Goal: Task Accomplishment & Management: Manage account settings

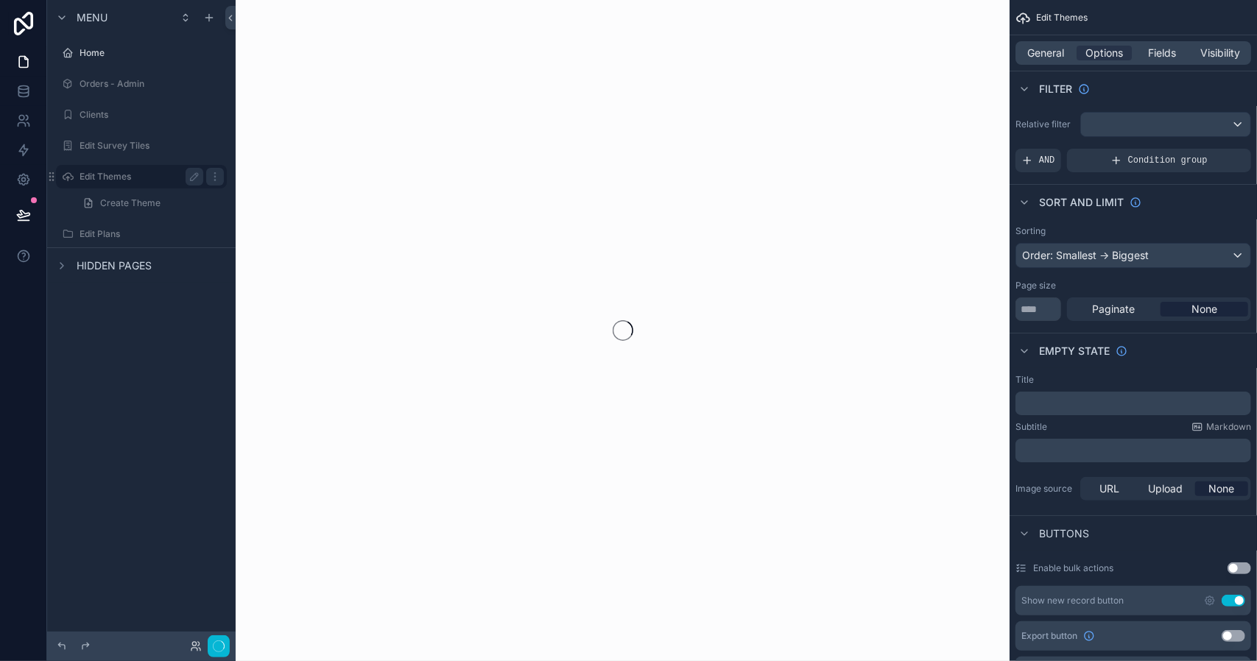
click at [110, 179] on label "Edit Themes" at bounding box center [139, 177] width 118 height 12
click at [194, 645] on icon at bounding box center [196, 646] width 12 height 12
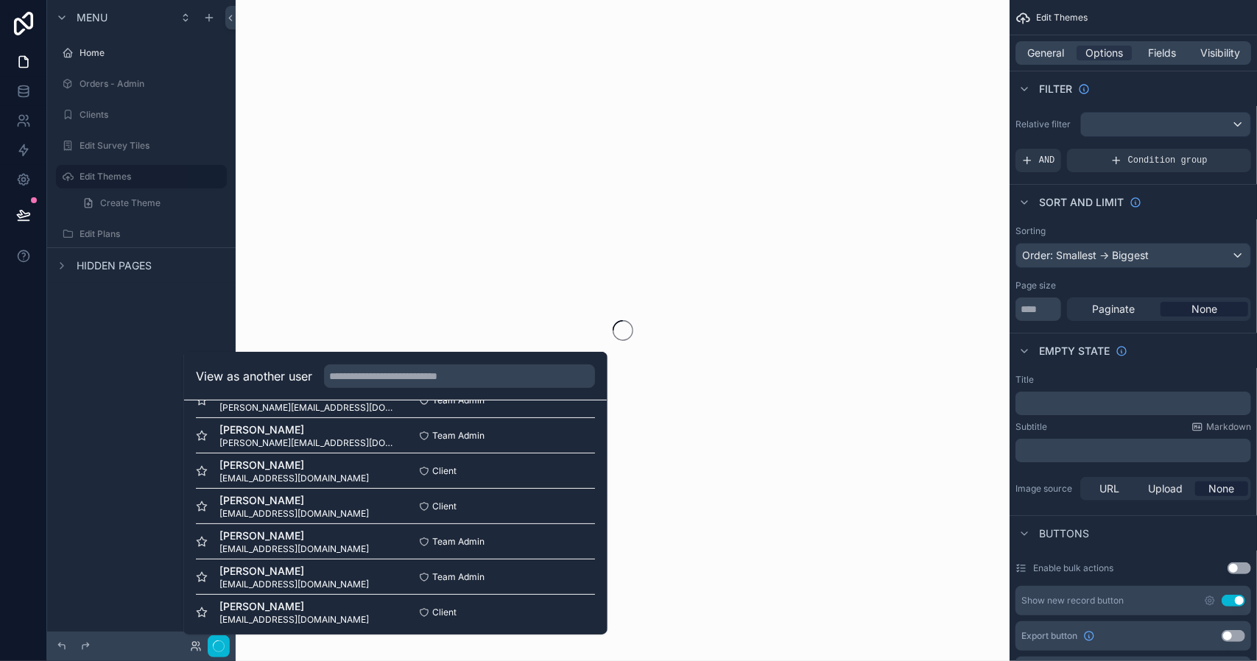
scroll to position [284, 0]
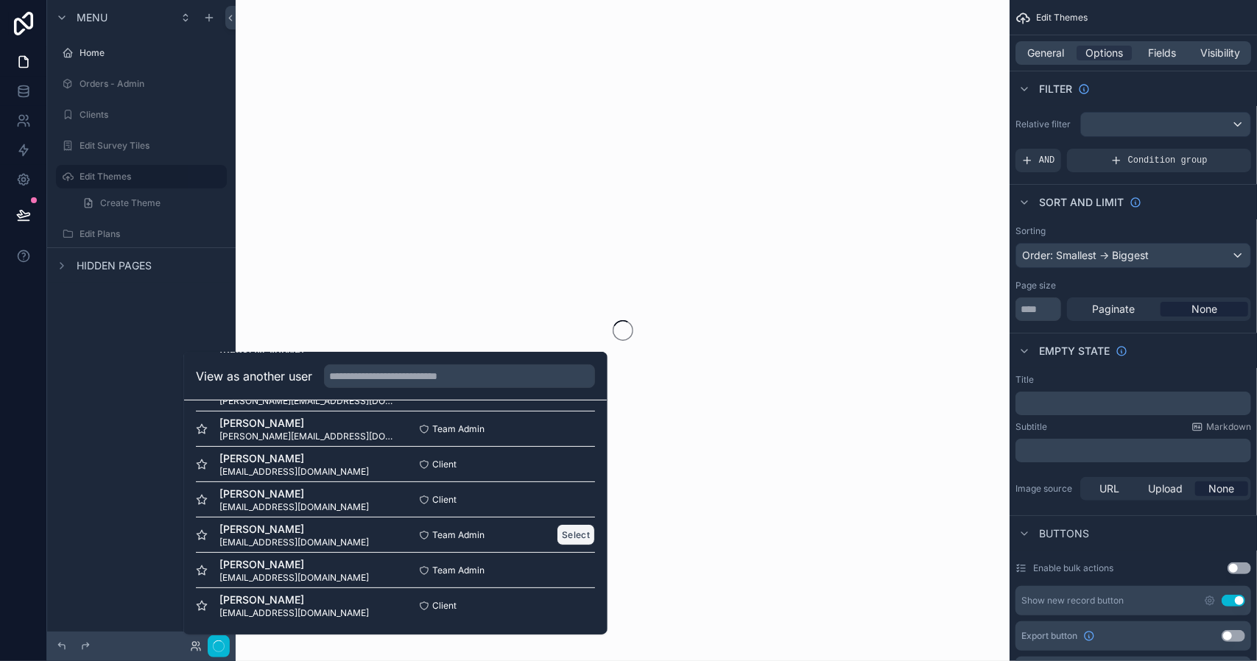
click at [564, 537] on button "Select" at bounding box center [576, 534] width 38 height 21
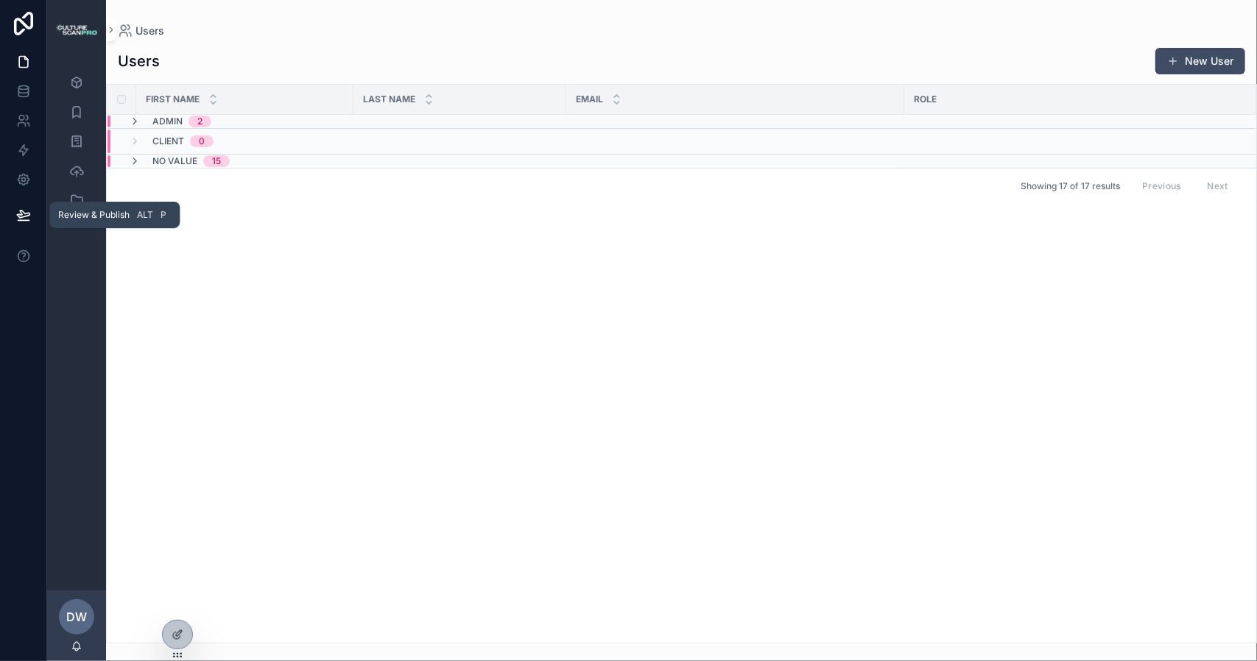
click at [26, 214] on icon at bounding box center [23, 215] width 15 height 15
click at [61, 422] on div "Orders - Admin Clients Edit Survey Tiles Edit Themes Edit Plans" at bounding box center [76, 325] width 59 height 532
click at [133, 160] on icon "scrollable content" at bounding box center [135, 161] width 12 height 12
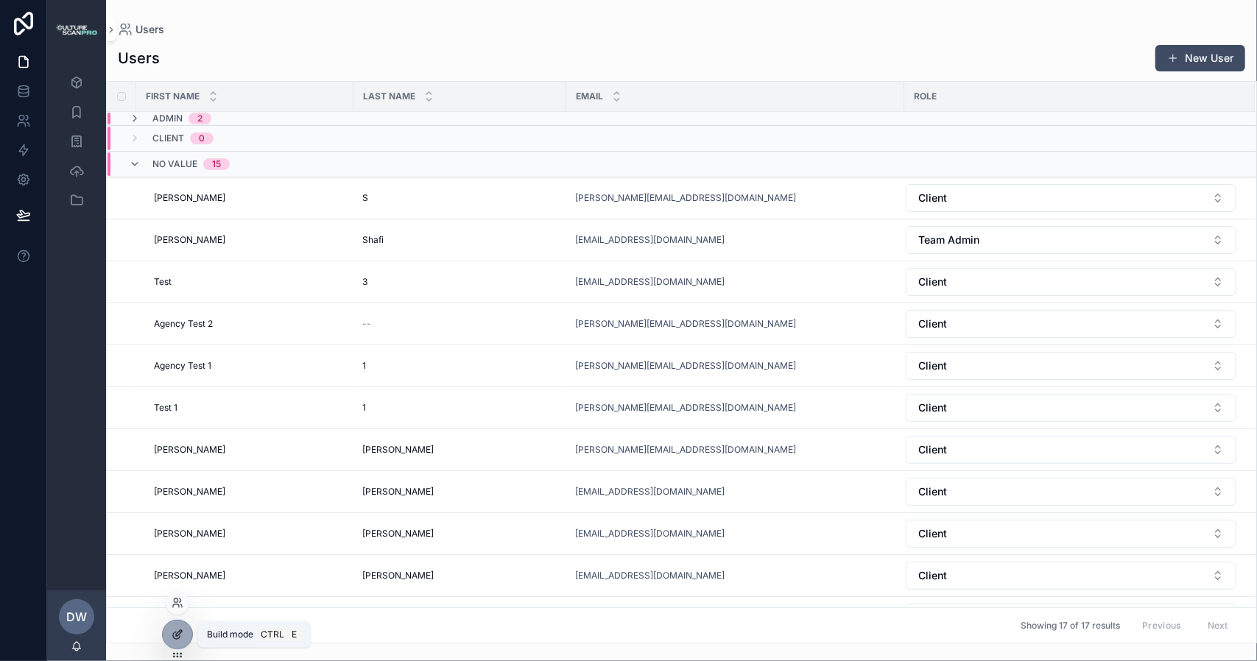
click at [174, 637] on icon at bounding box center [178, 635] width 12 height 12
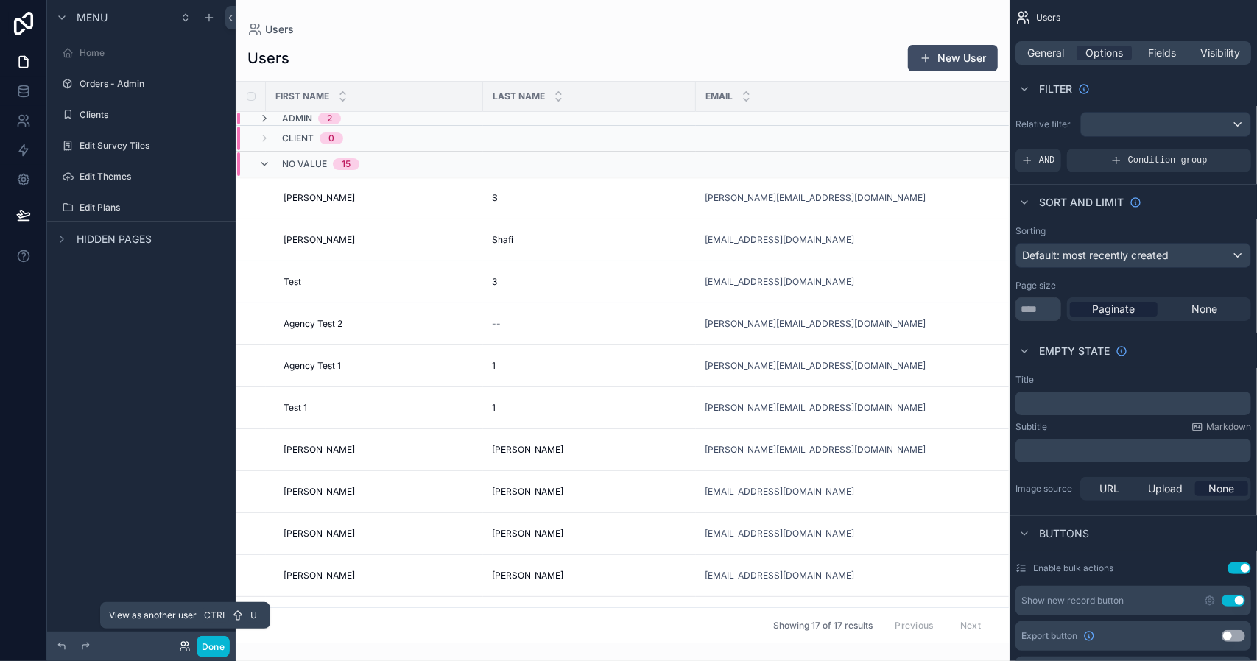
click at [183, 644] on icon at bounding box center [185, 646] width 12 height 12
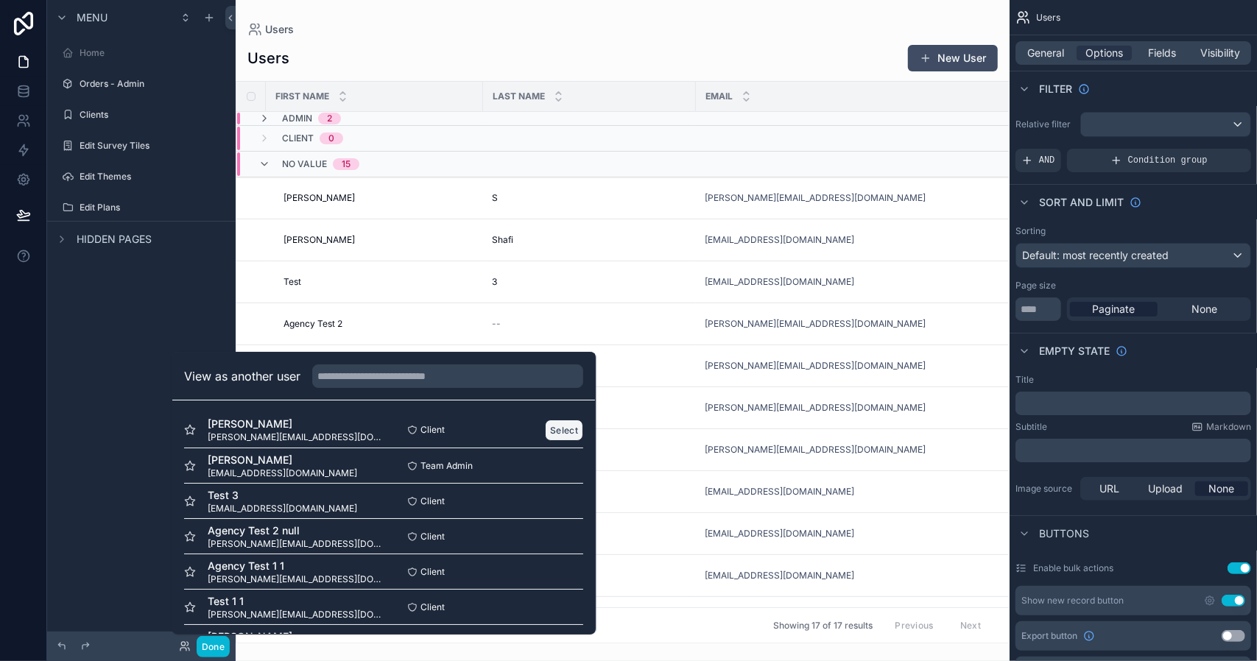
click at [557, 425] on button "Select" at bounding box center [565, 430] width 38 height 21
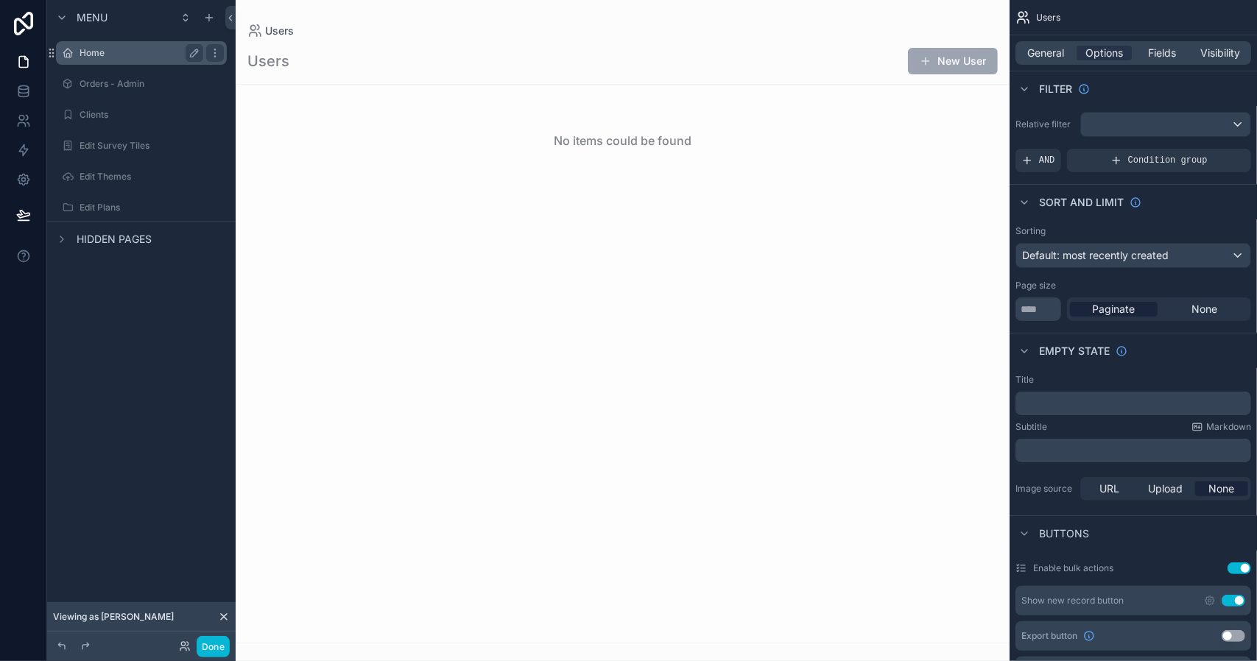
click at [87, 55] on label "Home" at bounding box center [139, 53] width 118 height 12
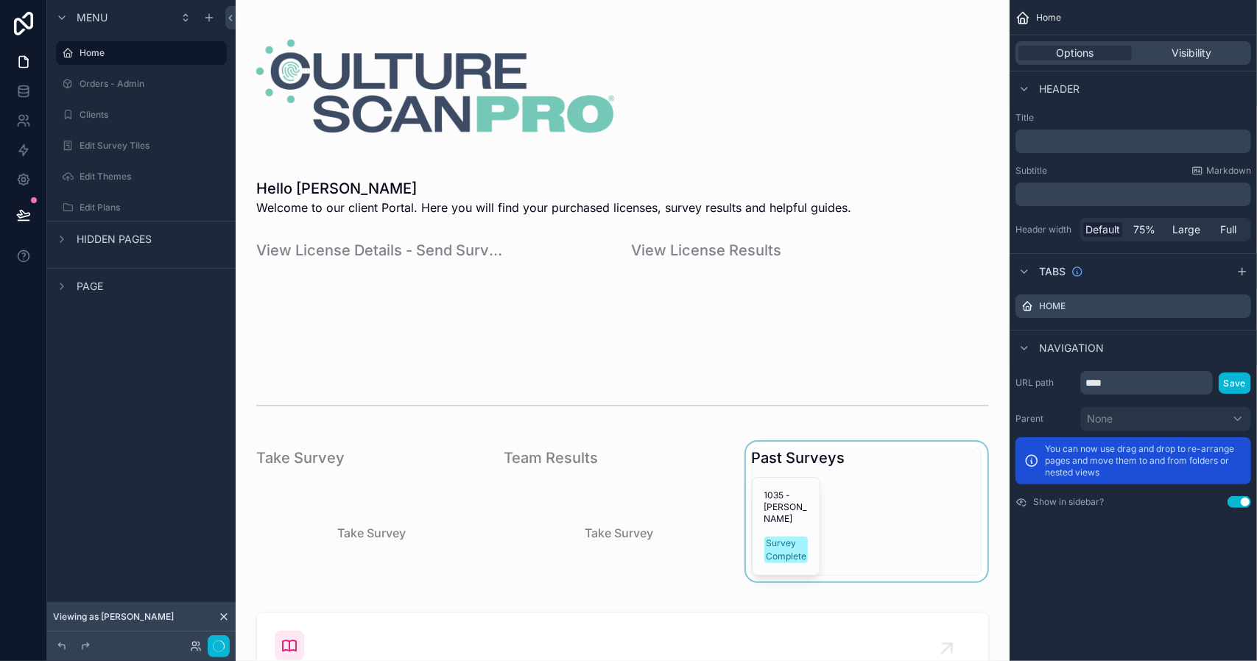
click at [773, 512] on div "scrollable content" at bounding box center [866, 518] width 247 height 153
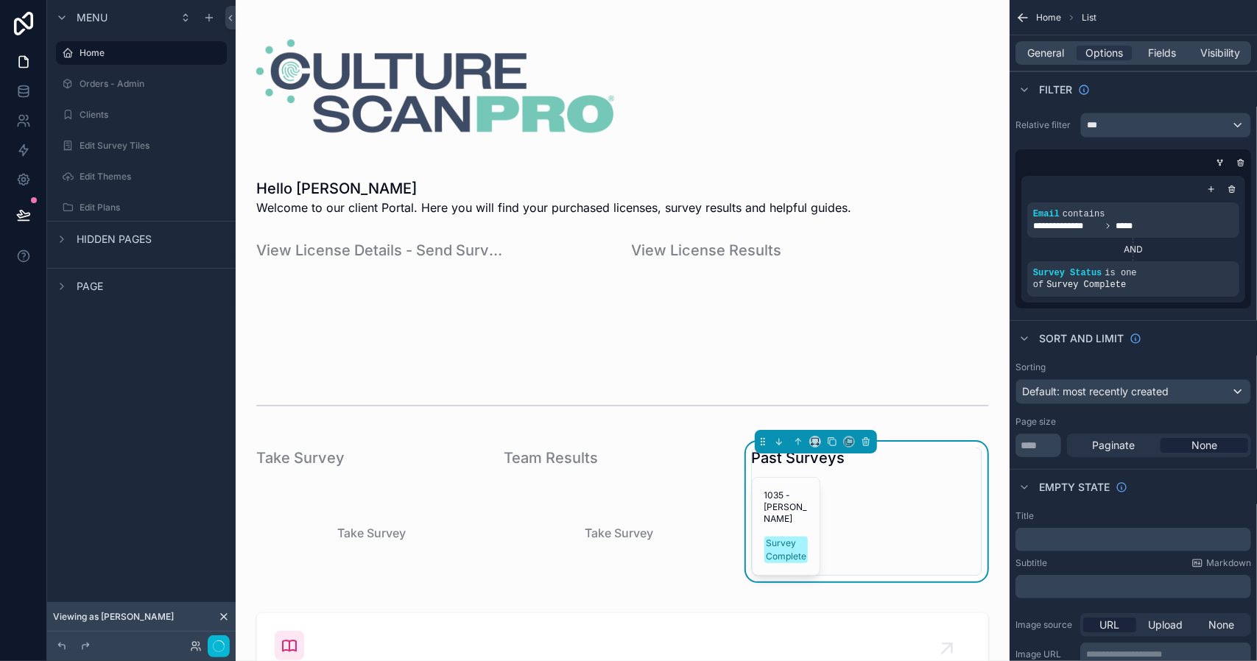
click at [773, 512] on div "1035 - Omar Survey Complete" at bounding box center [785, 526] width 67 height 97
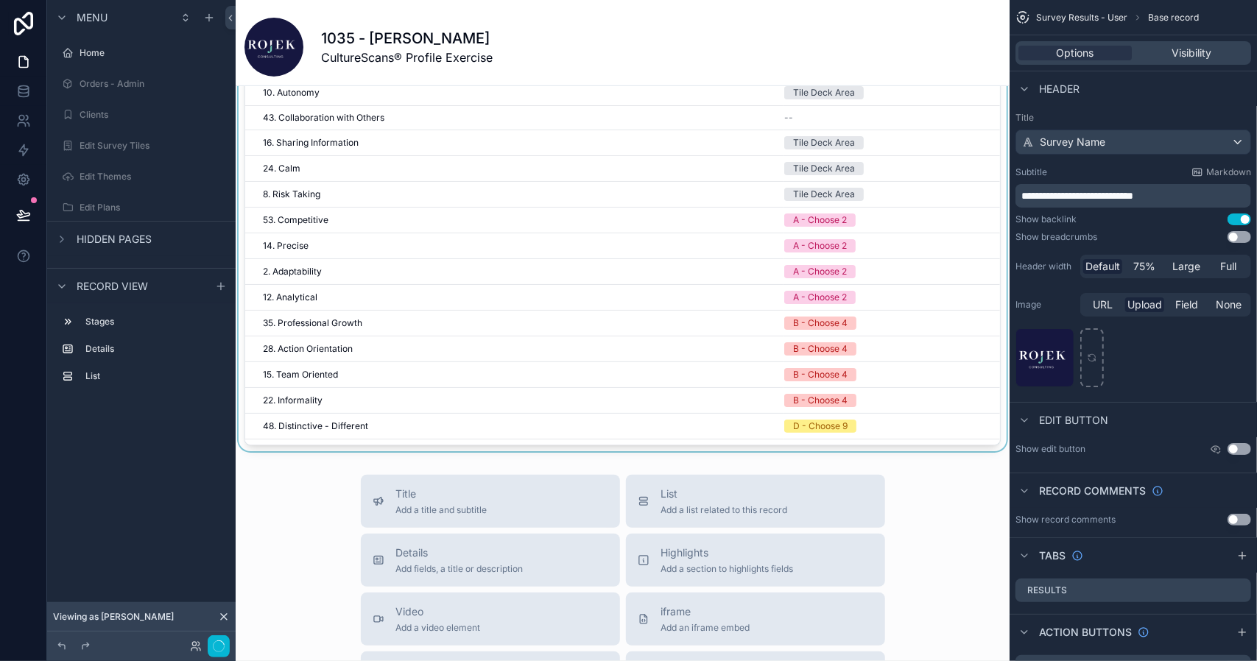
scroll to position [368, 0]
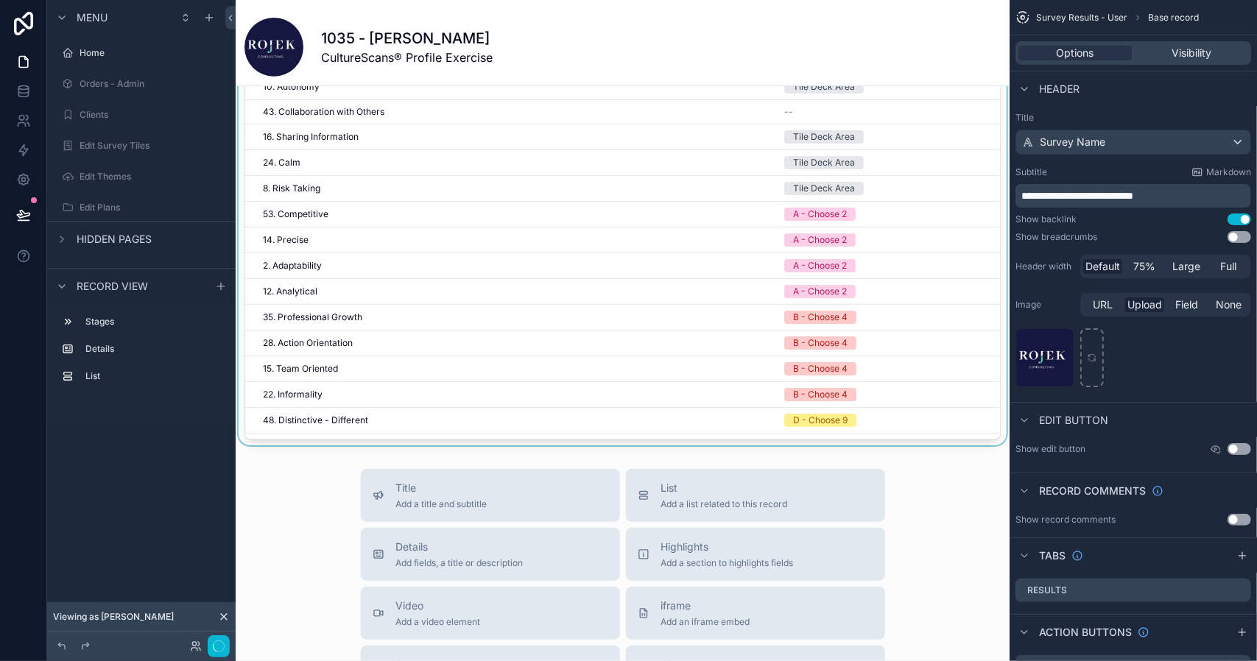
drag, startPoint x: 981, startPoint y: 104, endPoint x: 979, endPoint y: 132, distance: 28.1
click at [979, 132] on div "scrollable content" at bounding box center [623, 176] width 774 height 539
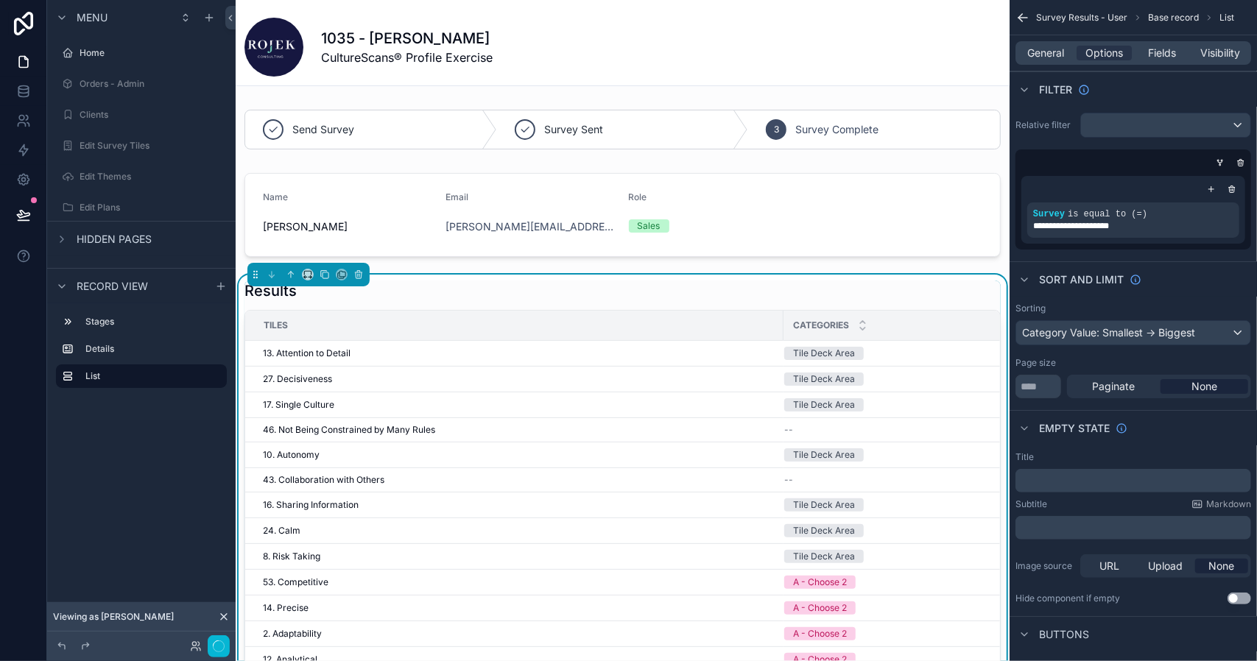
scroll to position [0, 0]
click at [97, 56] on label "Home" at bounding box center [139, 53] width 118 height 12
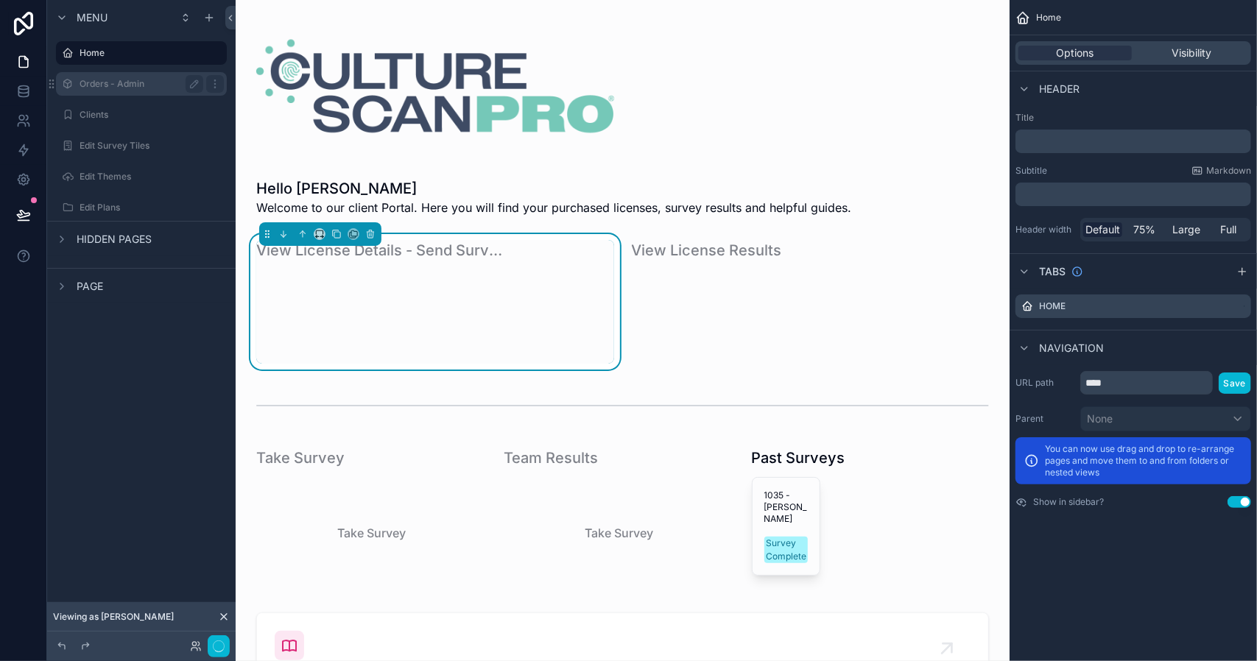
click at [135, 88] on label "Orders - Admin" at bounding box center [139, 84] width 118 height 12
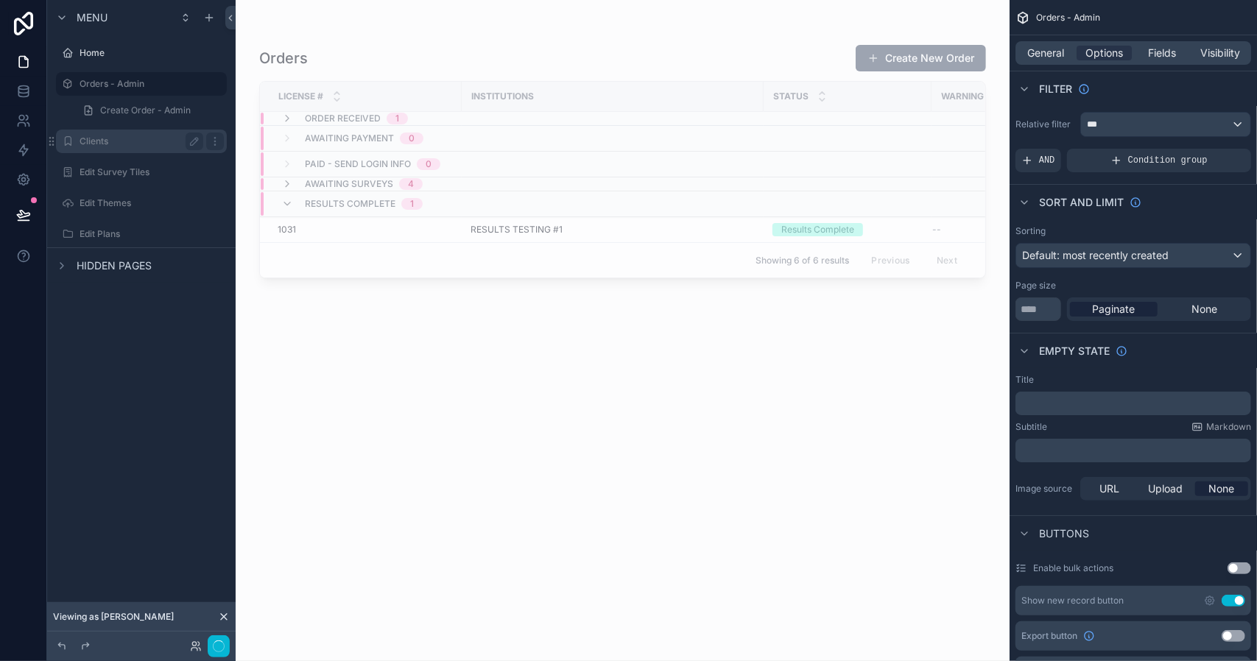
click at [124, 136] on label "Clients" at bounding box center [139, 141] width 118 height 12
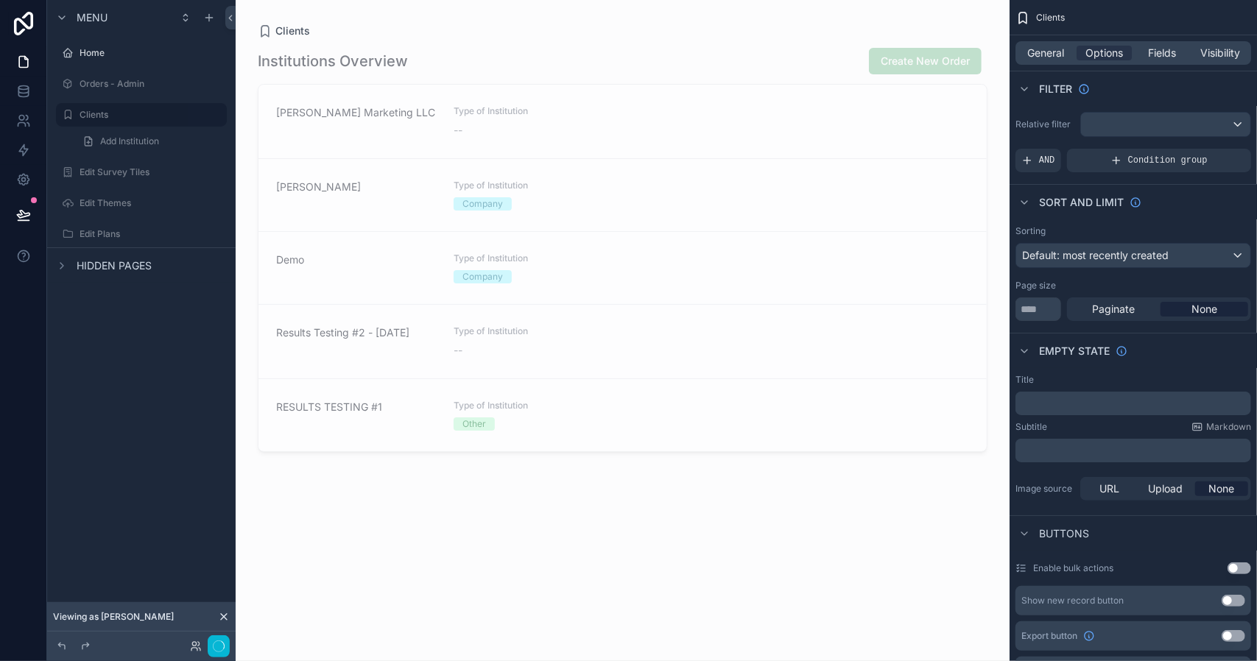
click at [221, 618] on icon at bounding box center [224, 617] width 12 height 12
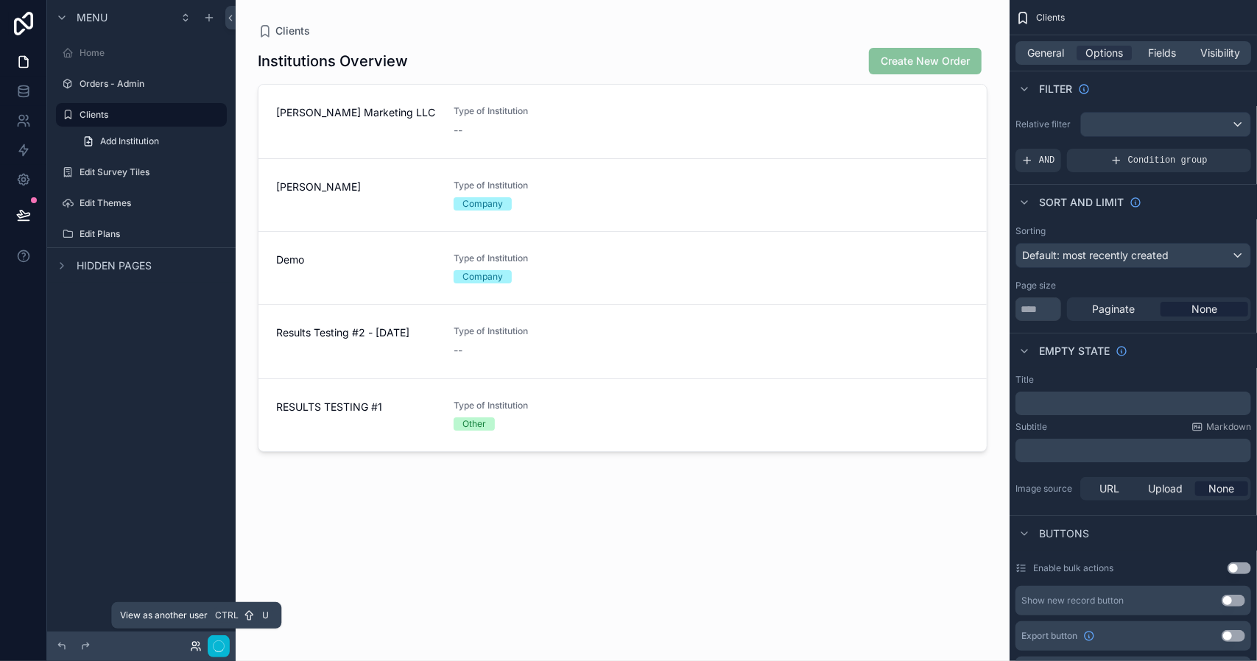
click at [196, 646] on icon at bounding box center [194, 644] width 4 height 4
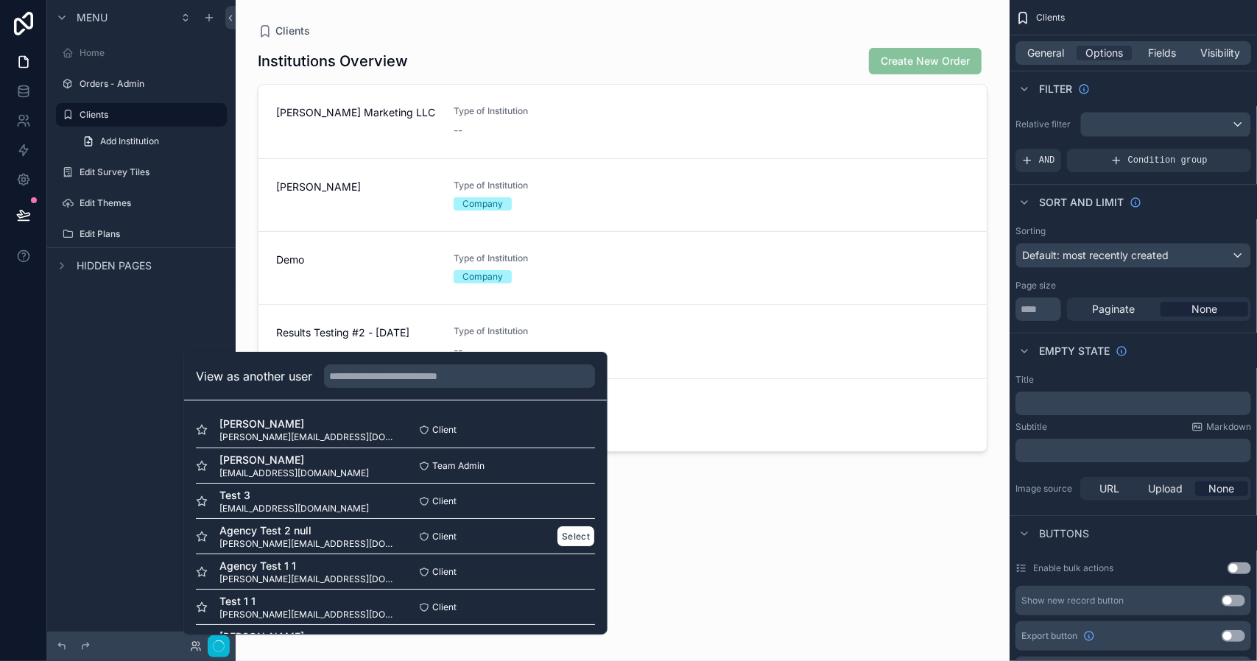
scroll to position [284, 0]
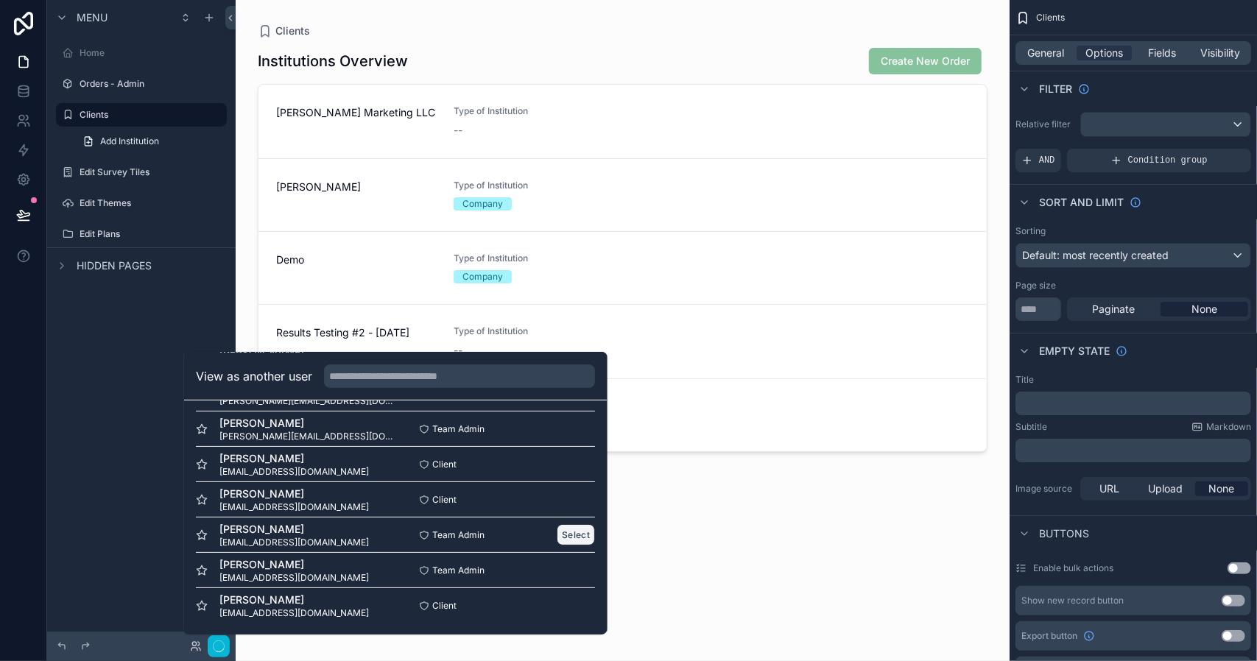
click at [564, 531] on button "Select" at bounding box center [576, 534] width 38 height 21
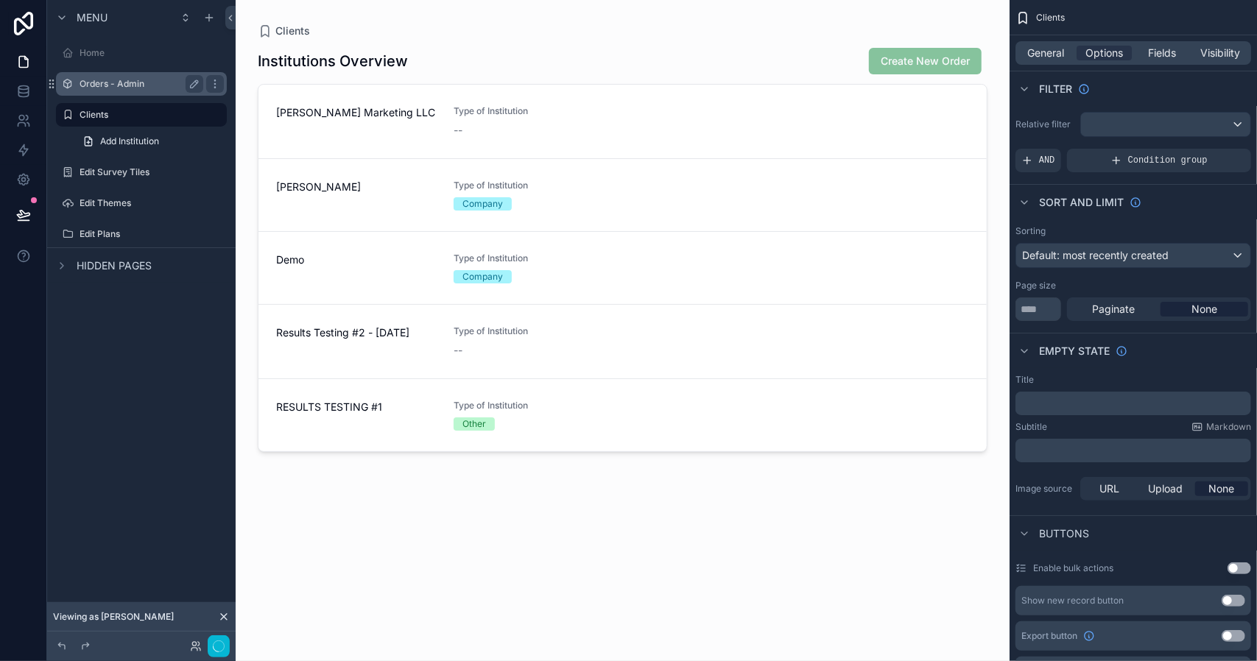
click at [103, 83] on label "Orders - Admin" at bounding box center [139, 84] width 118 height 12
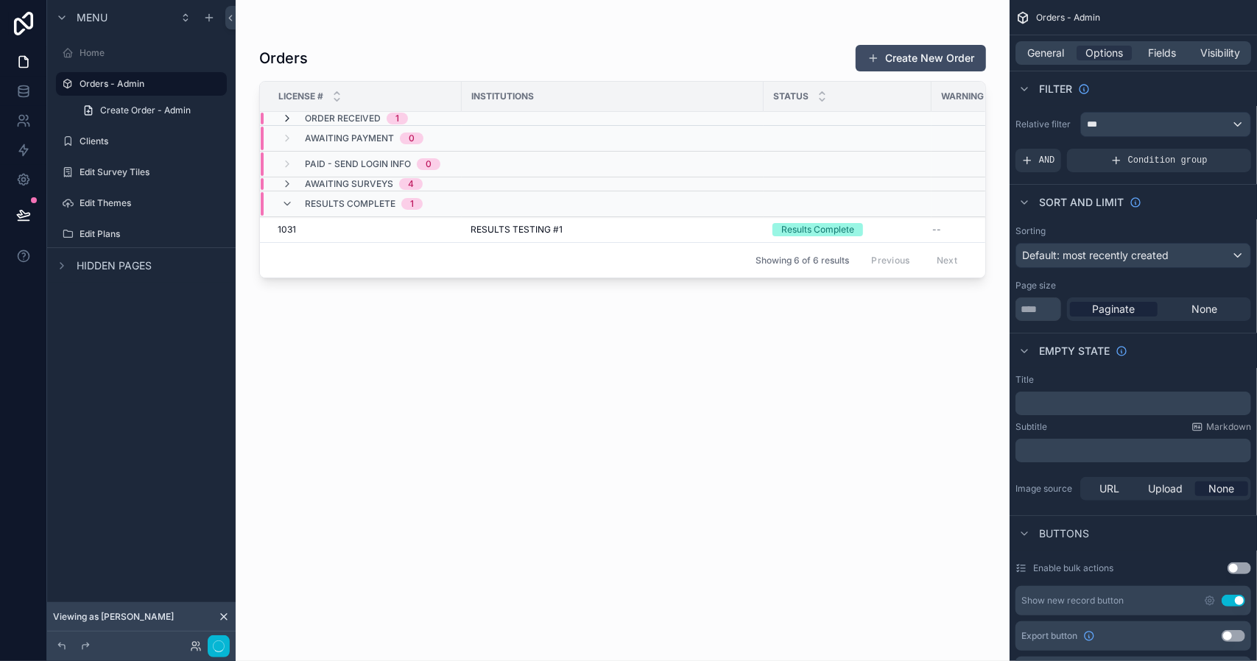
click at [289, 118] on icon "scrollable content" at bounding box center [287, 119] width 12 height 12
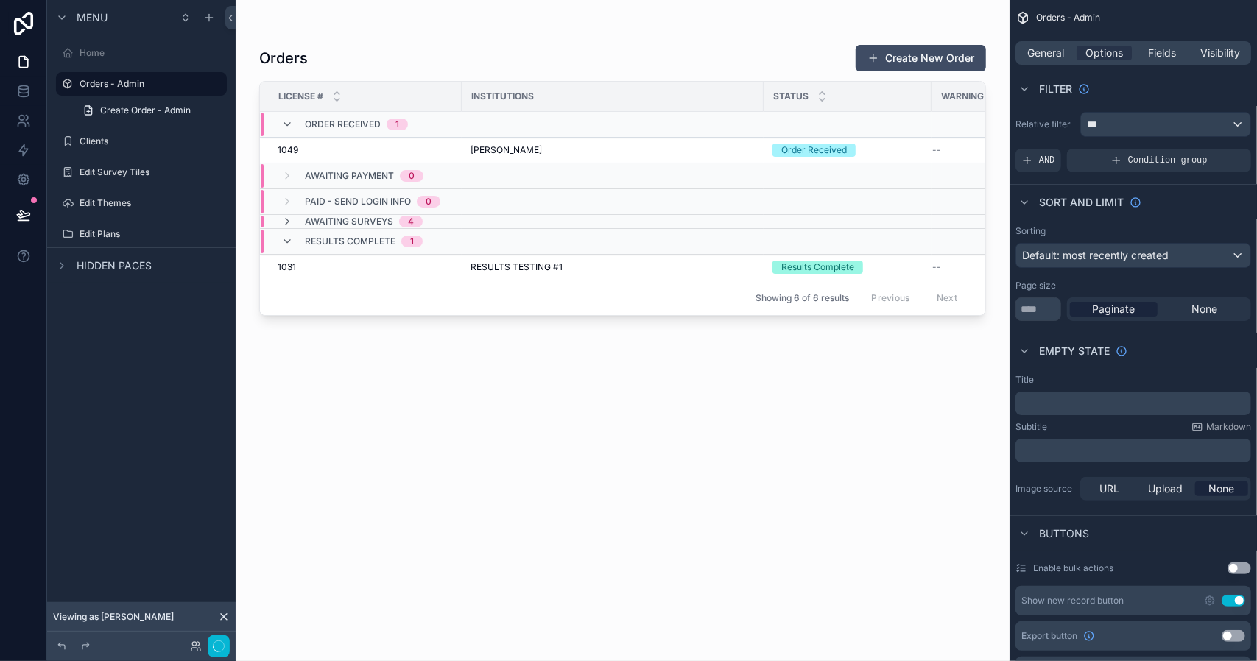
click at [289, 119] on icon "scrollable content" at bounding box center [287, 125] width 12 height 12
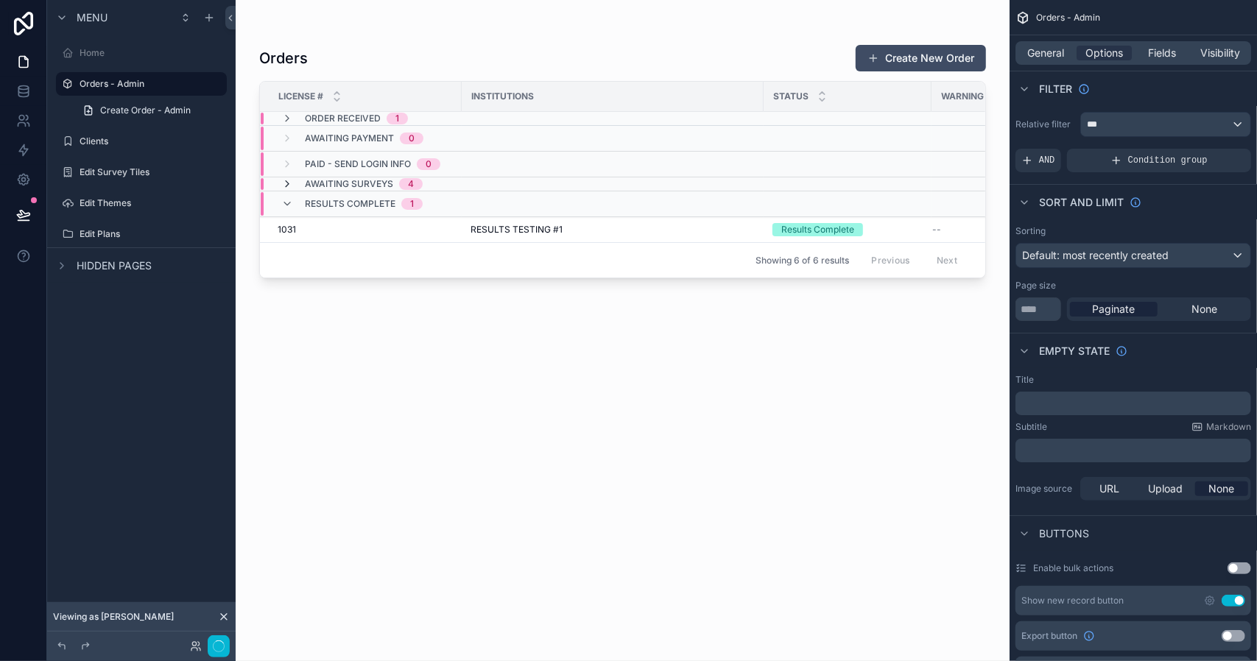
click at [285, 182] on icon "scrollable content" at bounding box center [287, 184] width 12 height 12
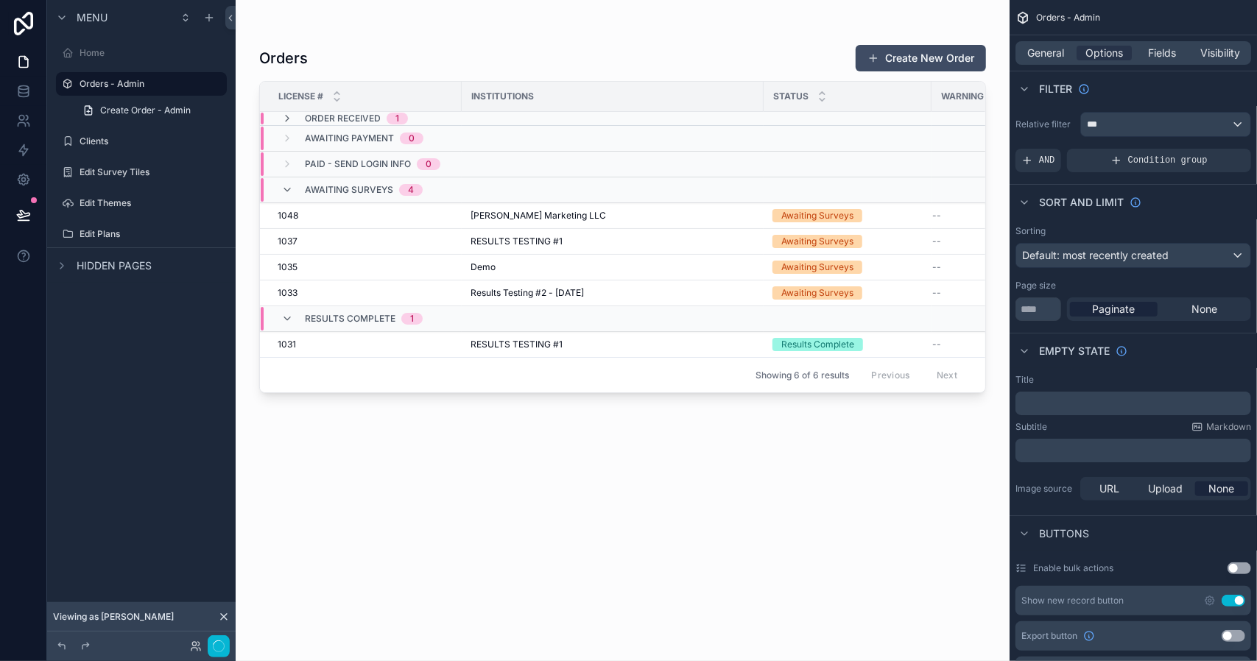
click at [285, 181] on div "Awaiting Surveys 4" at bounding box center [351, 190] width 141 height 24
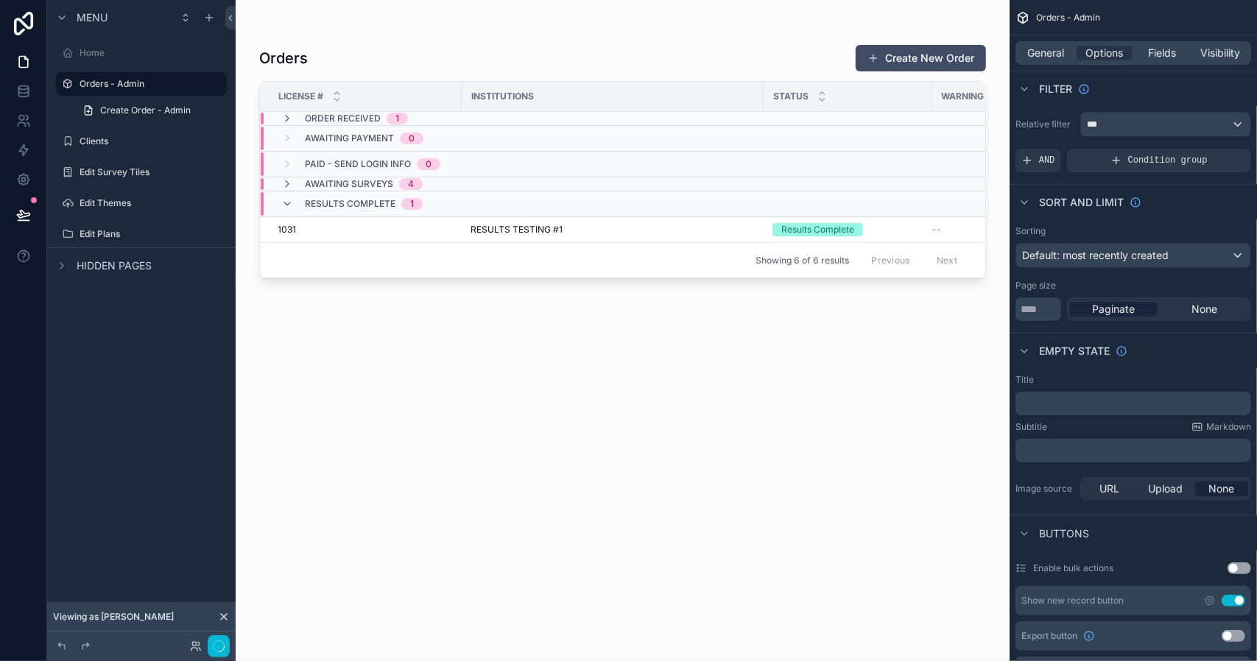
click at [285, 181] on icon "scrollable content" at bounding box center [287, 184] width 12 height 12
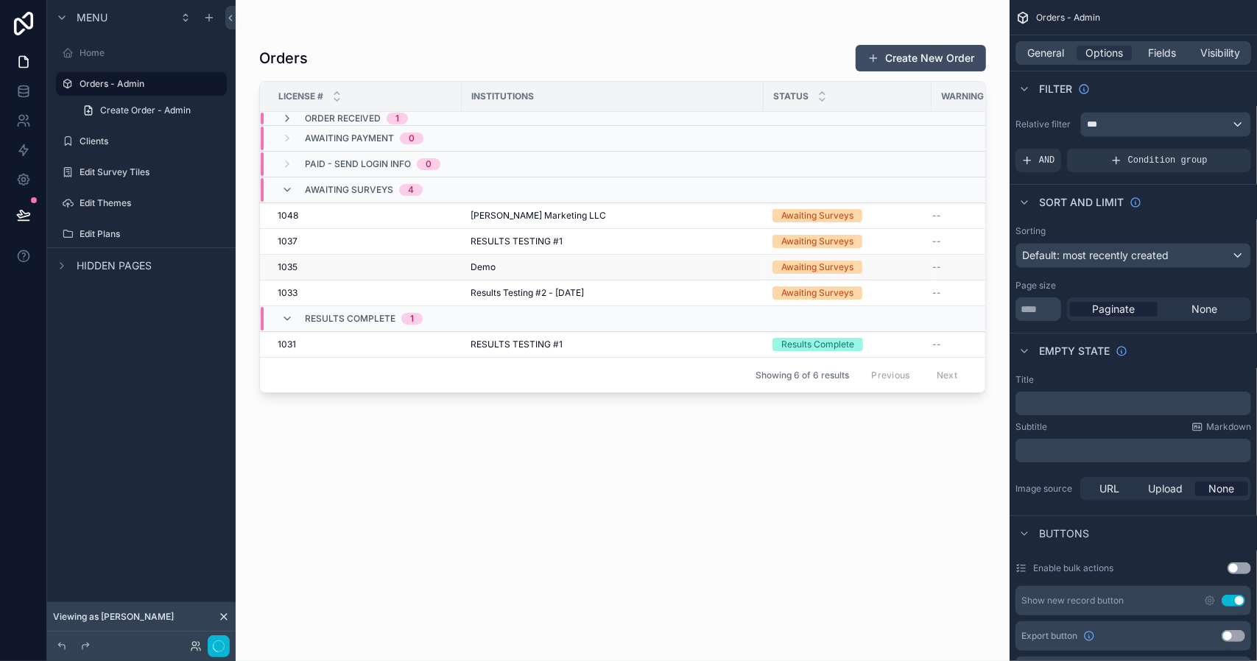
click at [375, 270] on div "1035 1035" at bounding box center [365, 267] width 175 height 12
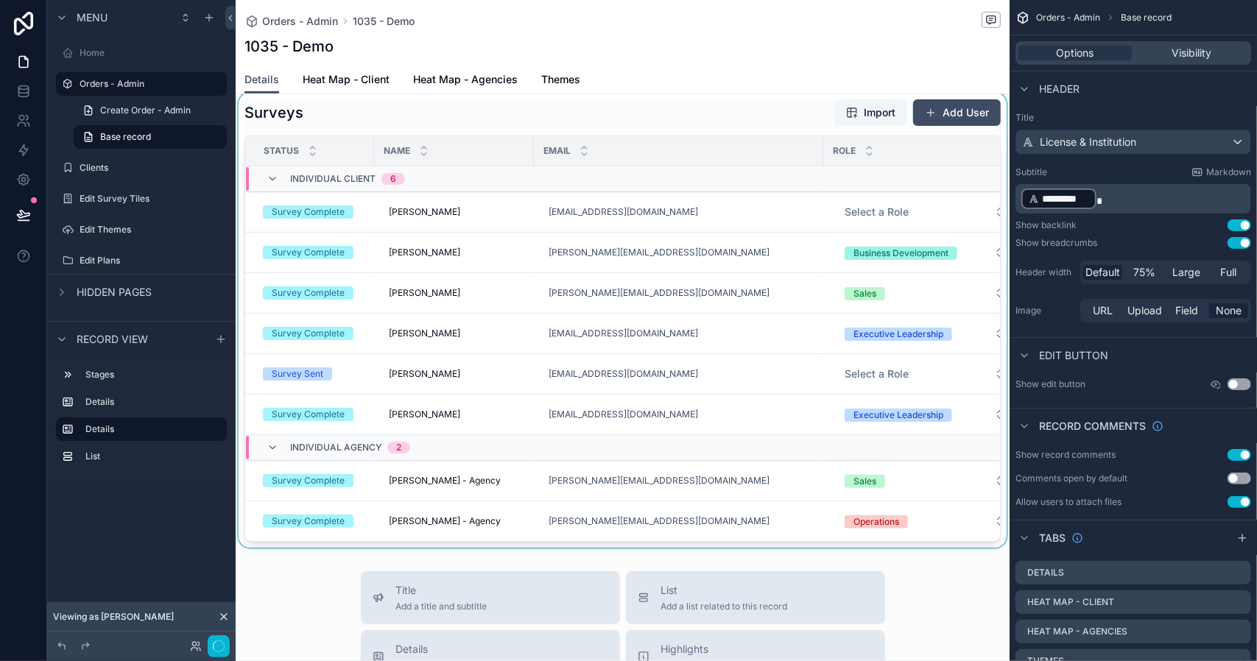
scroll to position [442, 0]
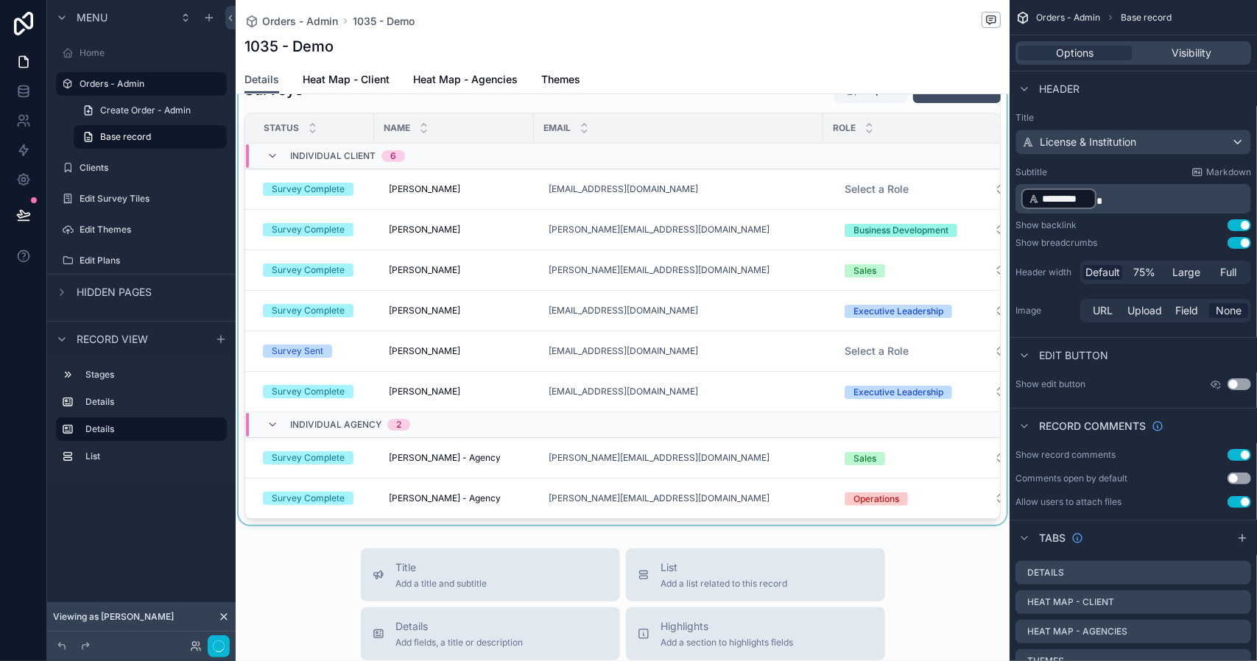
click at [876, 347] on div "scrollable content" at bounding box center [623, 297] width 774 height 455
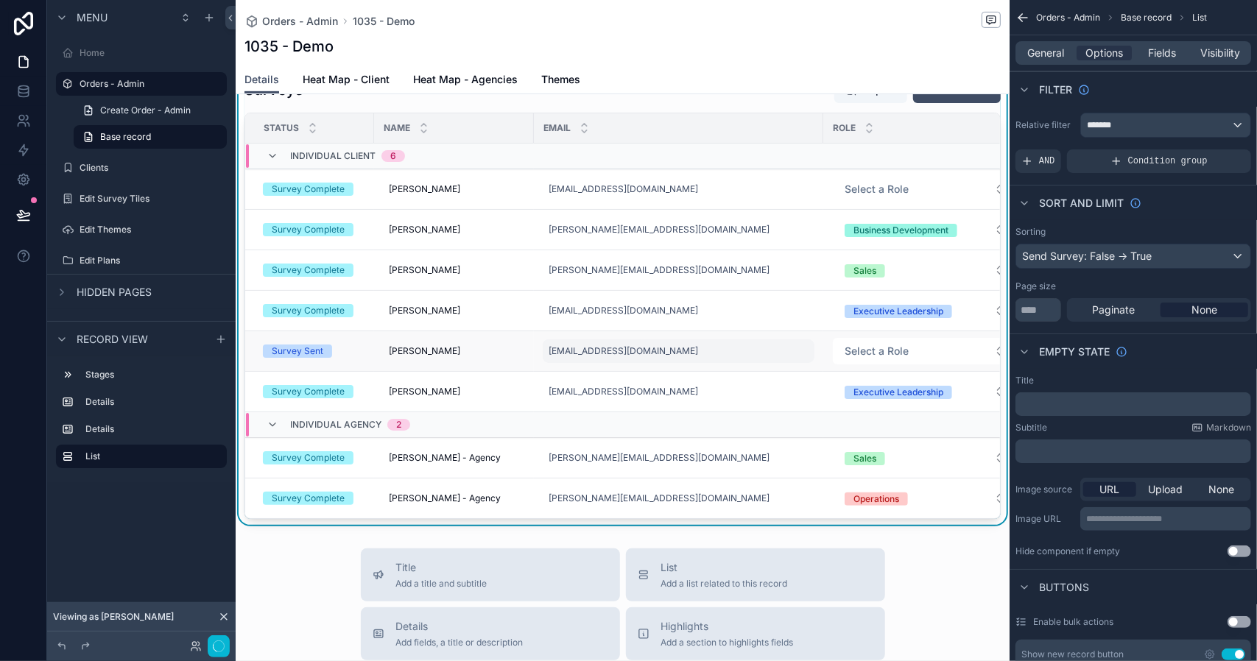
click at [777, 342] on div "bhigdon+Client@rojekconsulting.com" at bounding box center [679, 351] width 272 height 24
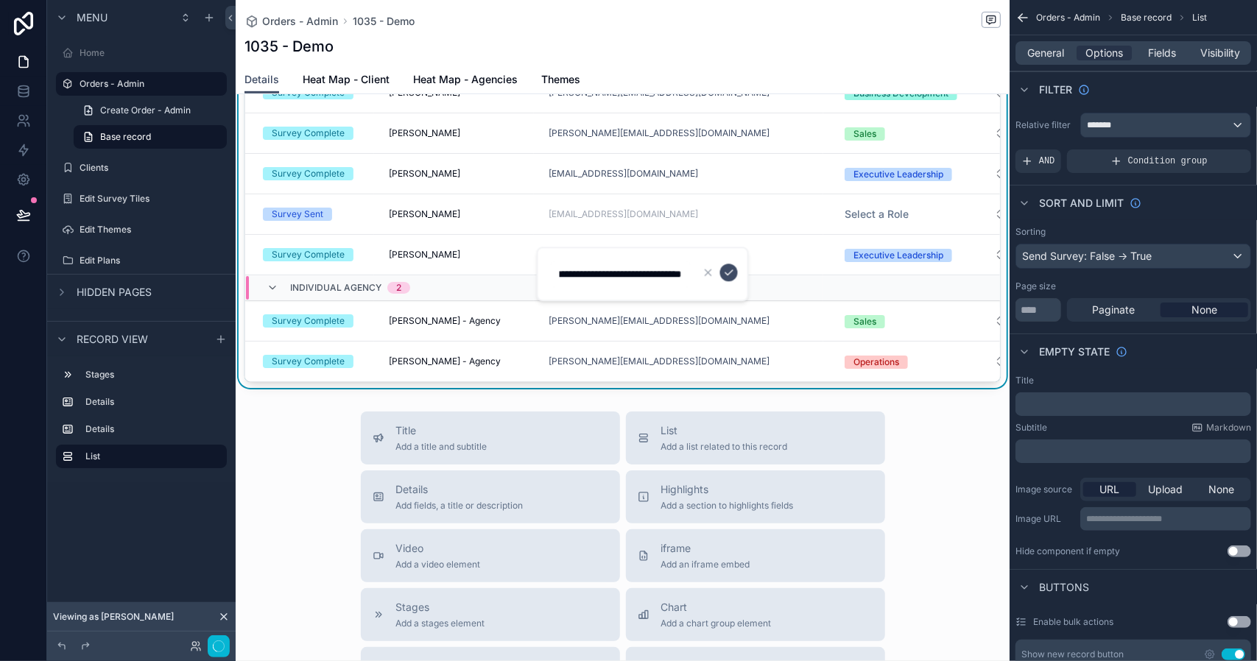
scroll to position [589, 0]
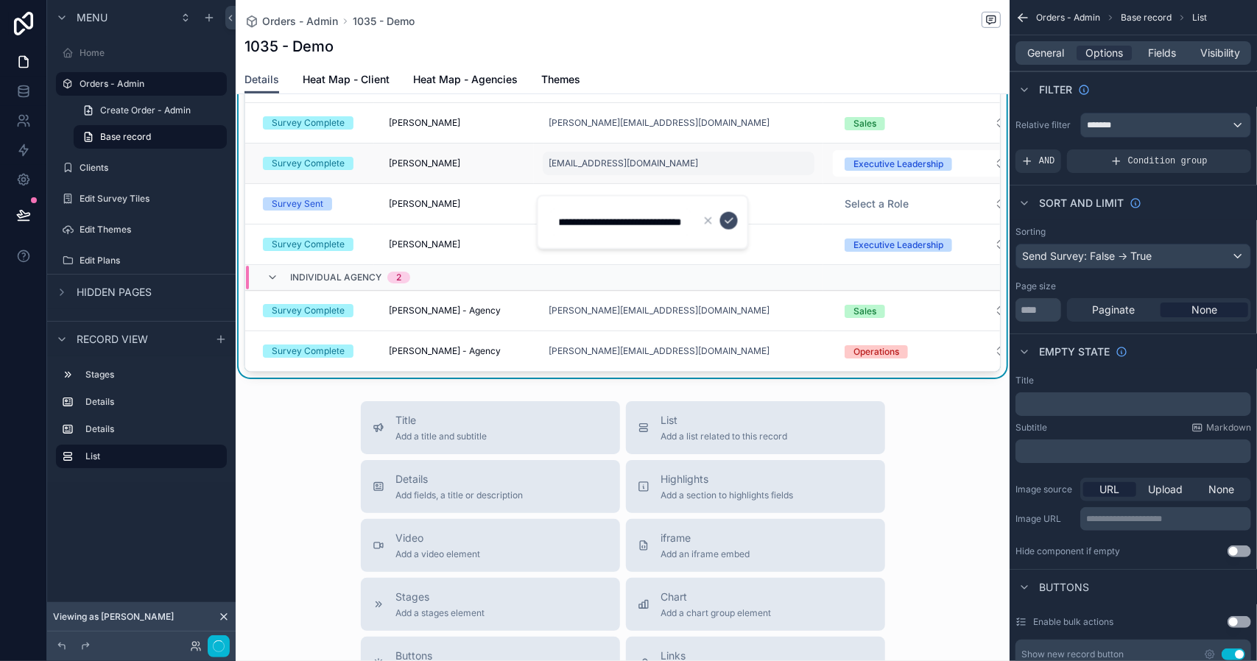
click at [769, 156] on div "dwindahl+Client@rojekconsulting.com" at bounding box center [679, 164] width 272 height 24
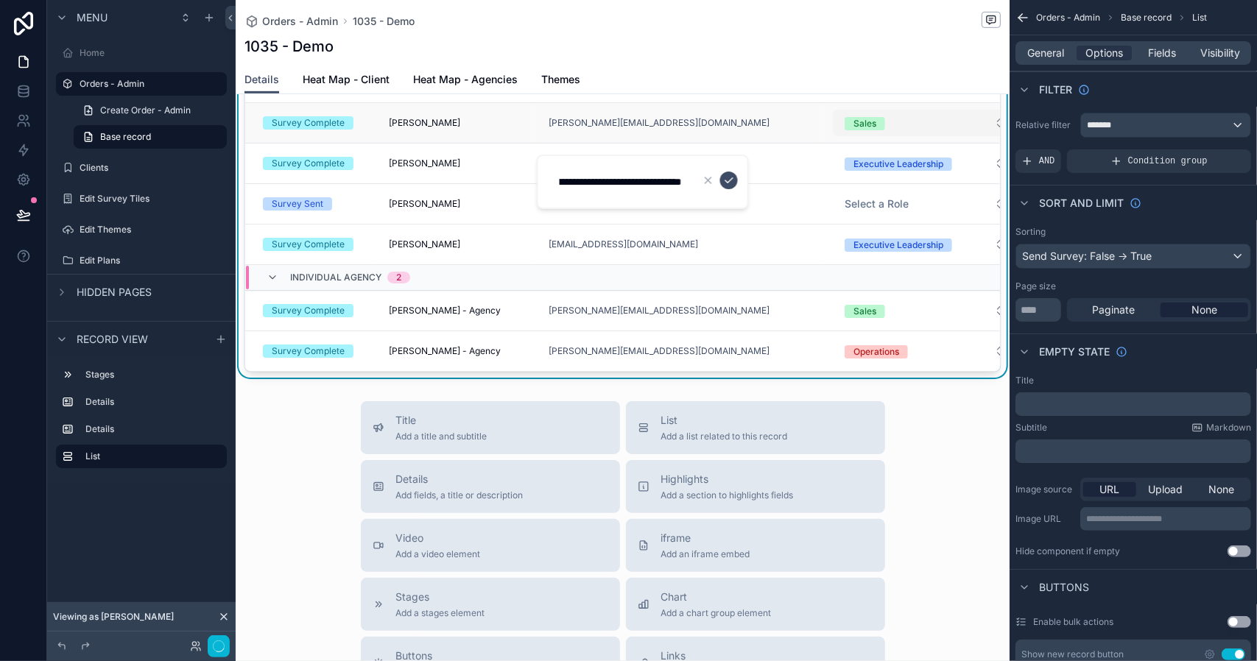
scroll to position [0, 0]
click at [882, 127] on button "Sales" at bounding box center [925, 123] width 185 height 27
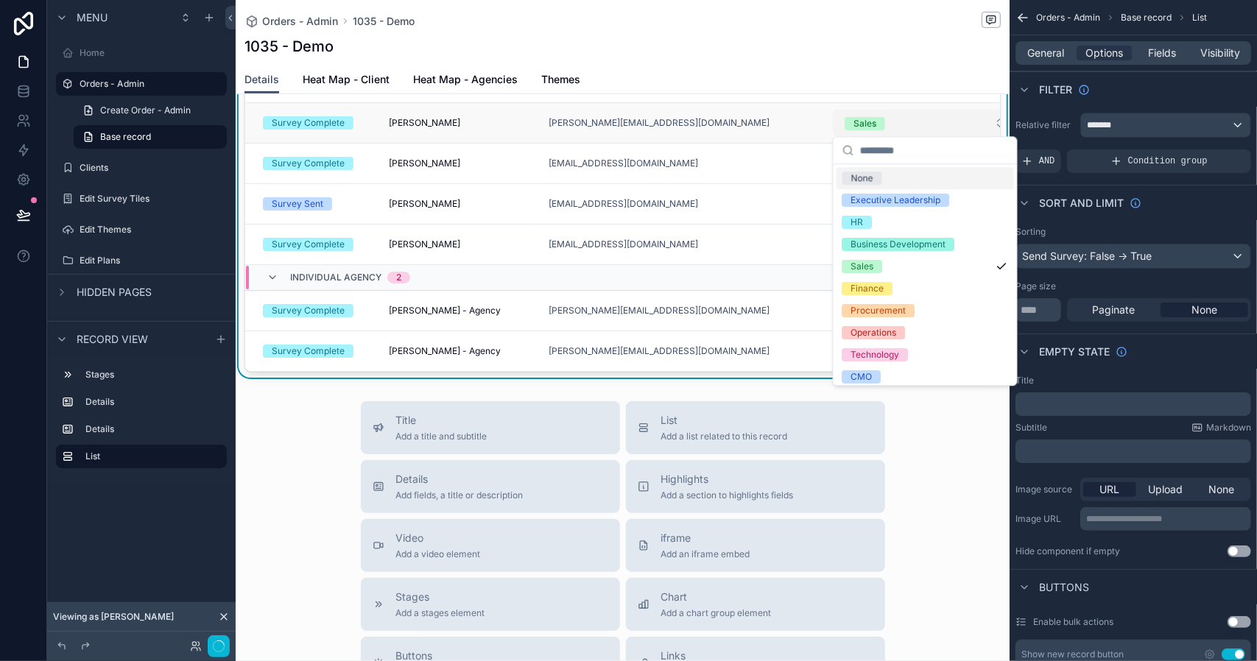
click at [901, 115] on button "Sales" at bounding box center [925, 123] width 185 height 27
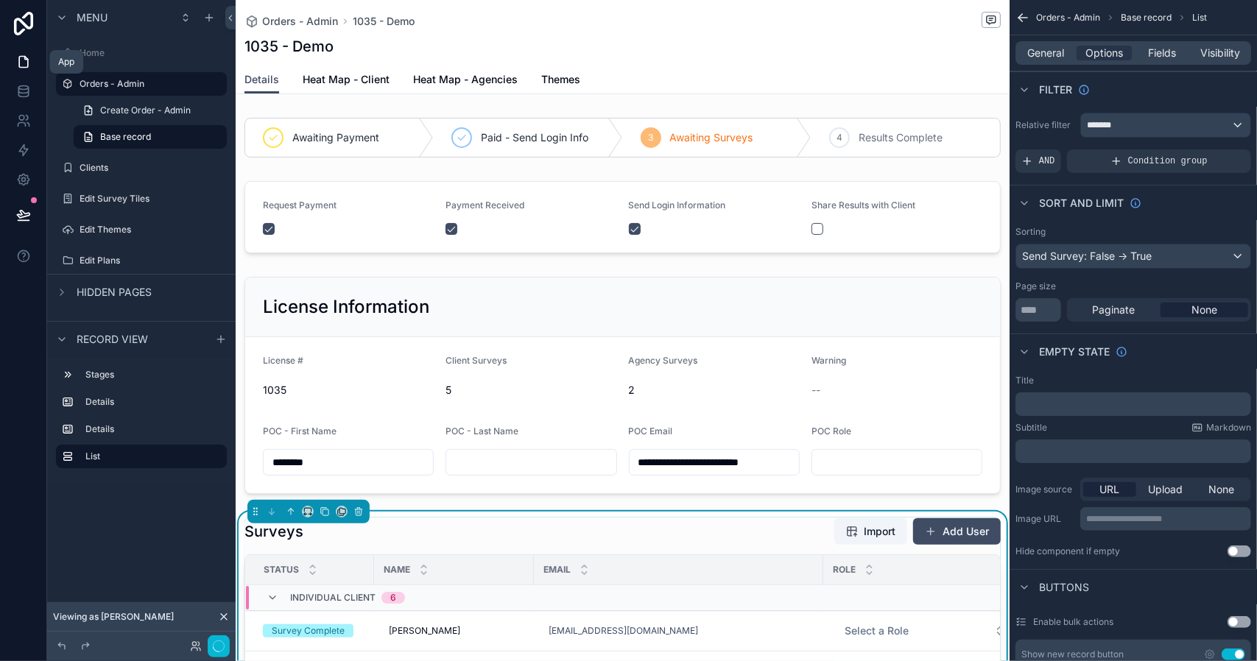
click at [27, 59] on icon at bounding box center [23, 62] width 9 height 11
click at [90, 56] on label "Home" at bounding box center [139, 53] width 118 height 12
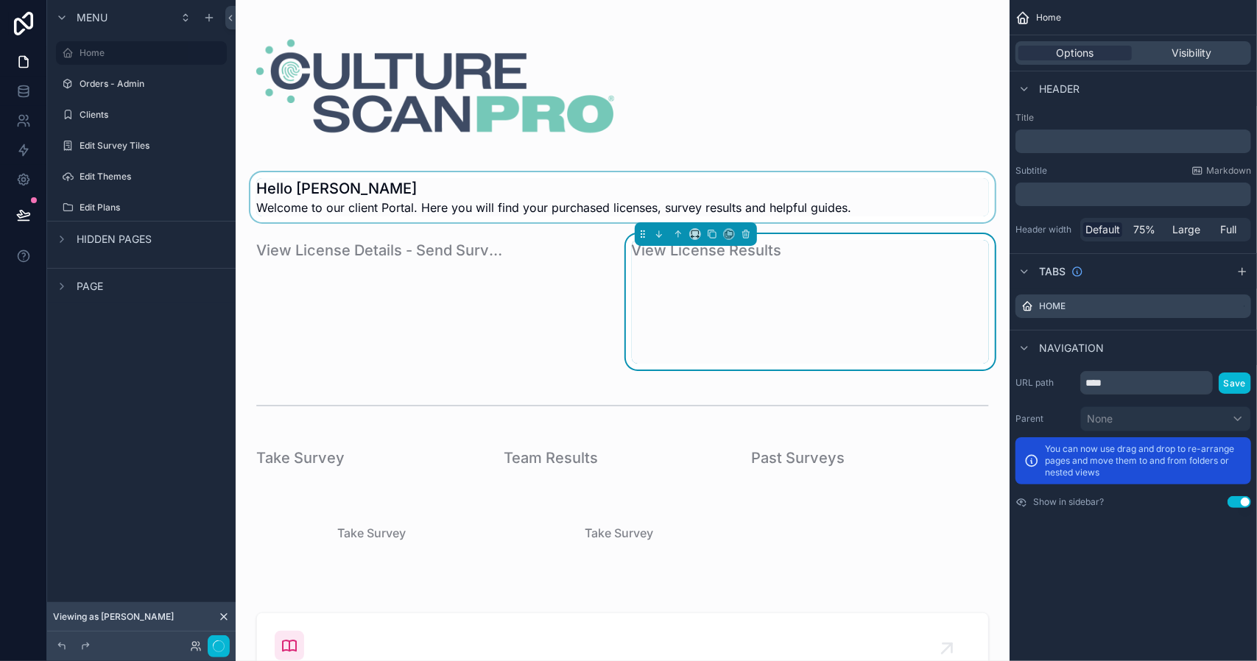
click at [303, 186] on div "scrollable content" at bounding box center [622, 197] width 750 height 50
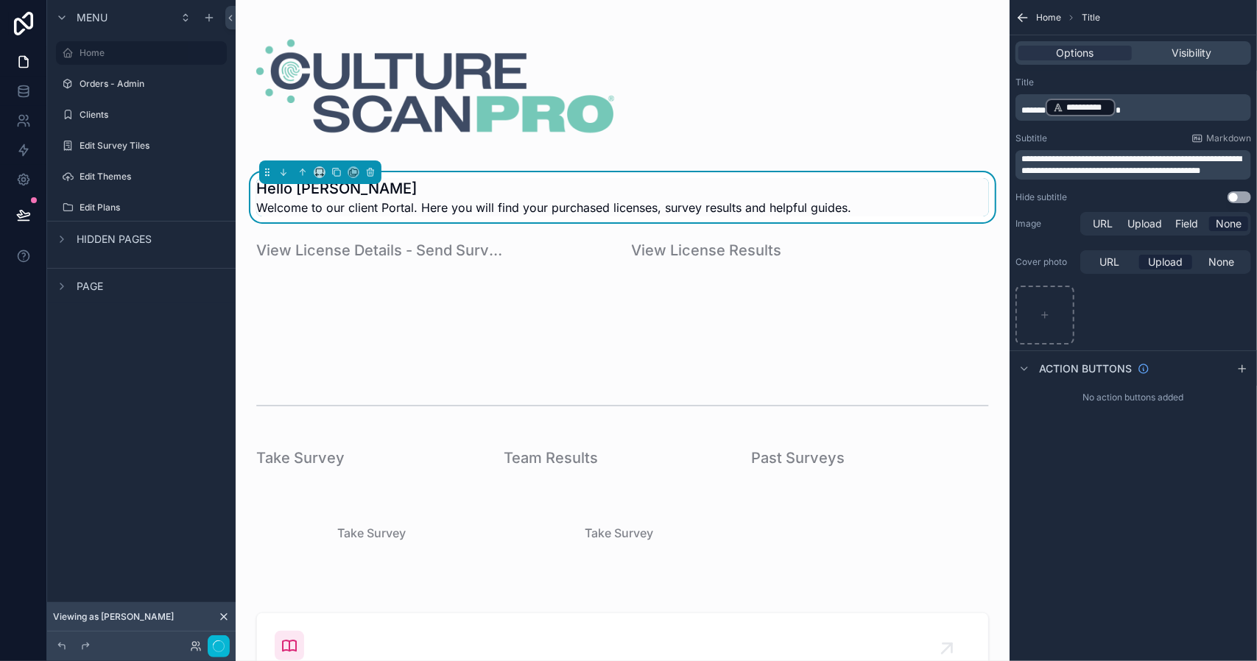
click at [1137, 108] on p "**********" at bounding box center [1134, 107] width 227 height 21
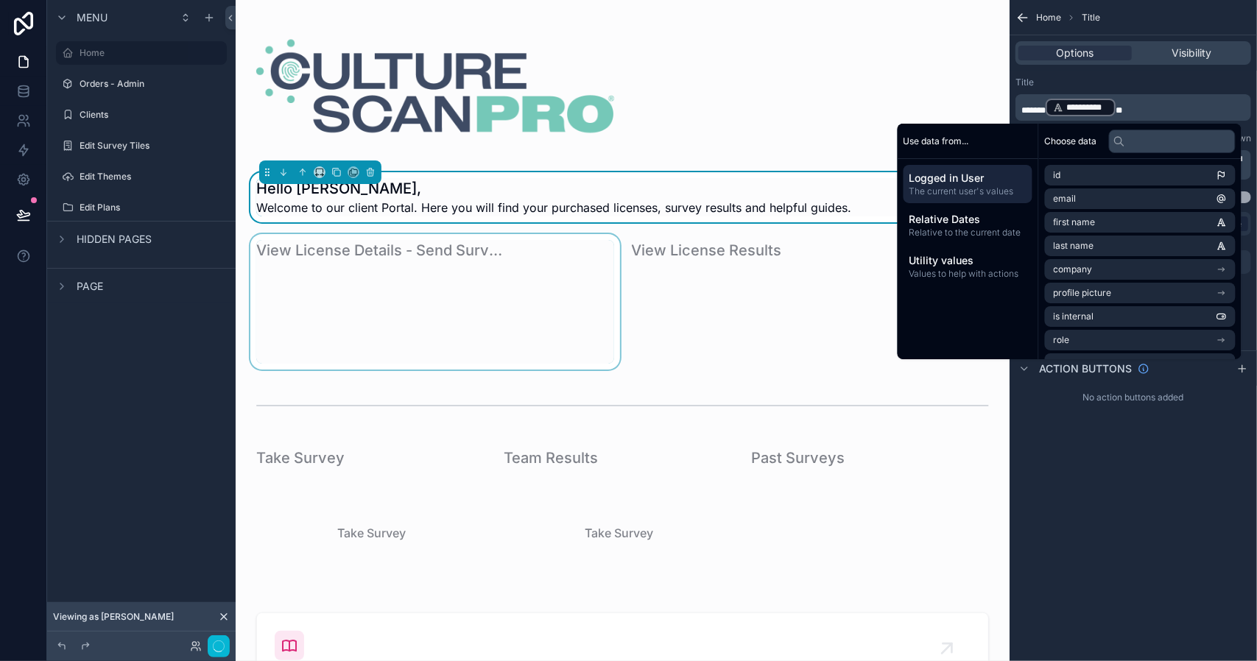
click at [527, 322] on div "scrollable content" at bounding box center [434, 301] width 375 height 135
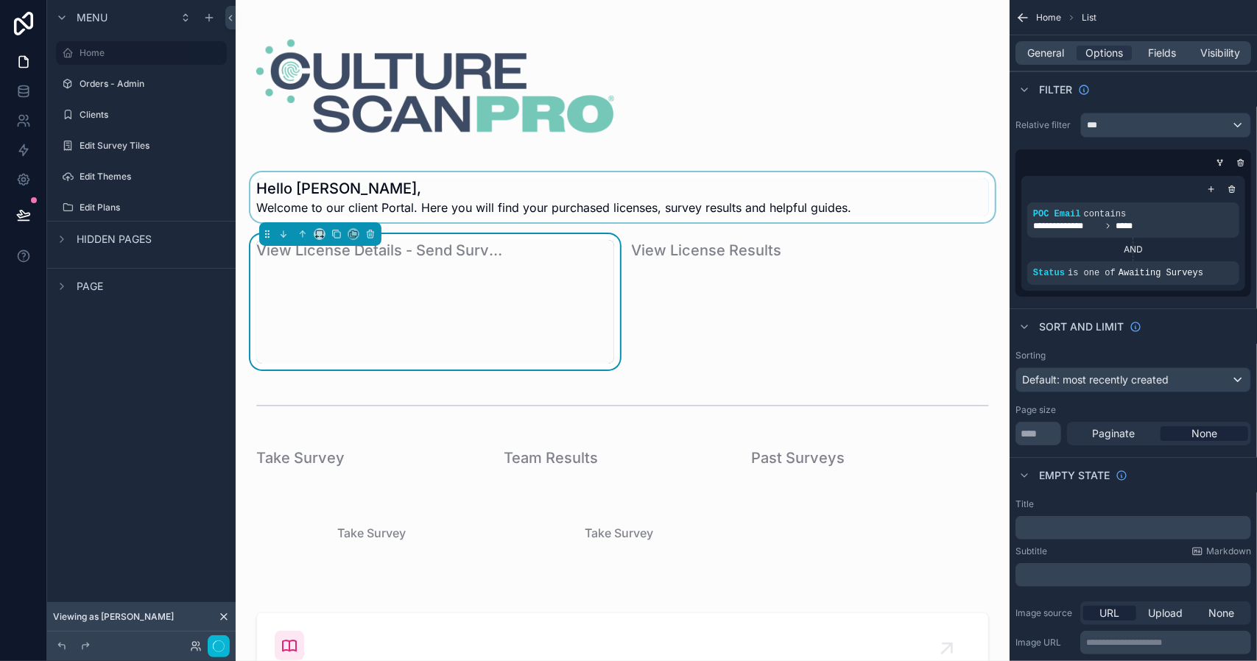
click at [629, 202] on div "scrollable content" at bounding box center [622, 197] width 750 height 50
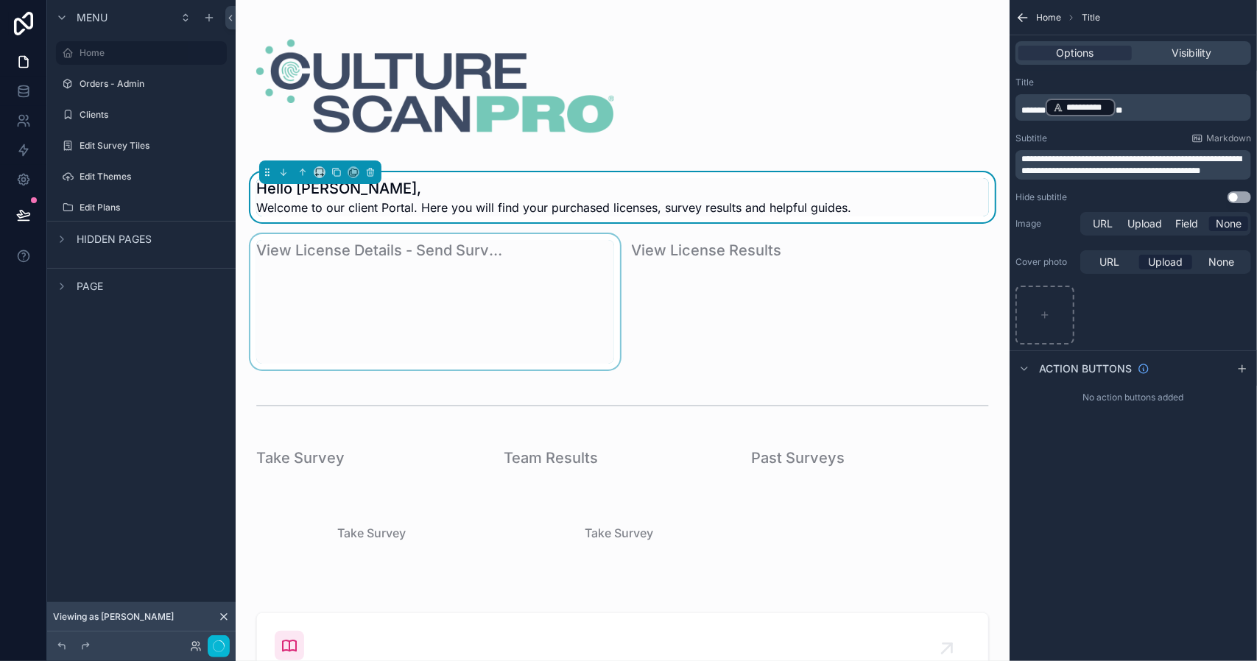
click at [1090, 160] on span "**********" at bounding box center [1131, 165] width 220 height 21
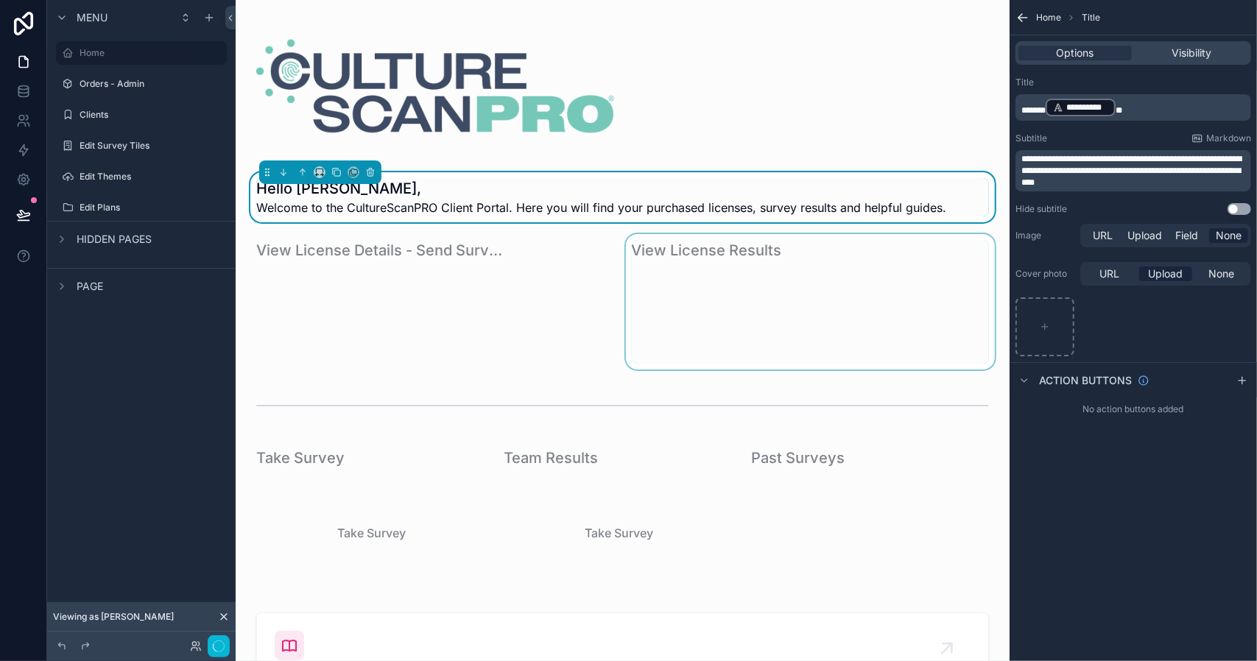
click at [798, 307] on div "scrollable content" at bounding box center [810, 301] width 375 height 135
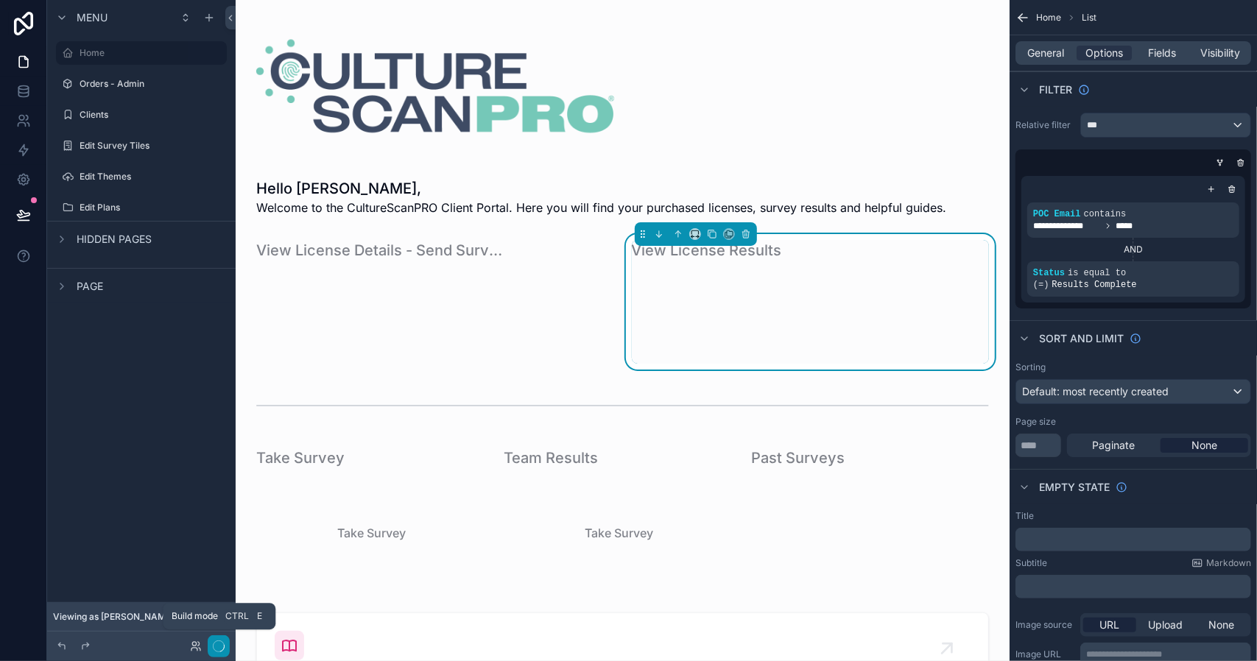
click at [218, 649] on icon "button" at bounding box center [219, 646] width 12 height 12
click at [219, 641] on icon "button" at bounding box center [219, 646] width 12 height 12
click at [90, 286] on span "Page" at bounding box center [90, 286] width 27 height 15
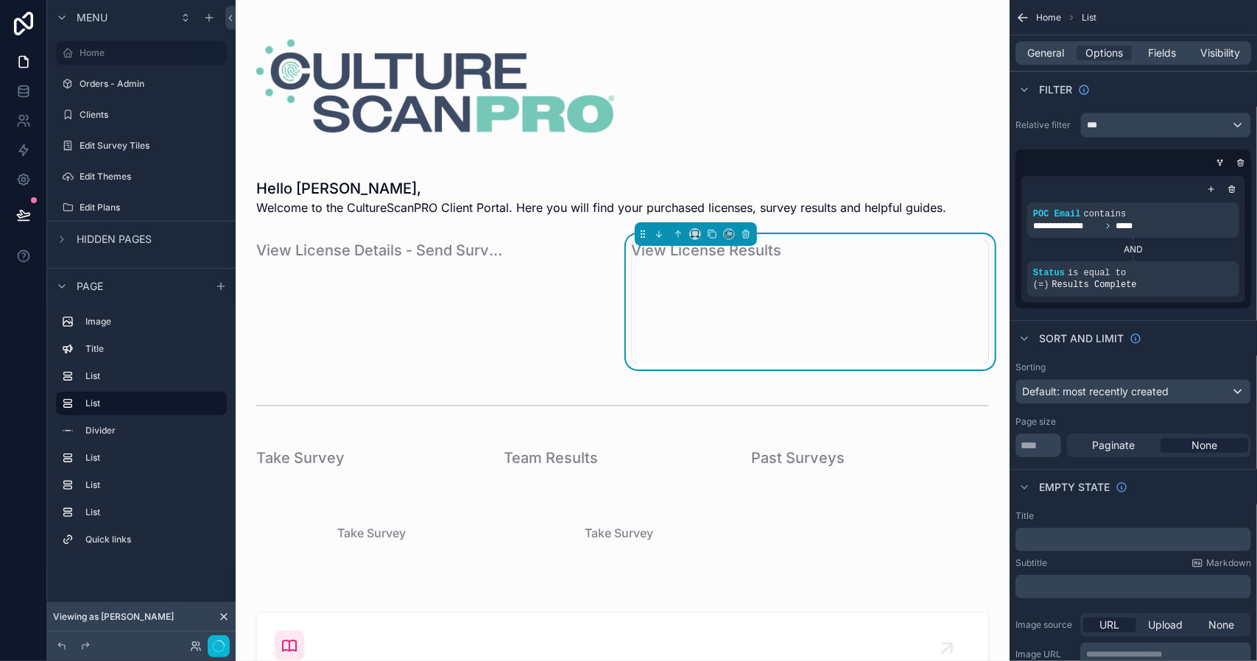
click at [90, 286] on span "Page" at bounding box center [90, 286] width 27 height 15
click at [105, 232] on span "Hidden pages" at bounding box center [114, 239] width 75 height 15
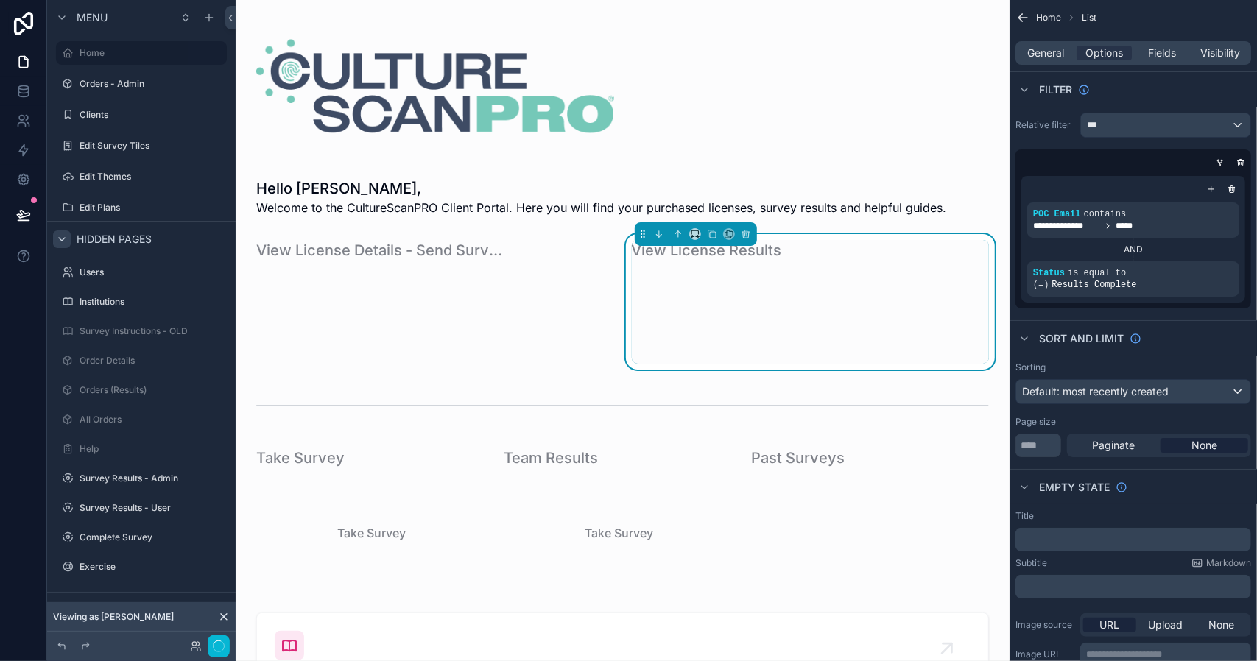
click at [62, 238] on icon "scrollable content" at bounding box center [62, 239] width 12 height 12
click at [88, 282] on span "Page" at bounding box center [90, 286] width 27 height 15
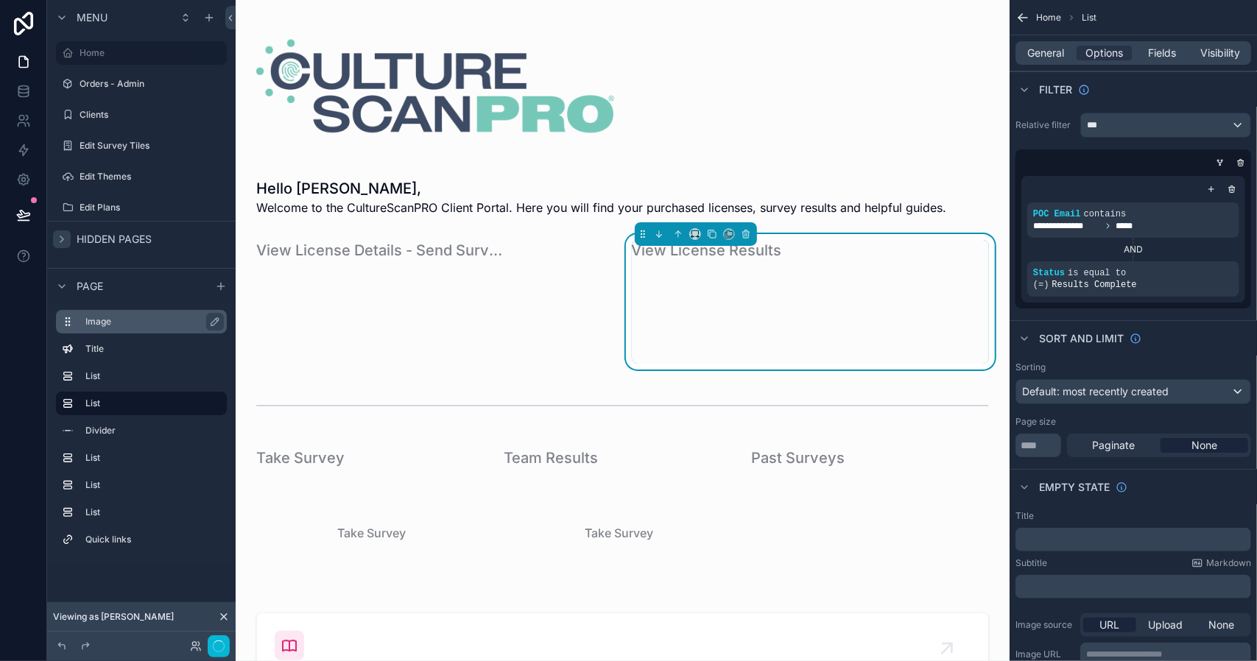
click at [95, 316] on label "Image" at bounding box center [150, 322] width 130 height 12
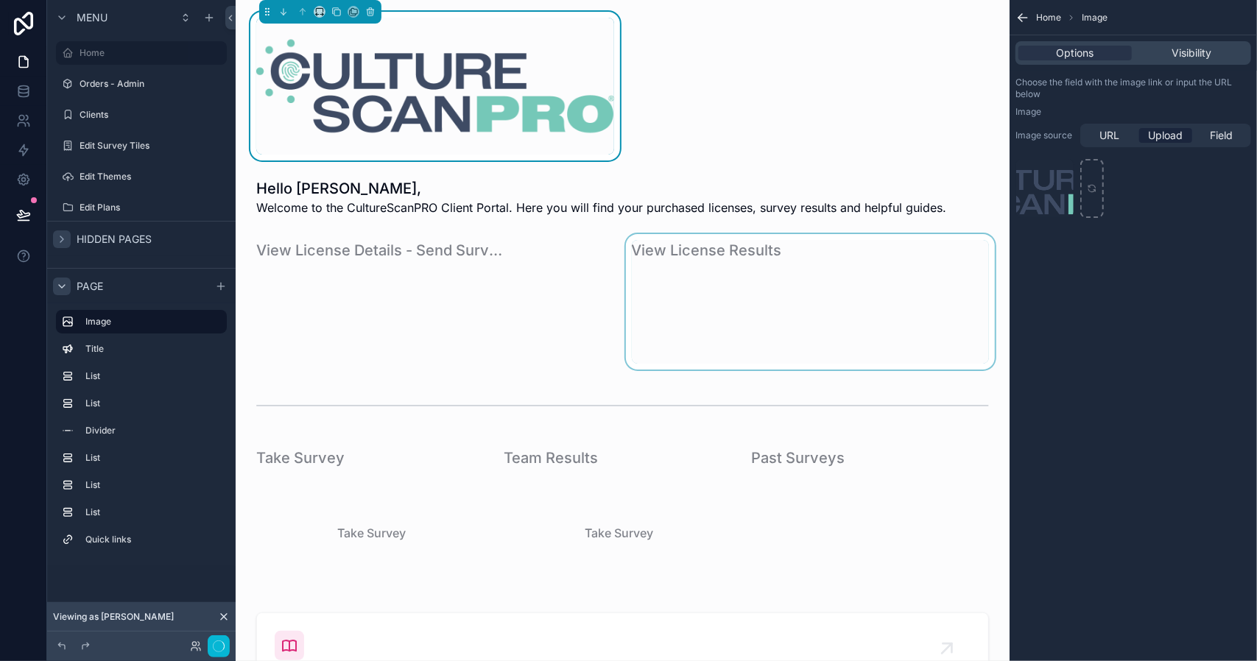
click at [61, 286] on icon "scrollable content" at bounding box center [62, 286] width 6 height 3
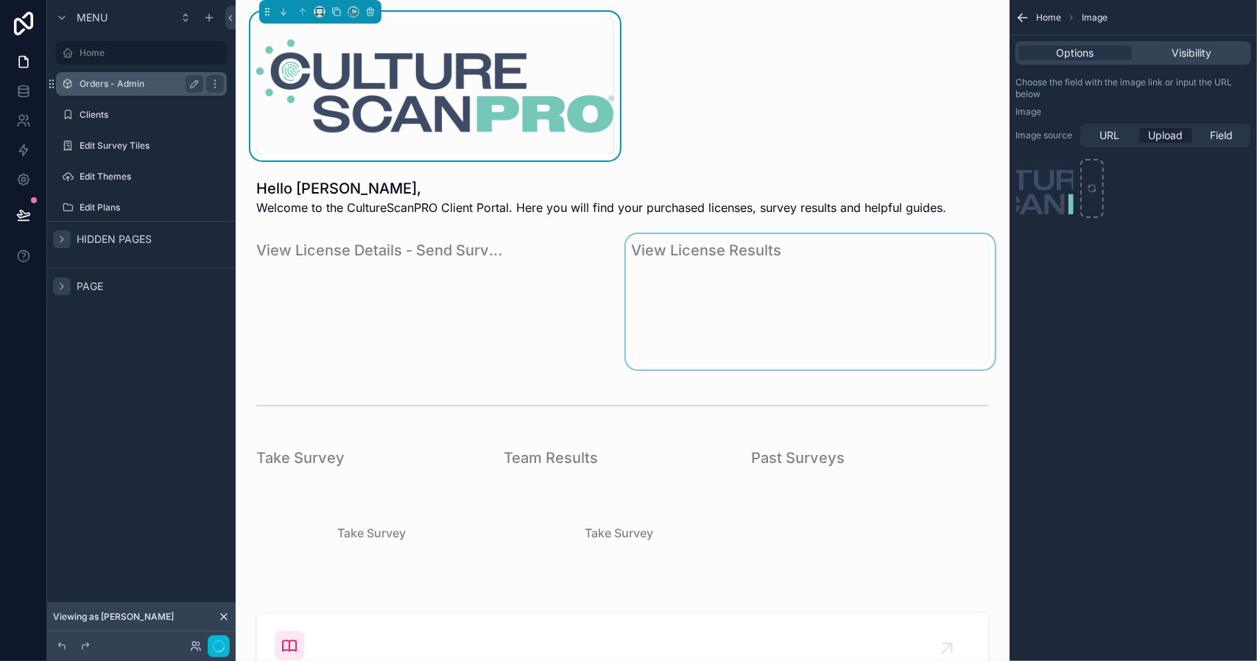
click at [124, 86] on label "Orders - Admin" at bounding box center [139, 84] width 118 height 12
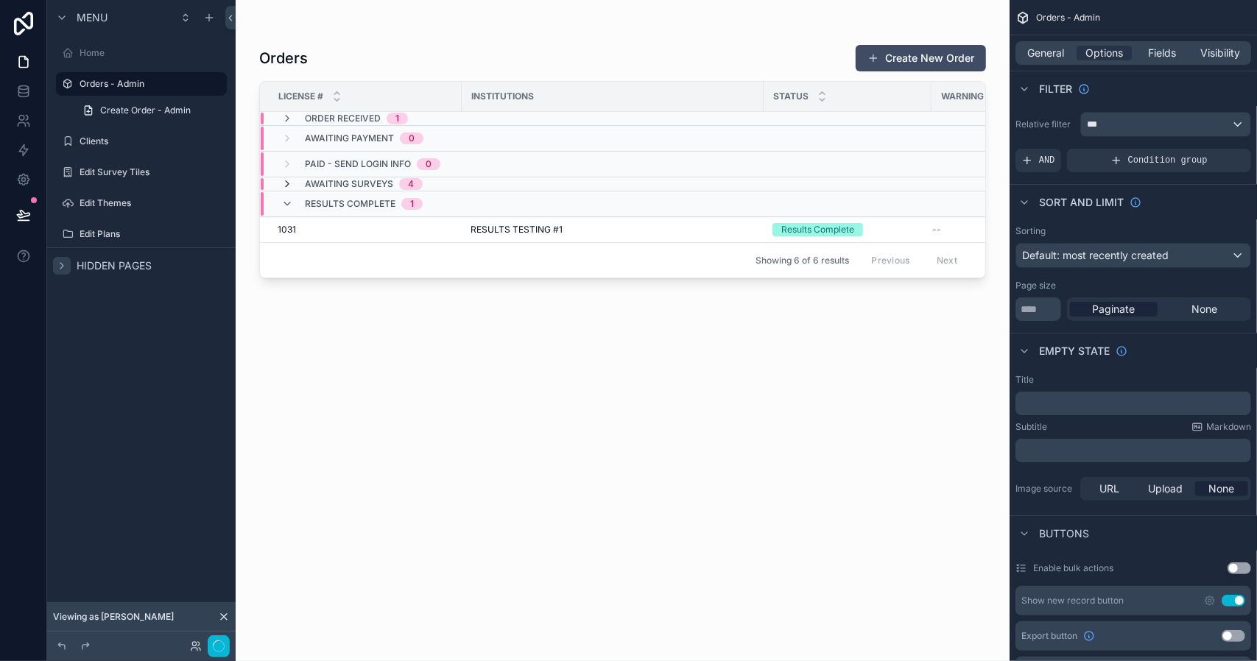
click at [284, 183] on icon "scrollable content" at bounding box center [287, 184] width 12 height 12
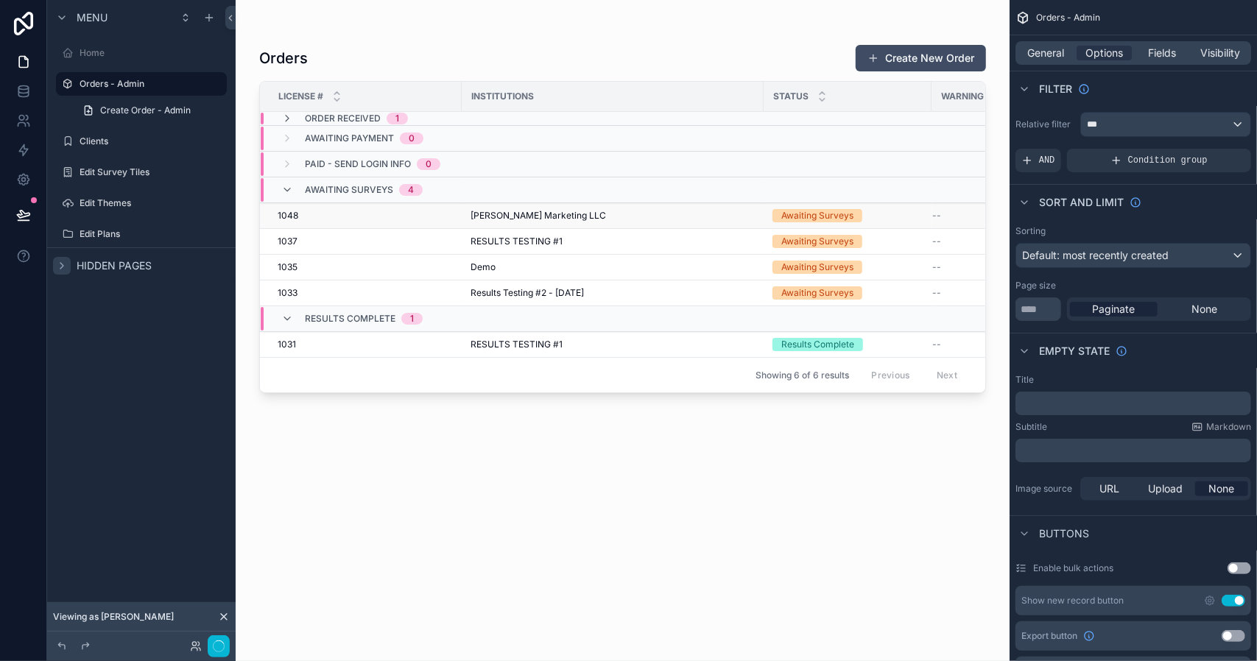
click at [300, 210] on div "1048 1048" at bounding box center [365, 216] width 175 height 12
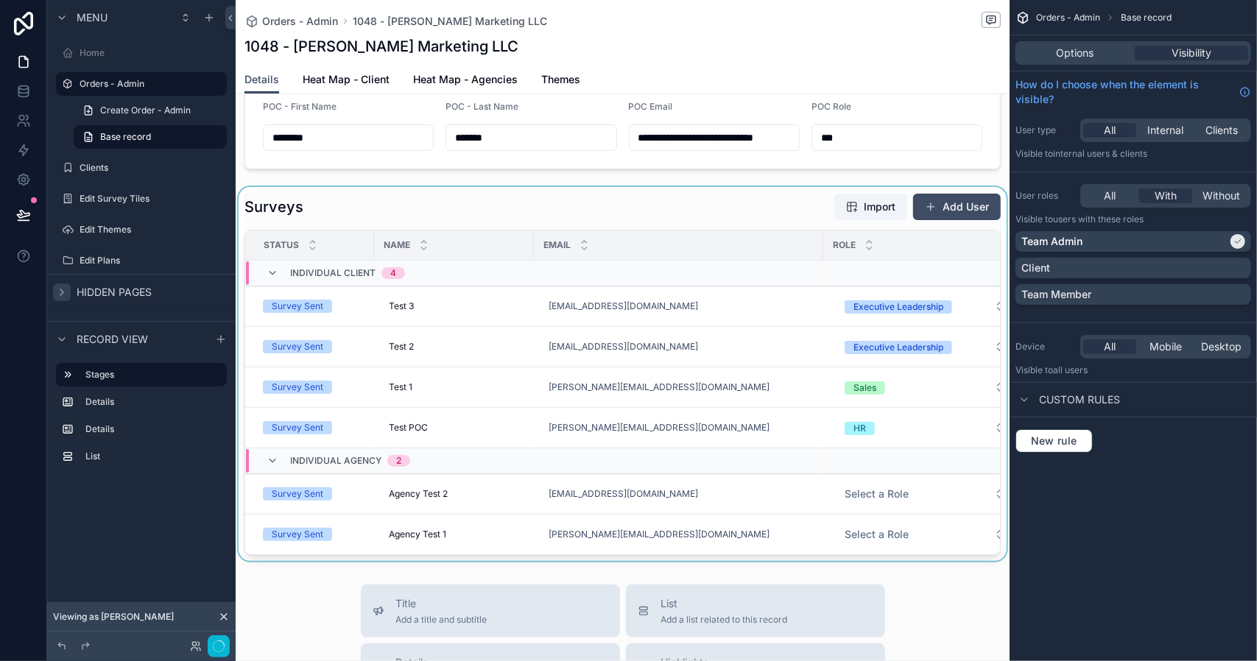
scroll to position [368, 0]
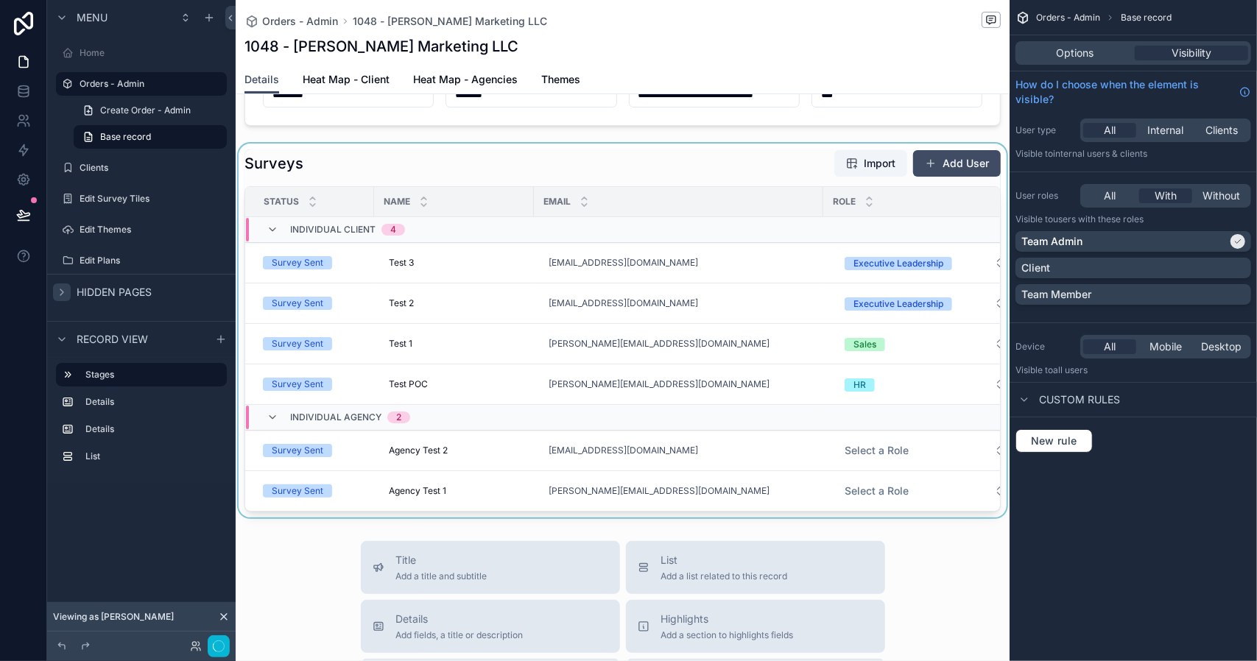
click at [937, 163] on div "scrollable content" at bounding box center [623, 331] width 774 height 374
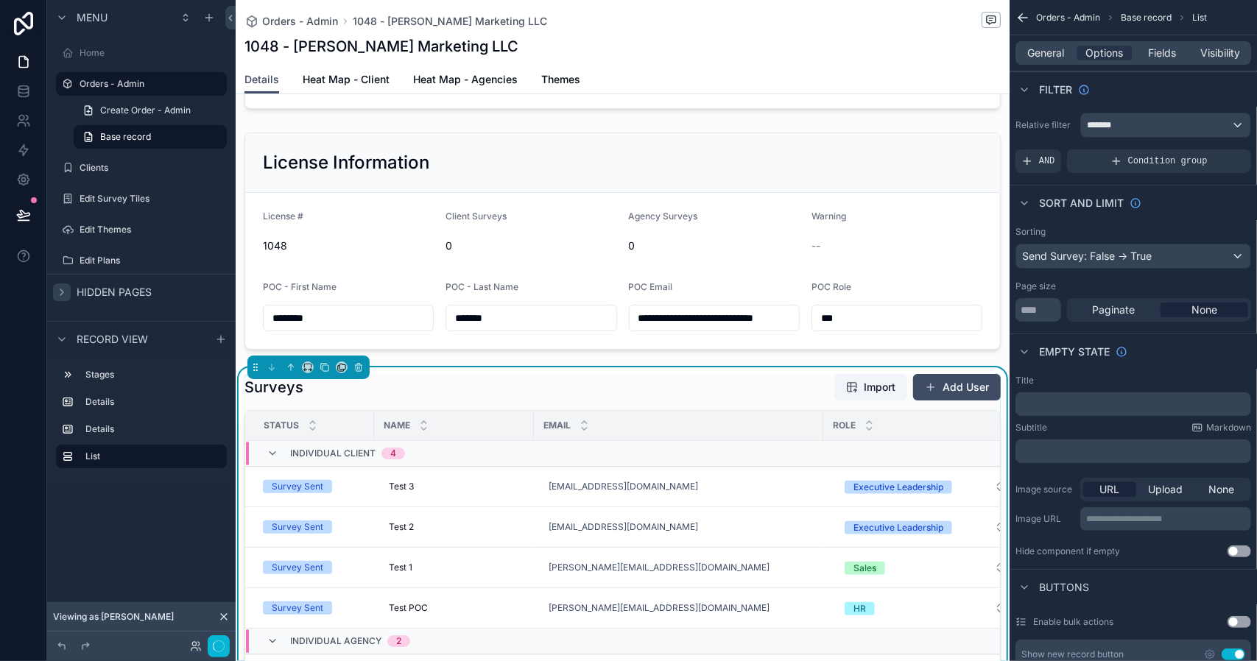
scroll to position [294, 0]
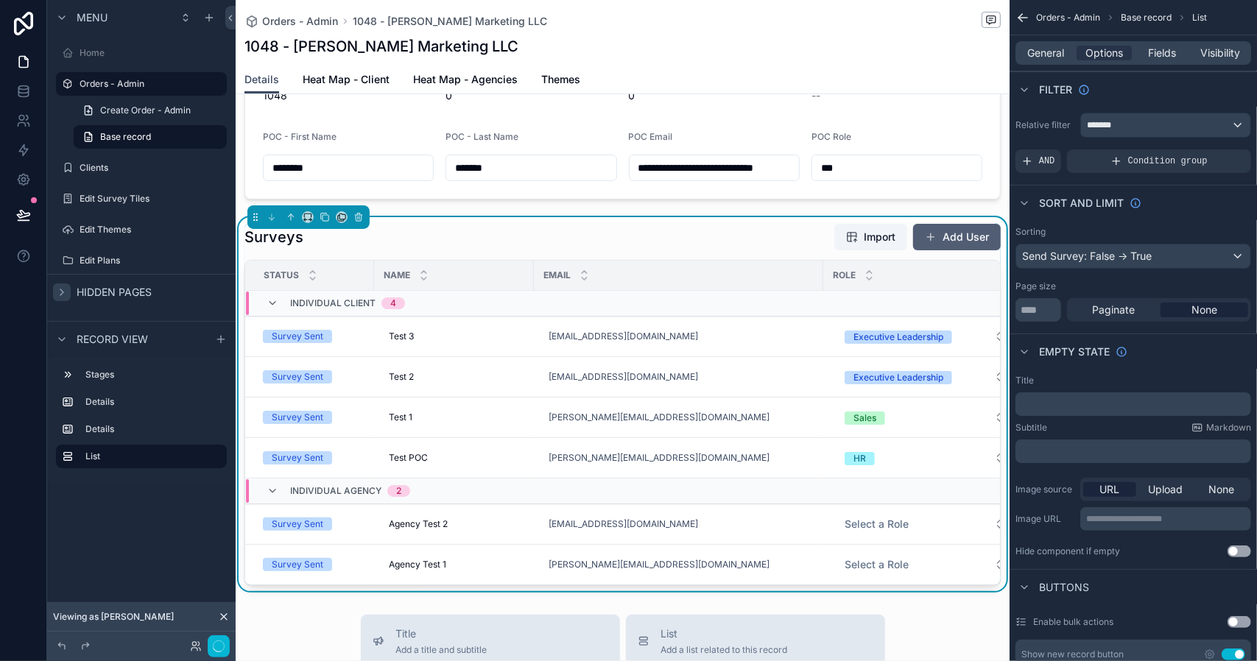
click at [935, 228] on button "Add User" at bounding box center [957, 237] width 88 height 27
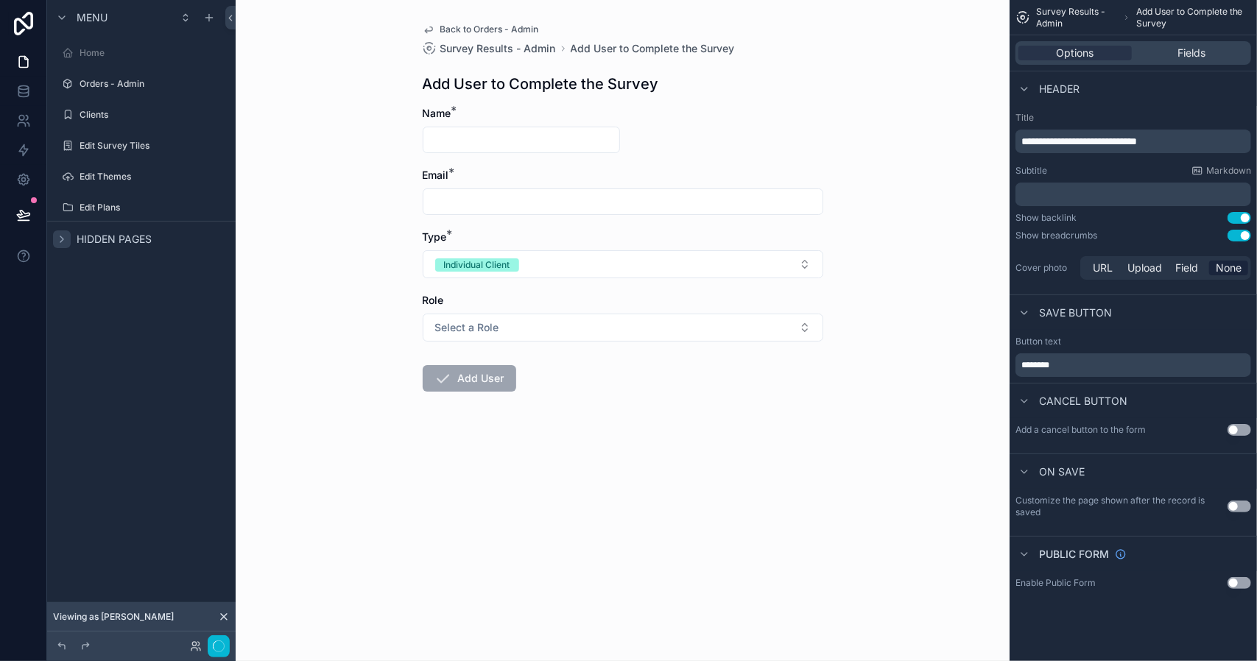
click at [457, 138] on input "scrollable content" at bounding box center [521, 140] width 196 height 21
type input "*********"
click at [484, 204] on input "scrollable content" at bounding box center [622, 201] width 399 height 21
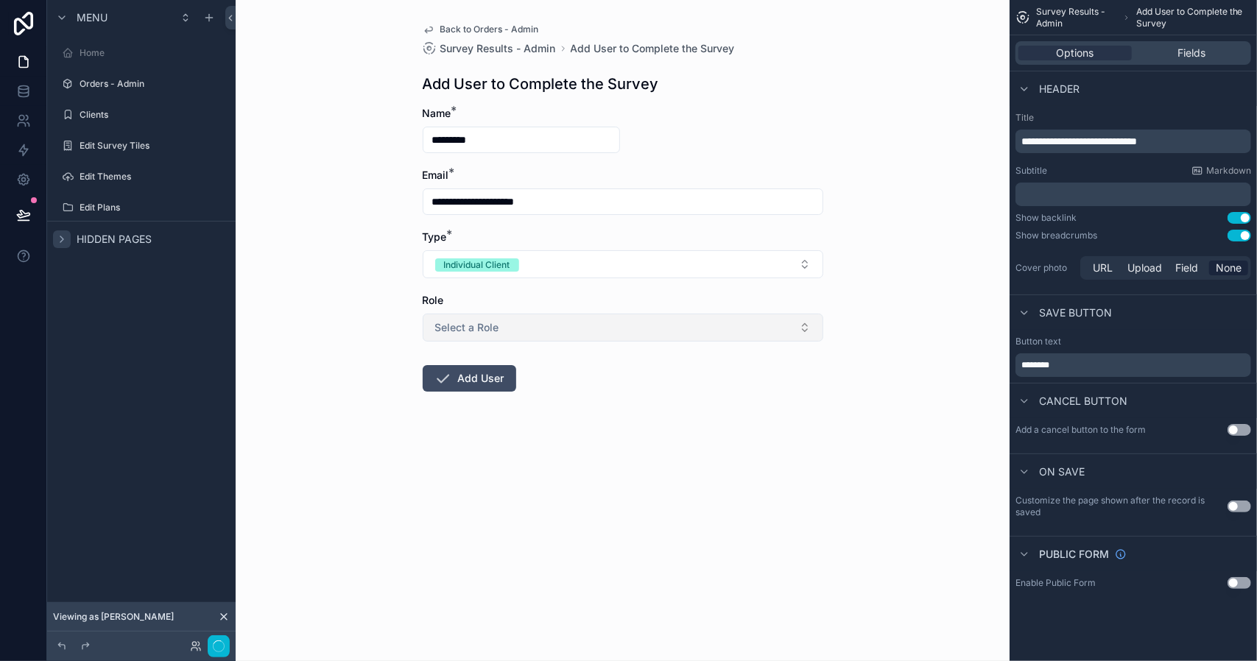
type input "**********"
click at [518, 328] on button "Select a Role" at bounding box center [623, 328] width 400 height 28
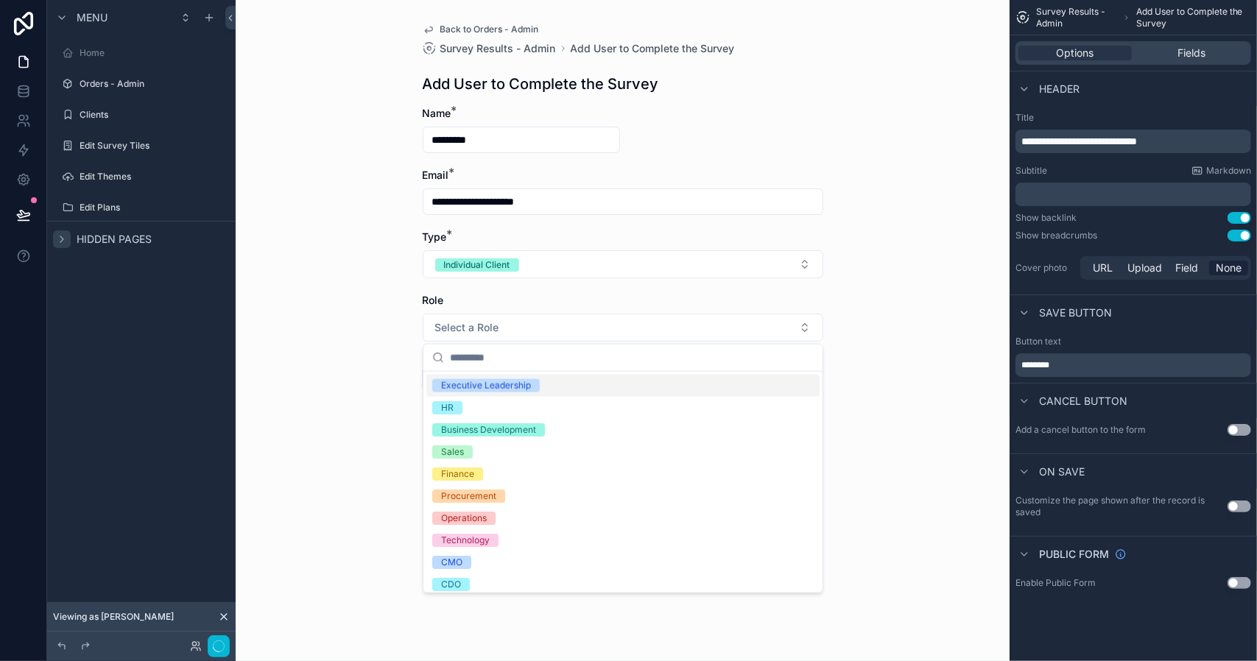
click at [502, 384] on div "Executive Leadership" at bounding box center [486, 385] width 90 height 13
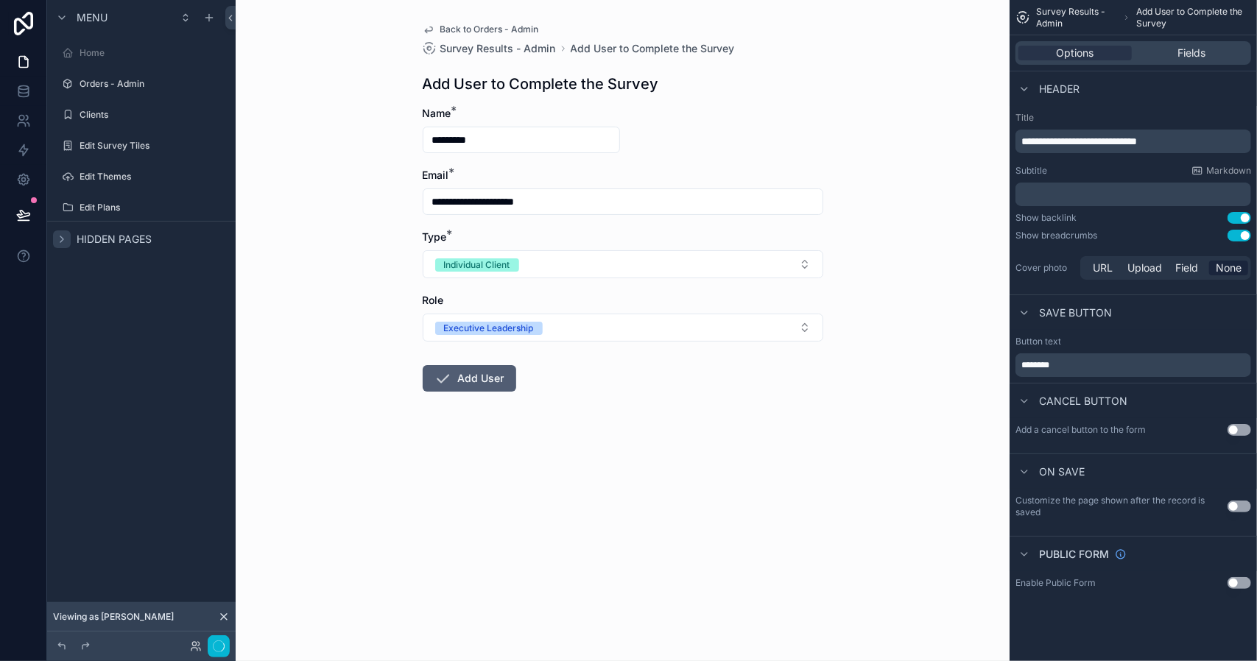
click at [481, 379] on button "Add User" at bounding box center [469, 378] width 93 height 27
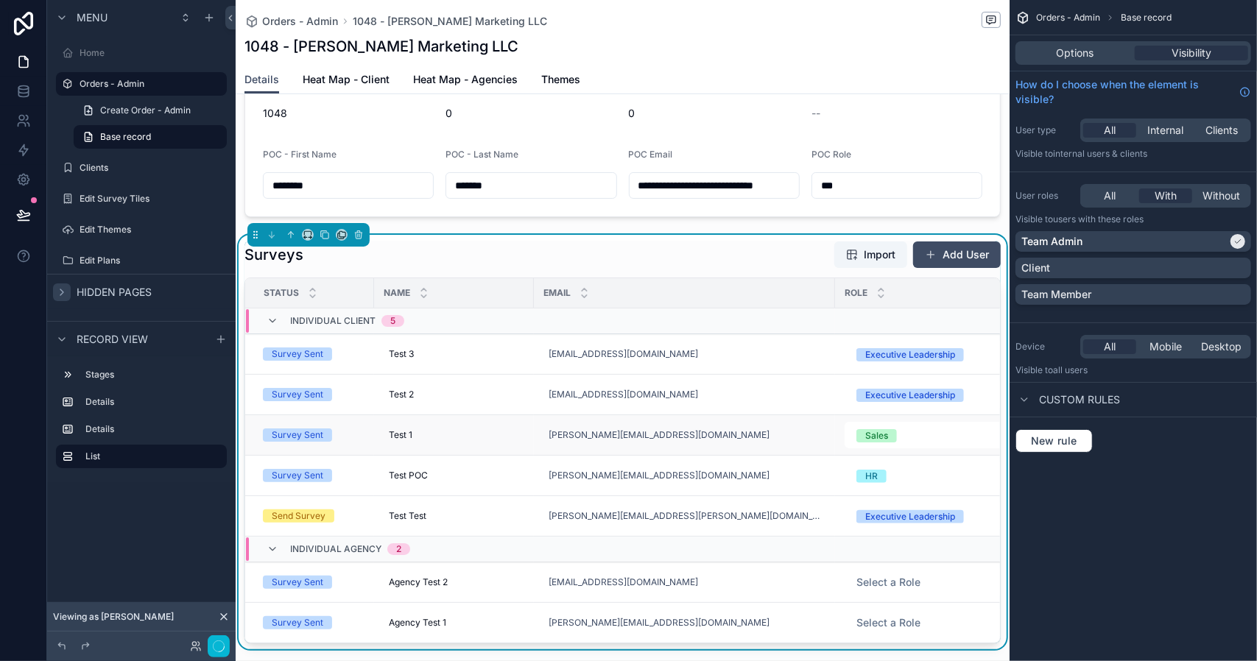
scroll to position [368, 0]
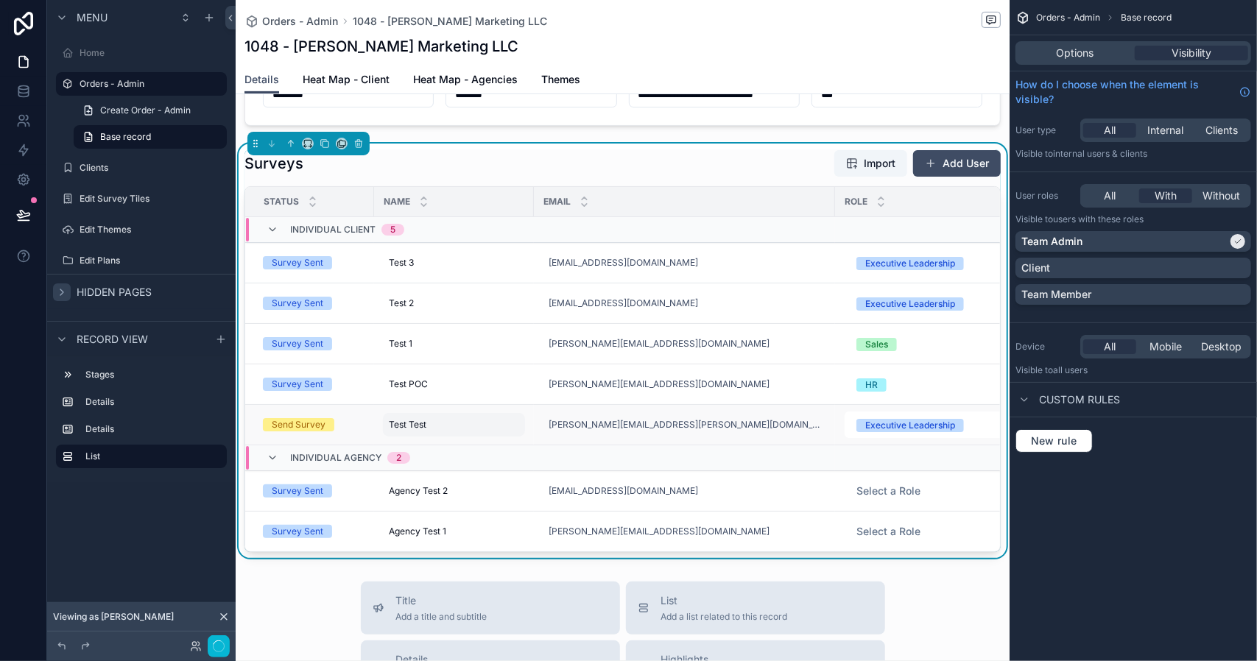
click at [498, 426] on div "Test Test Test Test" at bounding box center [454, 425] width 142 height 24
click at [711, 414] on div "dave.windahl@gmail.com" at bounding box center [684, 425] width 283 height 24
click at [813, 423] on div "dave.windahl@gmail.com" at bounding box center [684, 425] width 283 height 24
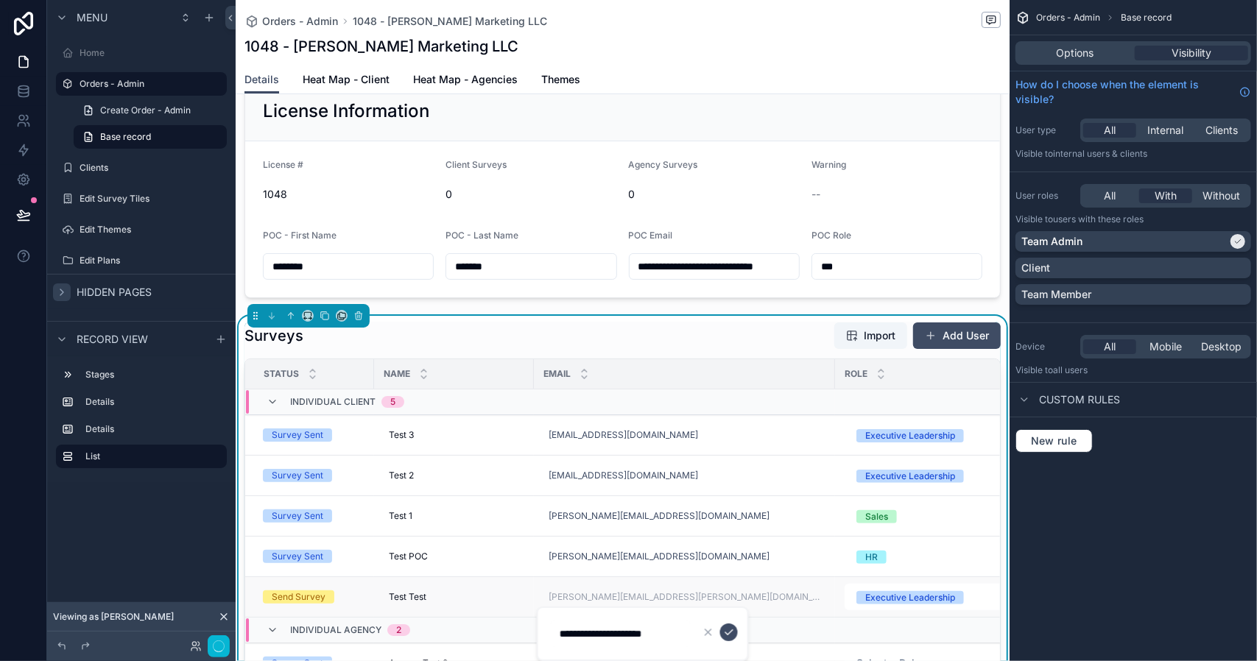
scroll to position [127, 0]
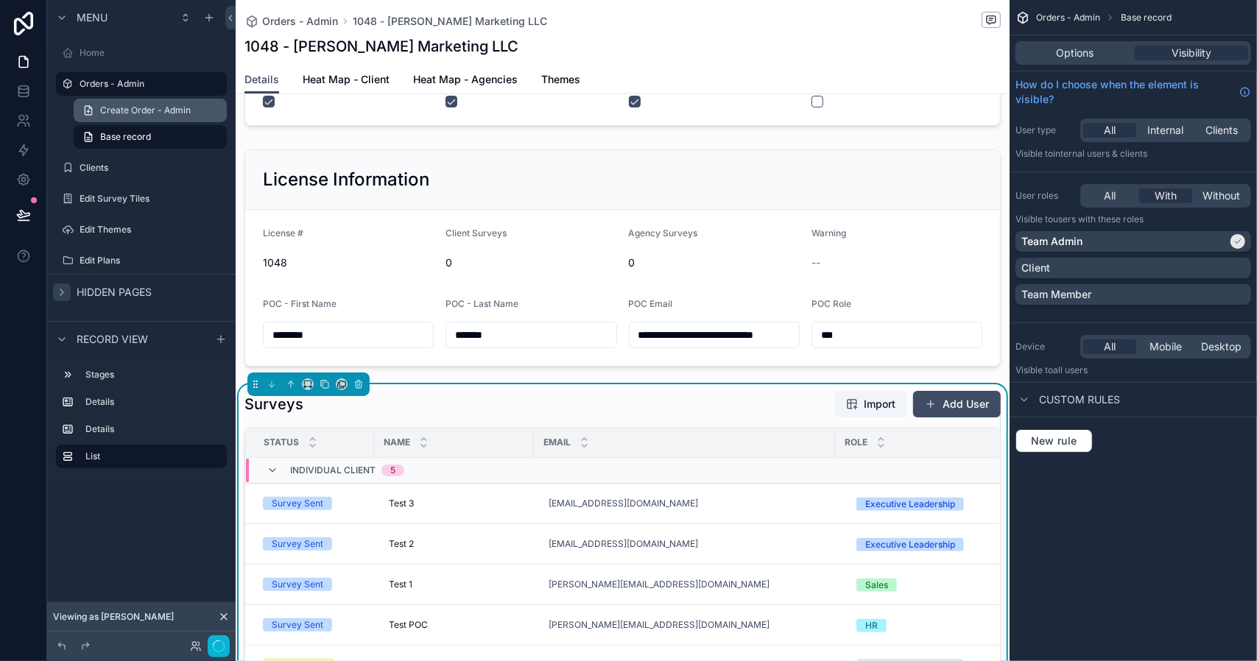
click at [139, 111] on span "Create Order - Admin" at bounding box center [145, 111] width 91 height 12
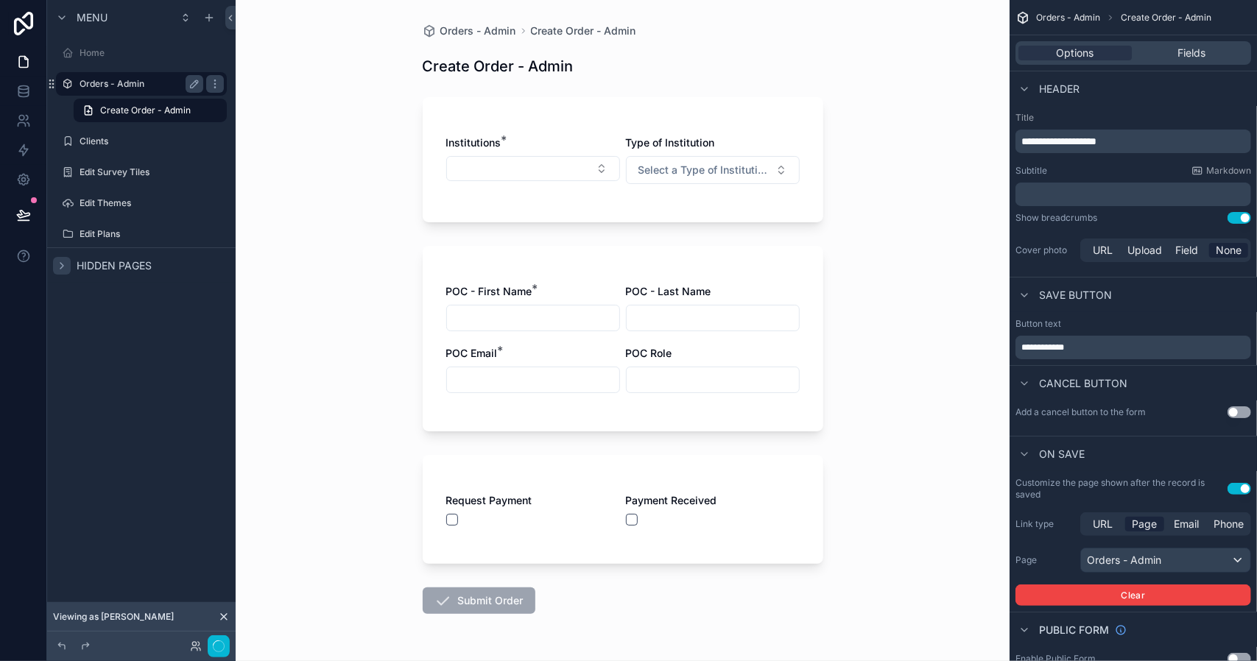
click at [117, 82] on label "Orders - Admin" at bounding box center [139, 84] width 118 height 12
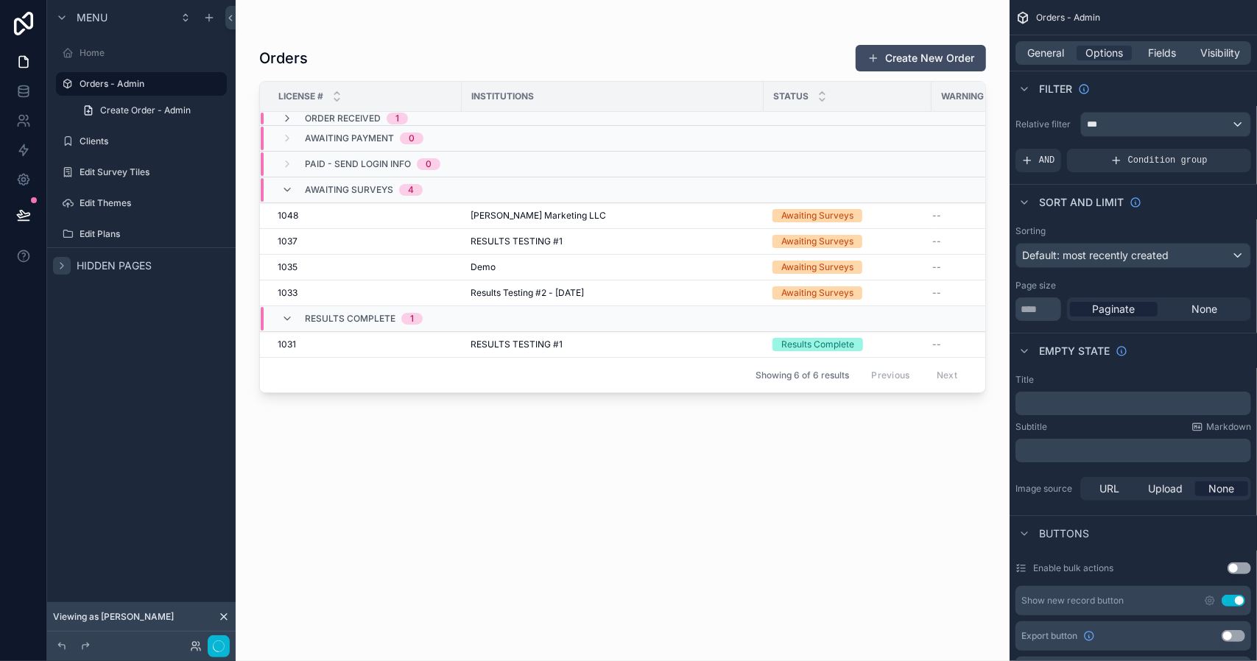
click at [498, 214] on div "scrollable content" at bounding box center [623, 321] width 774 height 643
click at [498, 214] on span "[PERSON_NAME] Marketing LLC" at bounding box center [537, 216] width 135 height 12
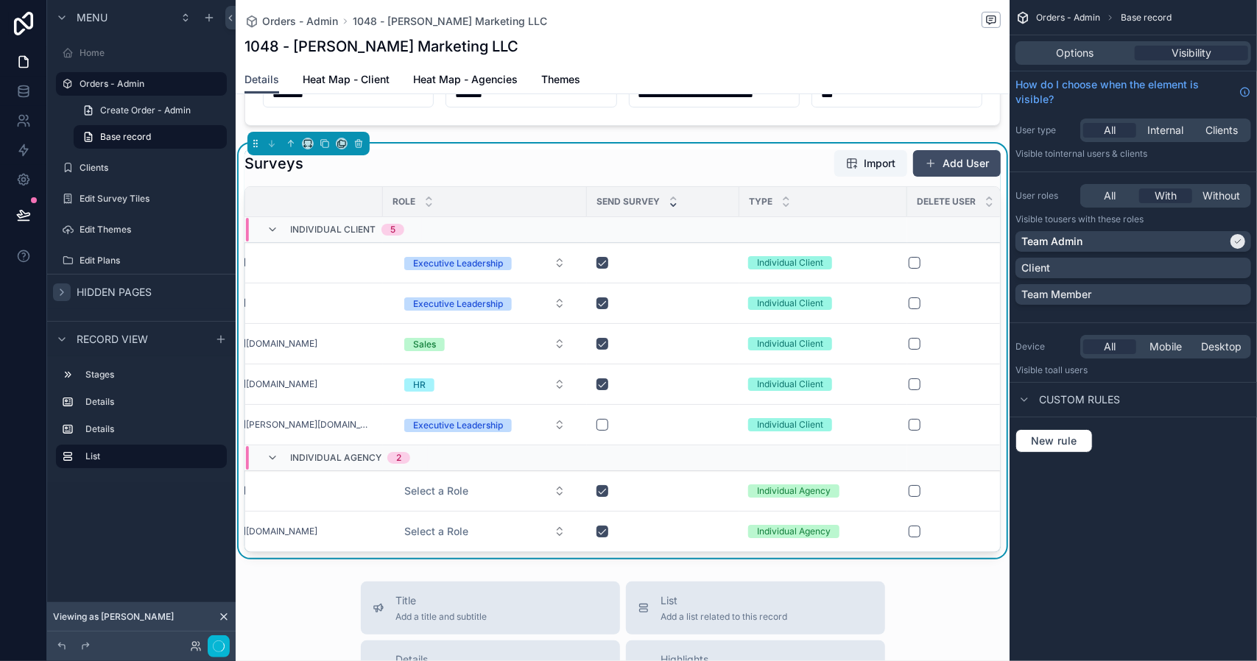
scroll to position [0, 470]
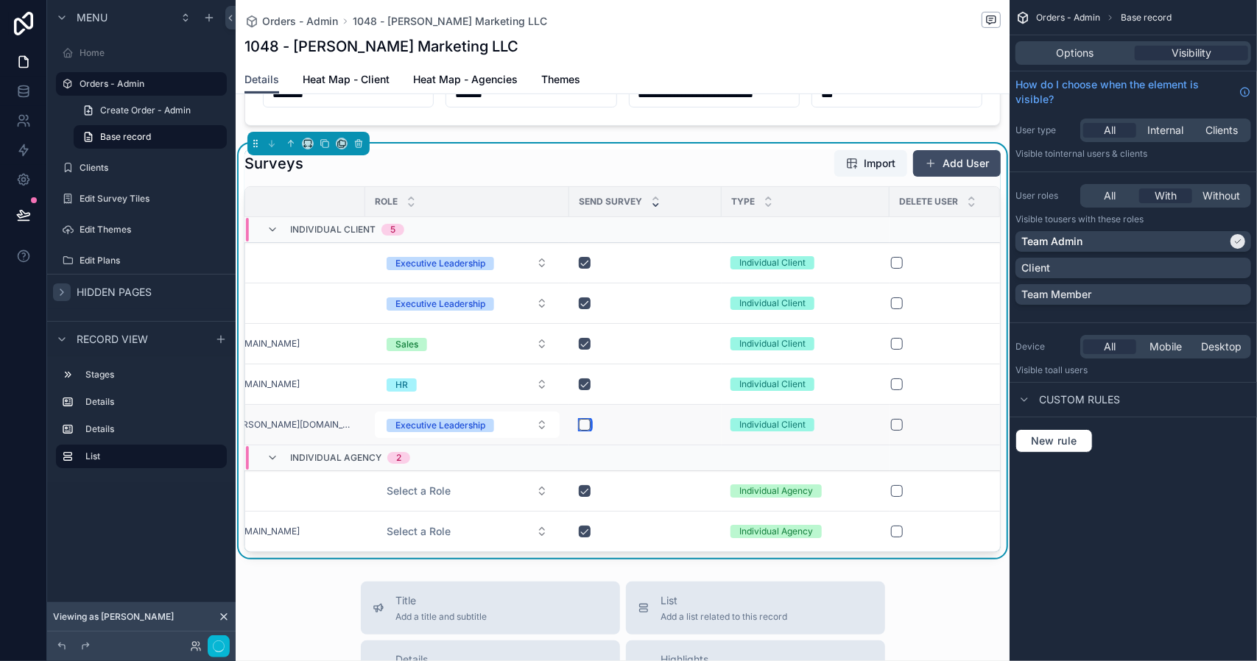
click at [579, 423] on button "scrollable content" at bounding box center [585, 425] width 12 height 12
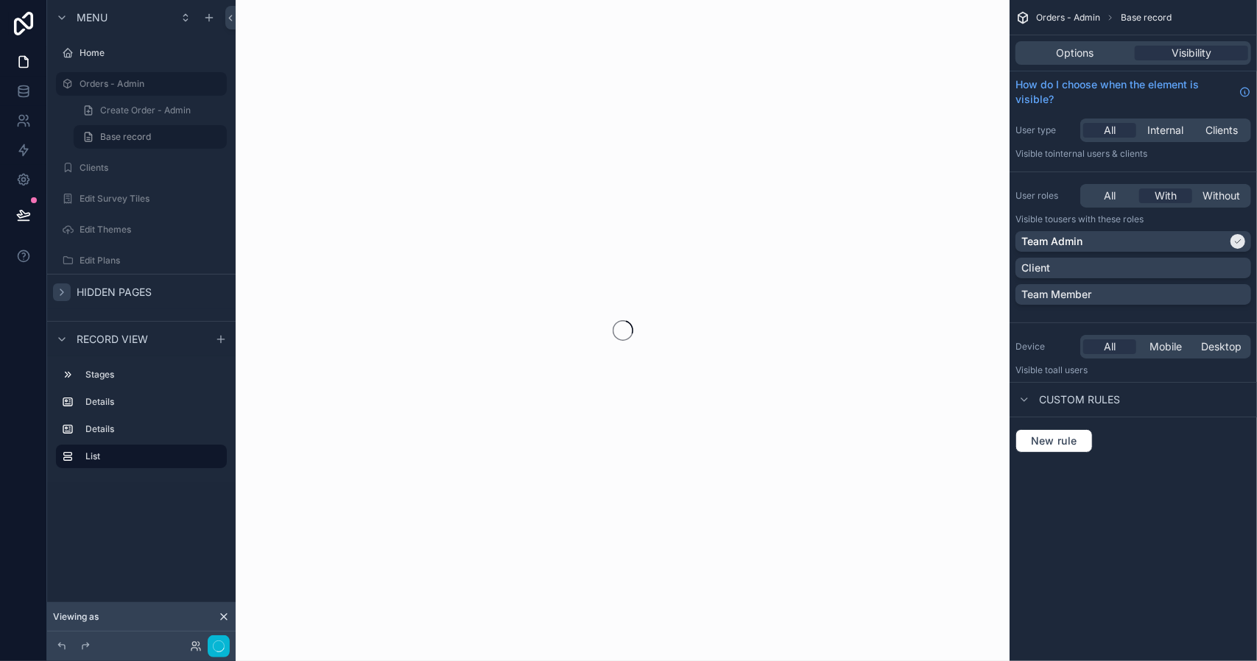
scroll to position [0, 0]
click at [128, 205] on div "Edit Survey Tiles" at bounding box center [142, 199] width 124 height 18
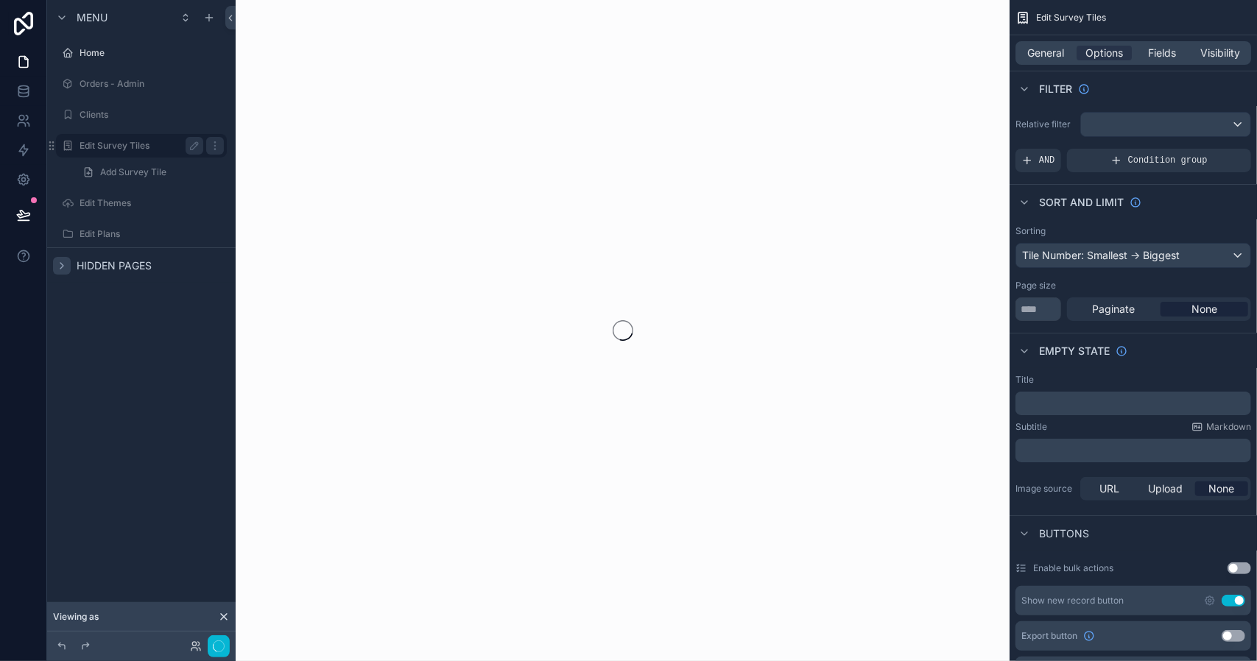
click at [133, 144] on label "Edit Survey Tiles" at bounding box center [139, 146] width 118 height 12
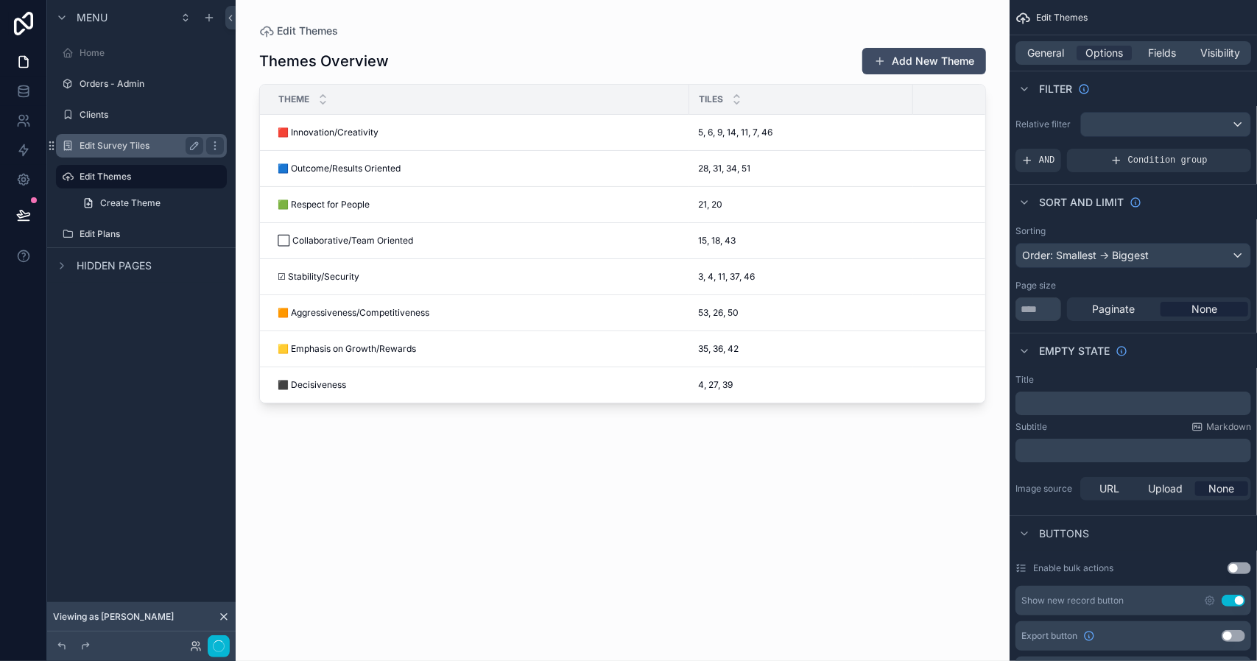
click at [134, 147] on label "Edit Survey Tiles" at bounding box center [139, 146] width 118 height 12
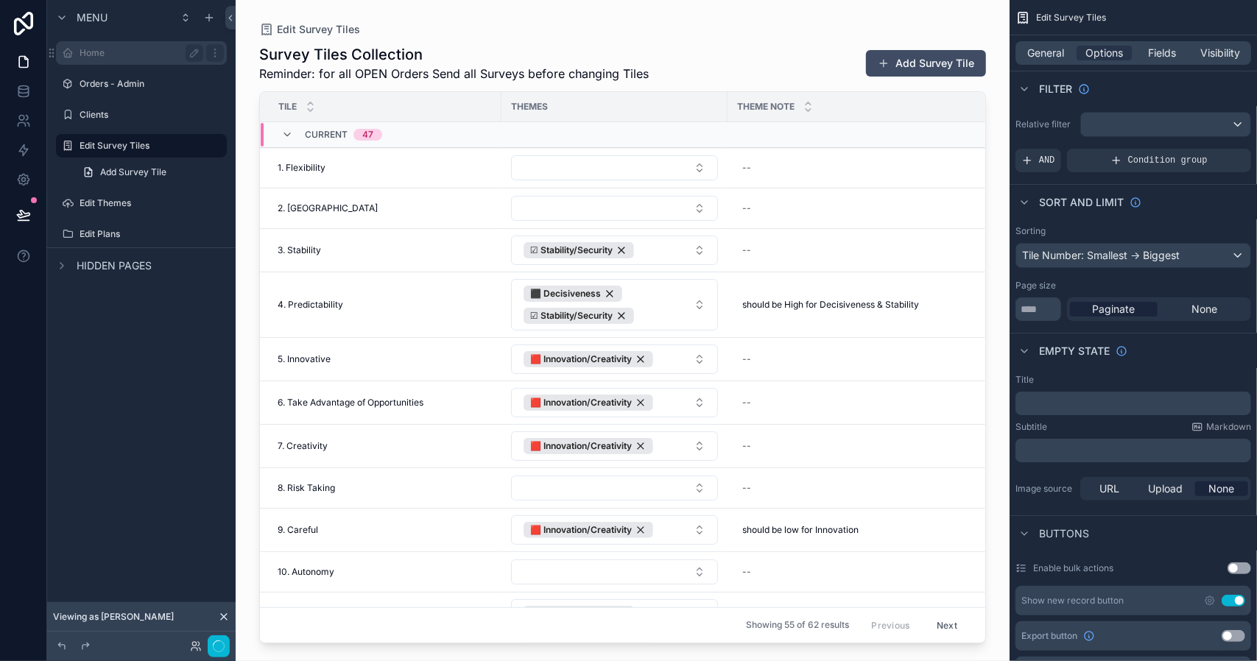
click at [97, 54] on label "Home" at bounding box center [139, 53] width 118 height 12
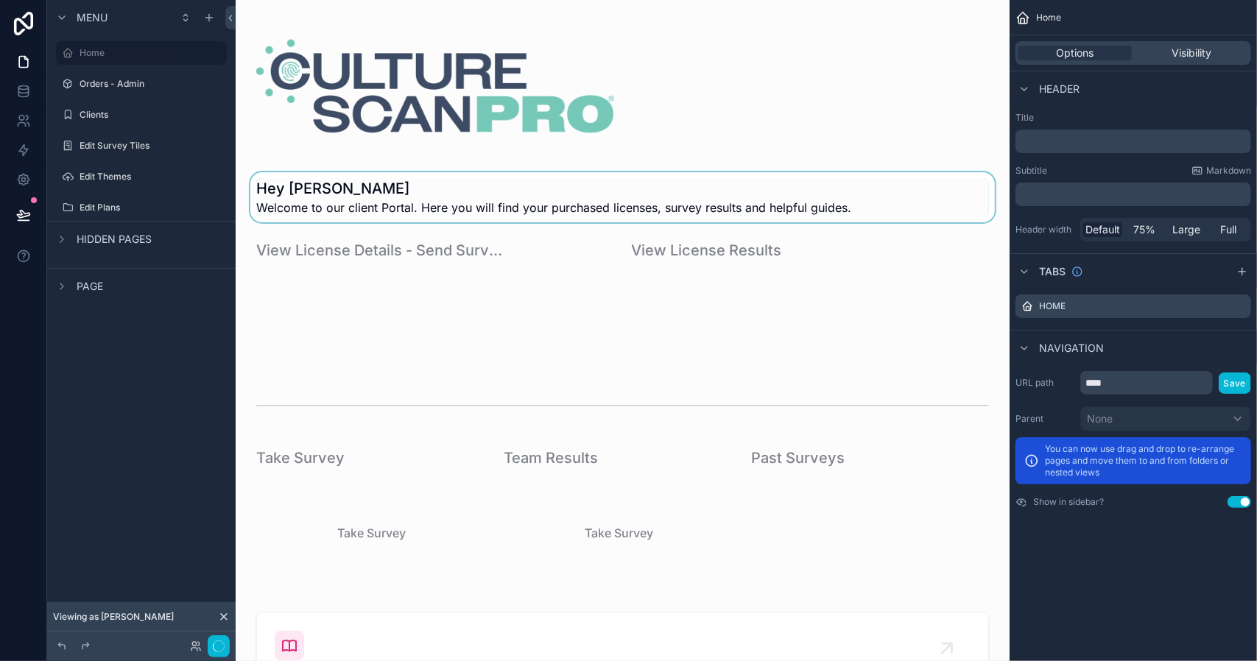
click at [297, 209] on div "scrollable content" at bounding box center [622, 197] width 750 height 50
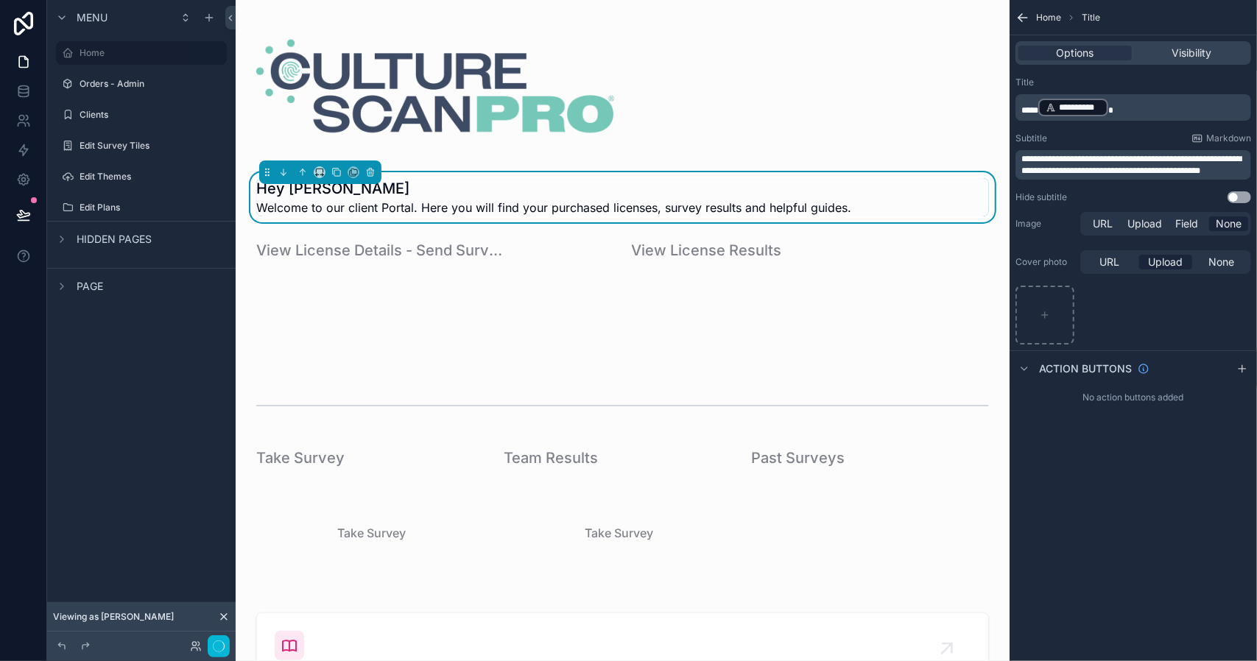
click at [1037, 109] on span "***" at bounding box center [1029, 110] width 17 height 9
click at [1149, 102] on p "**********" at bounding box center [1134, 107] width 227 height 21
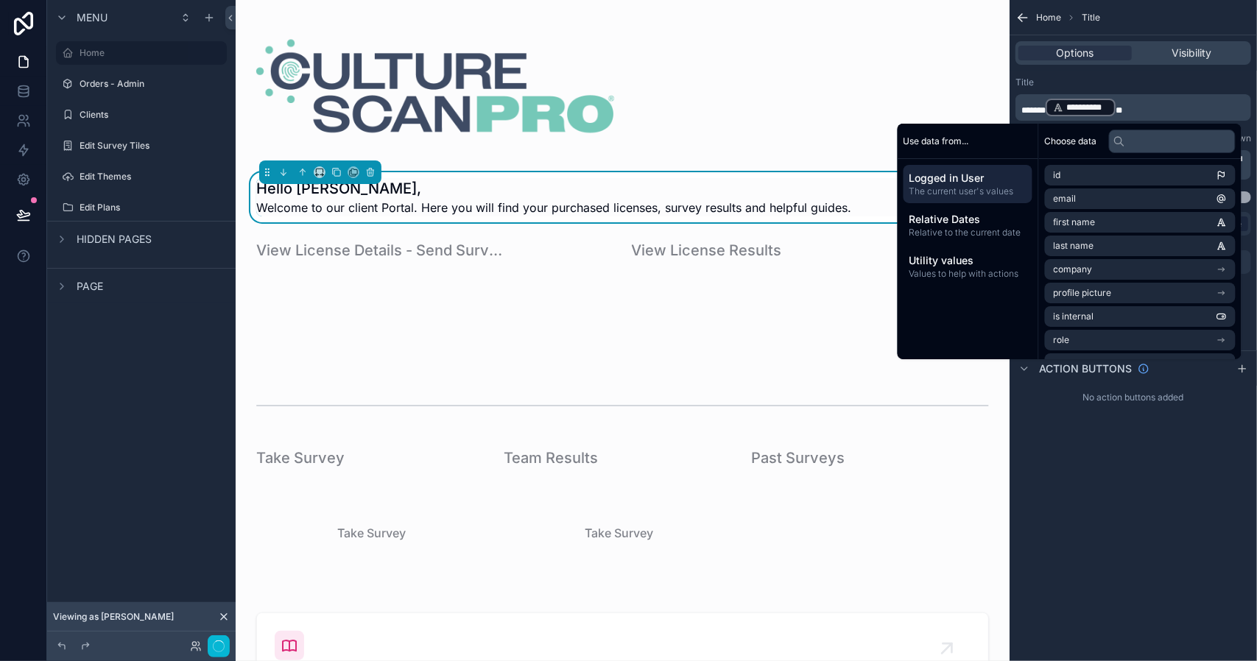
click at [613, 204] on span "Welcome to our client Portal. Here you will find your purchased licenses, surve…" at bounding box center [553, 208] width 595 height 18
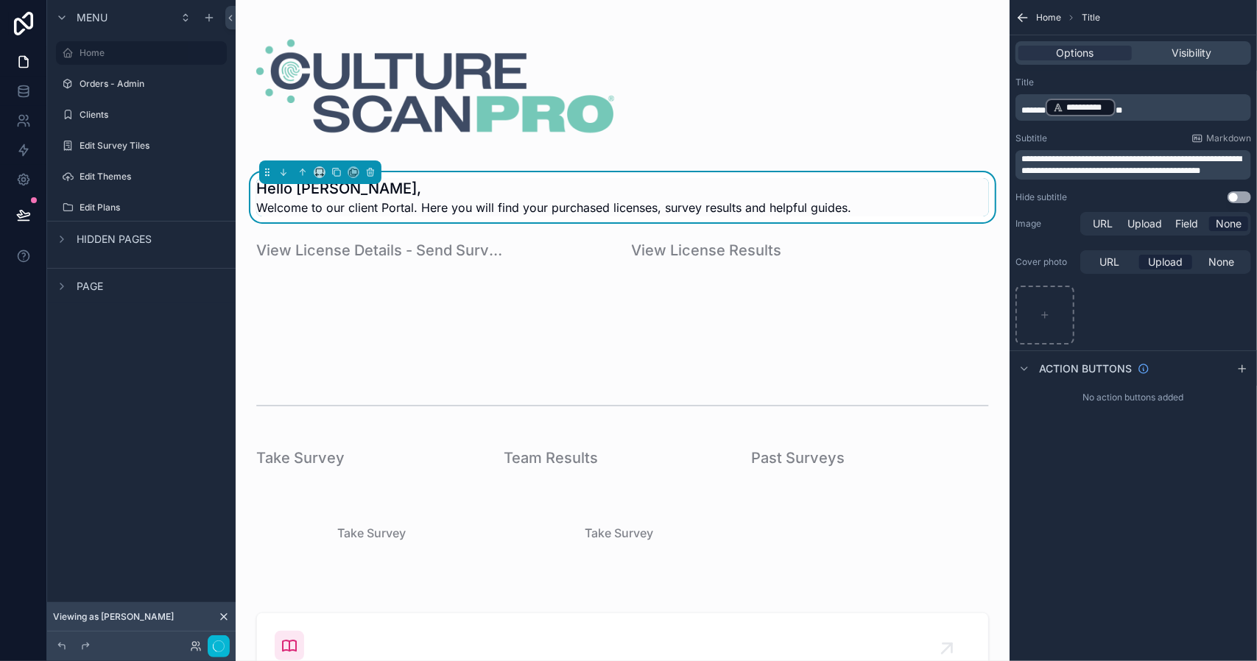
click at [1091, 160] on span "**********" at bounding box center [1131, 165] width 220 height 21
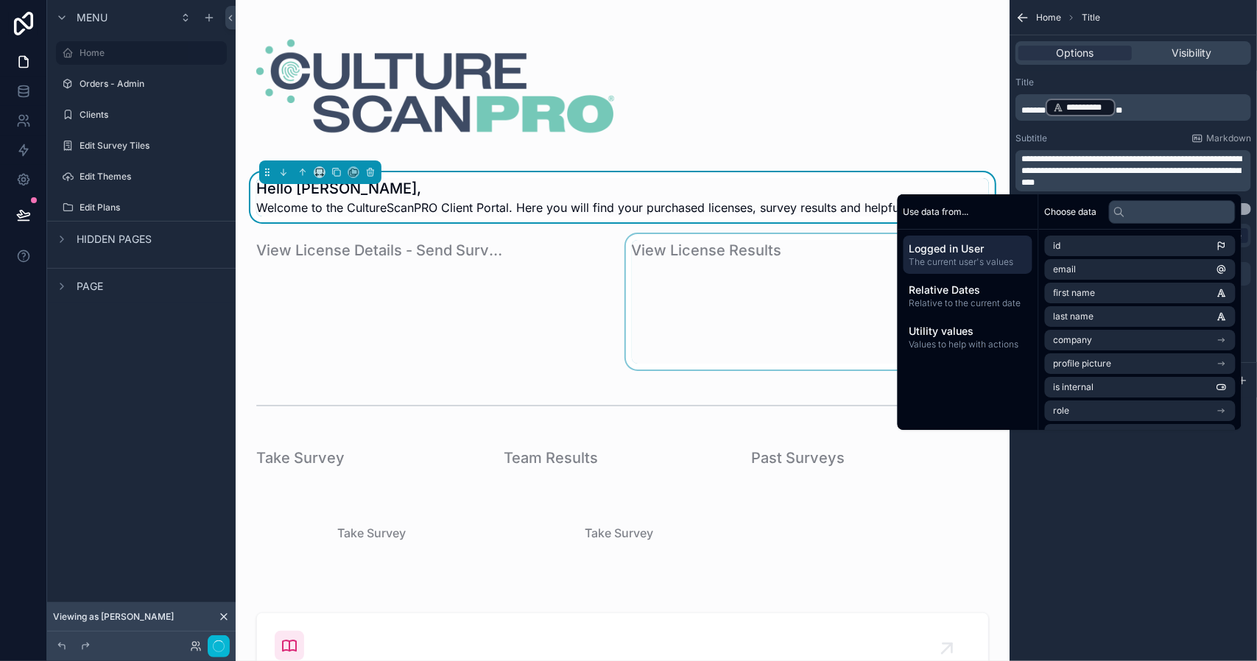
click at [711, 294] on div "scrollable content" at bounding box center [810, 301] width 375 height 135
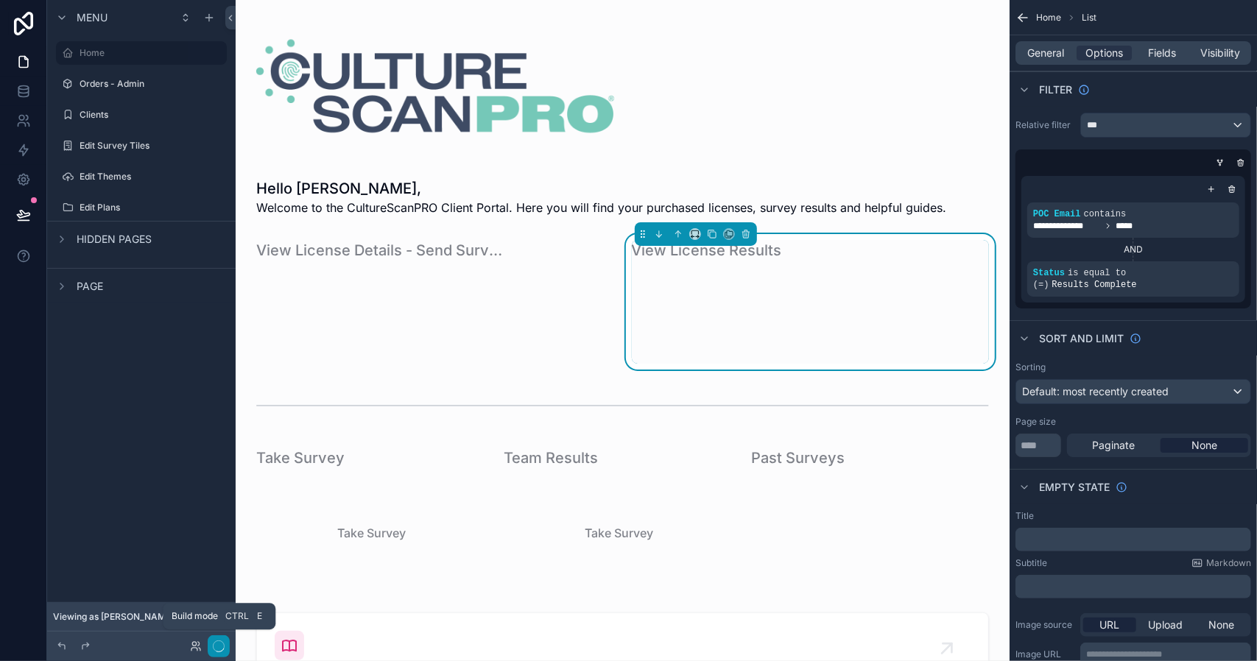
click at [219, 644] on icon "button" at bounding box center [219, 646] width 12 height 12
click at [124, 119] on label "Clients" at bounding box center [139, 115] width 118 height 12
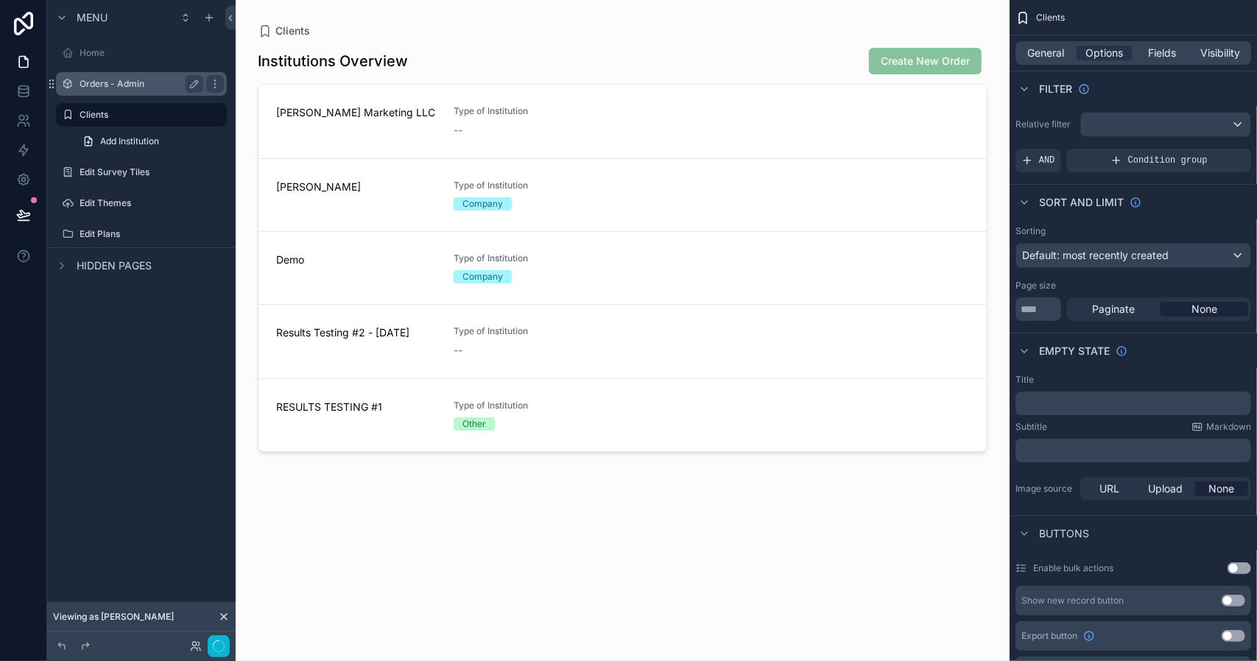
click at [130, 86] on label "Orders - Admin" at bounding box center [139, 84] width 118 height 12
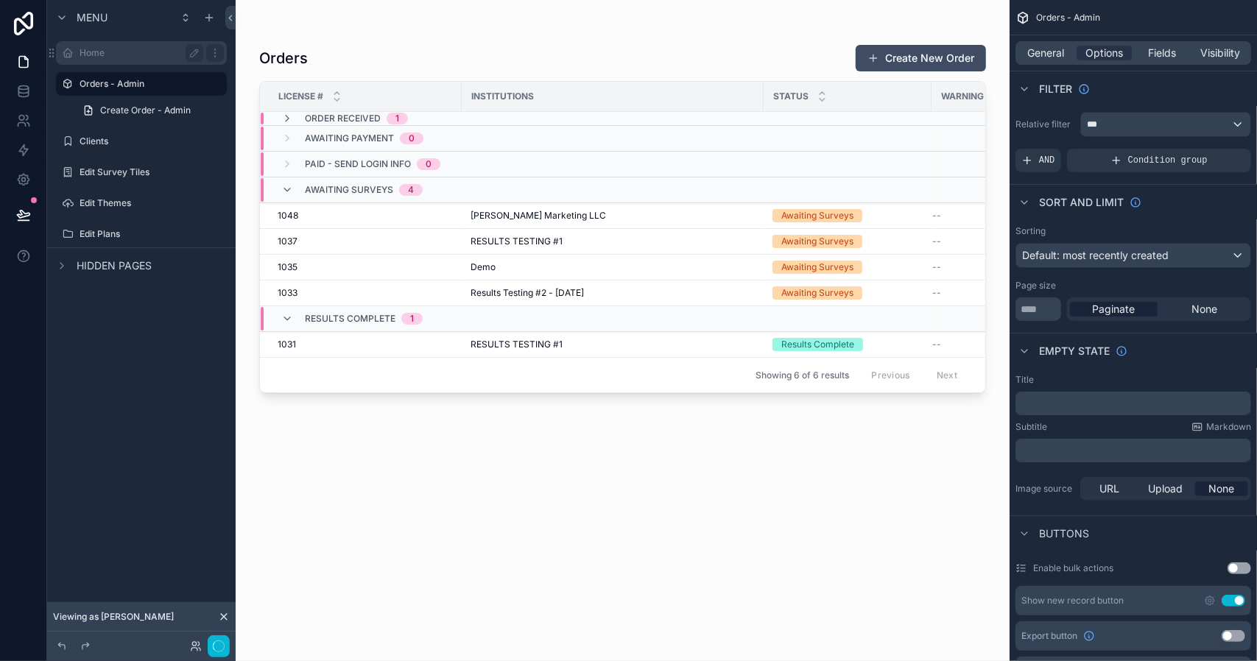
click at [130, 58] on label "Home" at bounding box center [139, 53] width 118 height 12
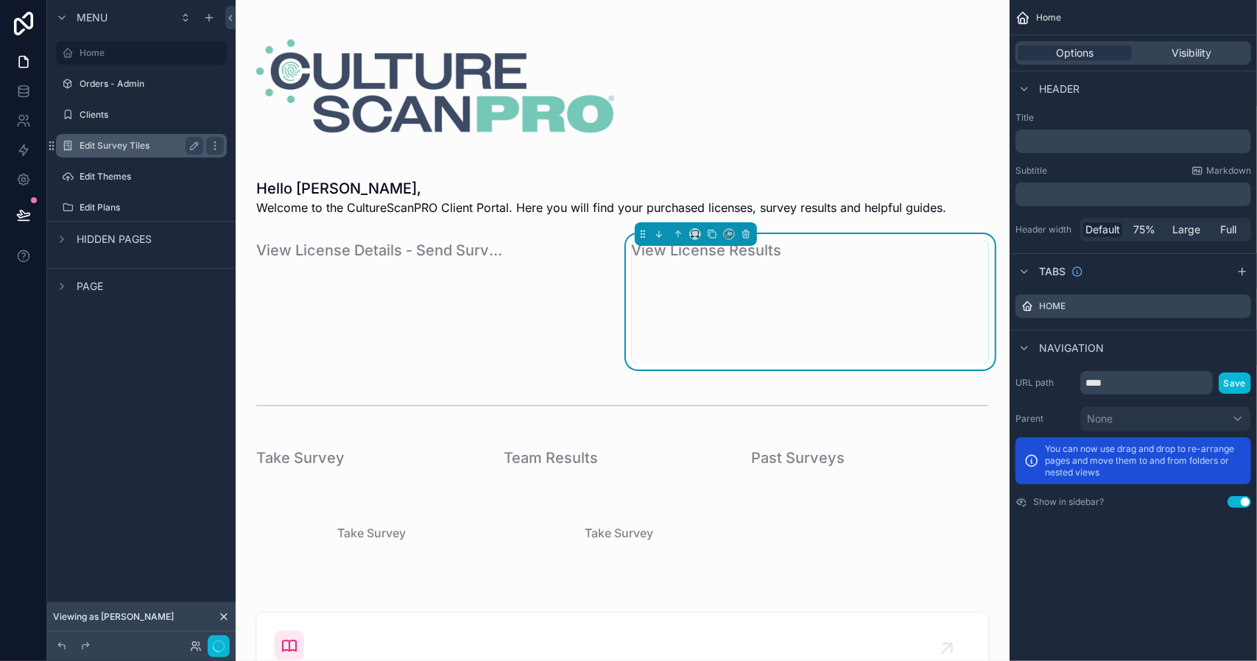
click at [110, 145] on label "Edit Survey Tiles" at bounding box center [139, 146] width 118 height 12
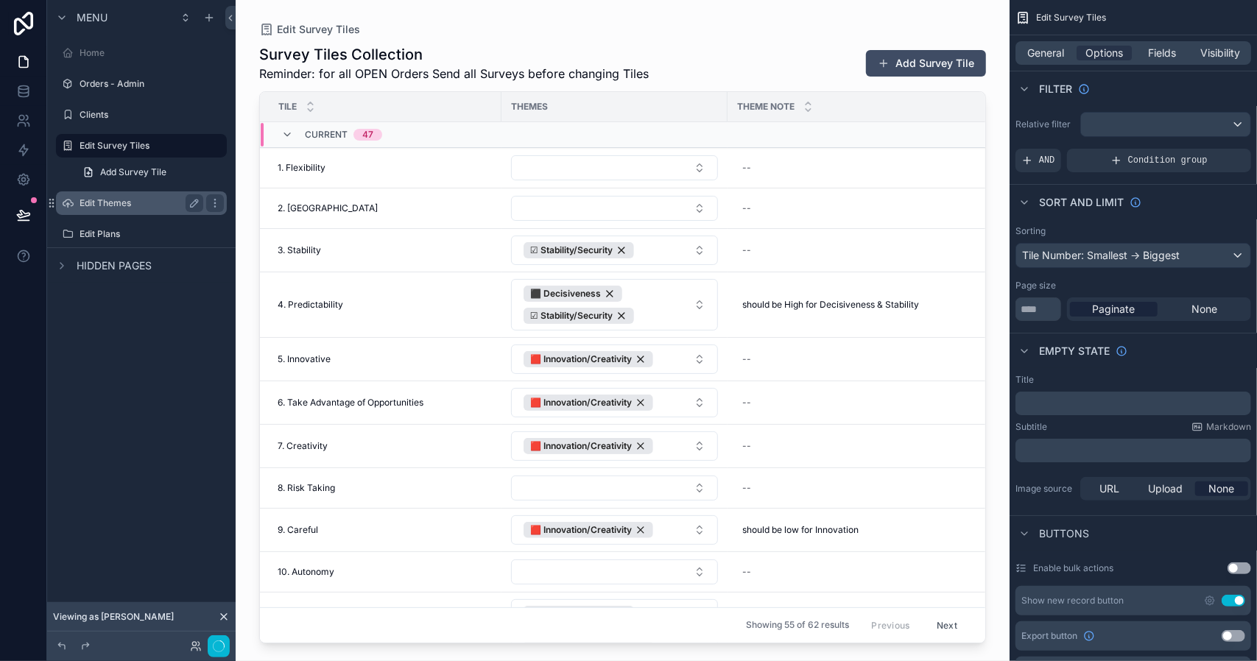
click at [113, 202] on label "Edit Themes" at bounding box center [139, 203] width 118 height 12
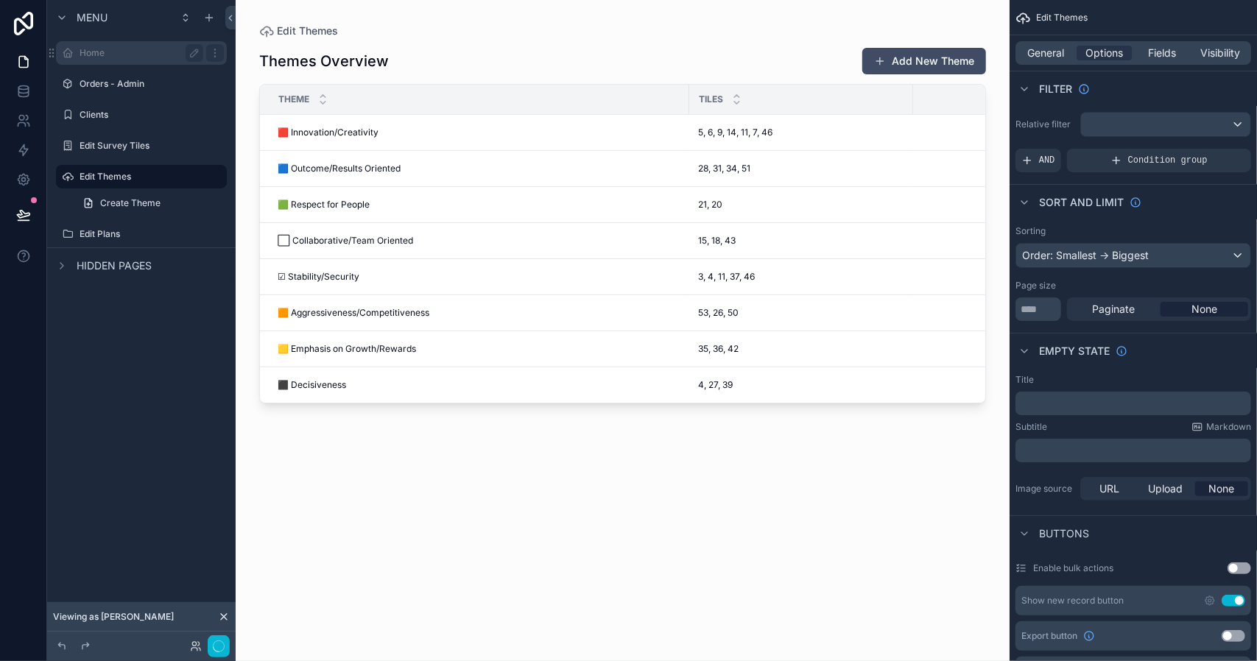
click at [95, 57] on label "Home" at bounding box center [139, 53] width 118 height 12
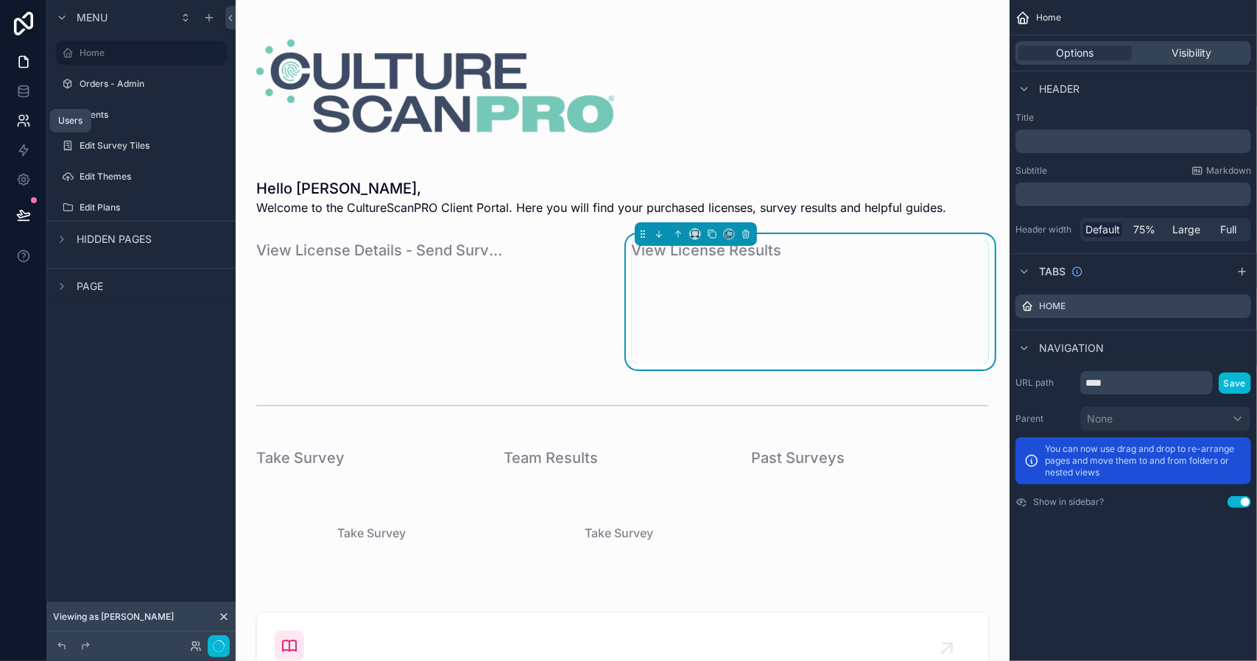
click at [21, 121] on icon at bounding box center [23, 120] width 15 height 15
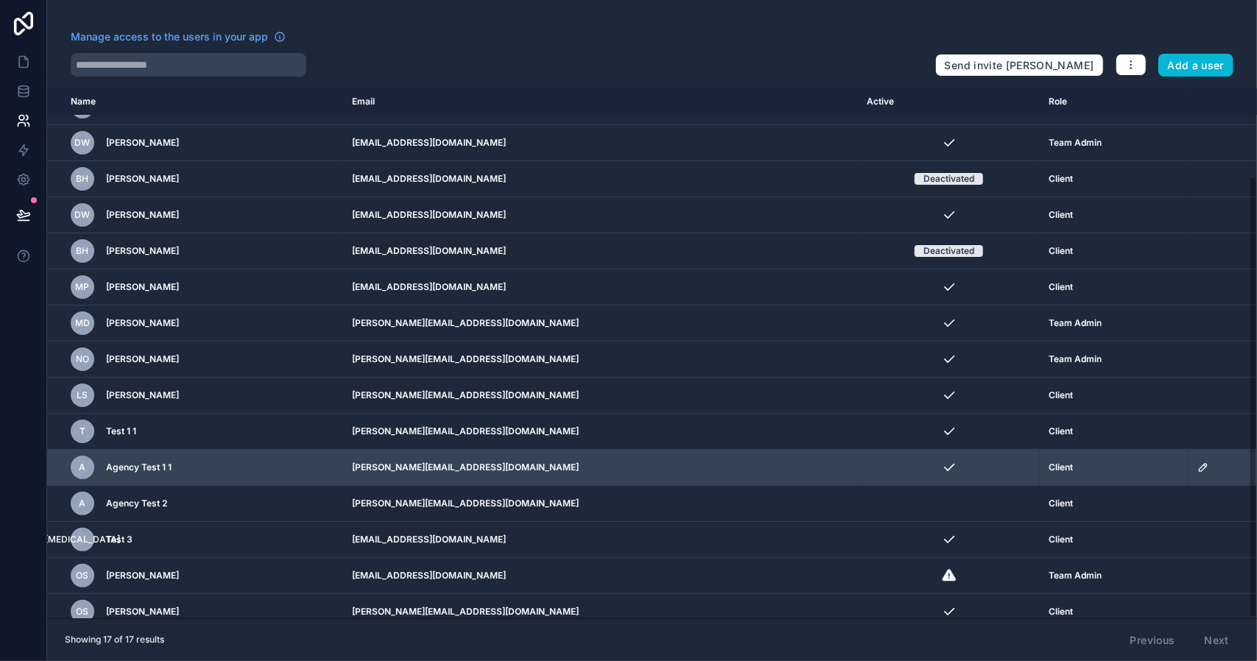
scroll to position [105, 0]
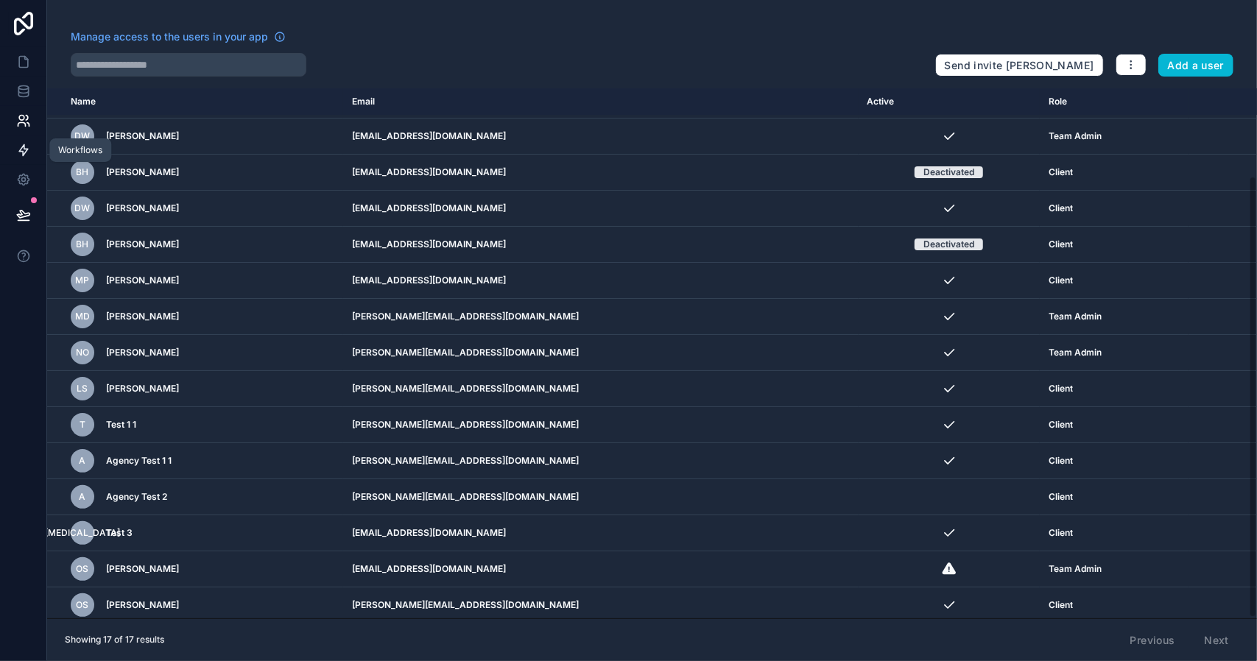
click at [22, 151] on icon at bounding box center [23, 150] width 9 height 11
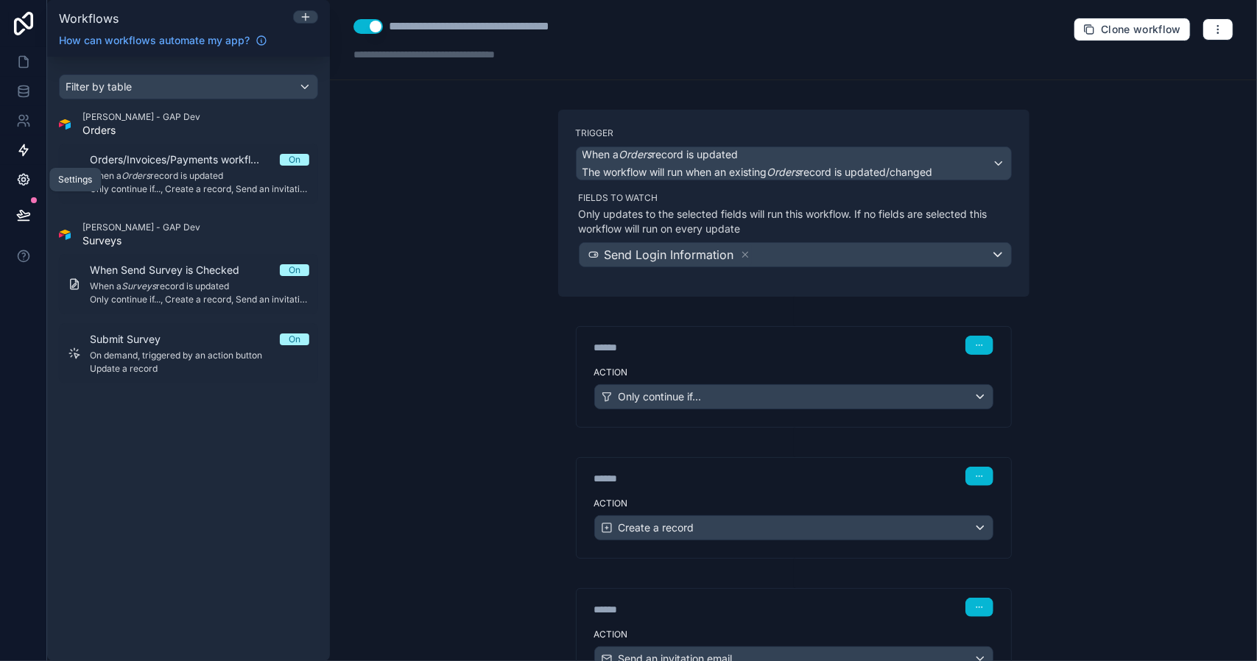
click at [23, 176] on icon at bounding box center [23, 179] width 15 height 15
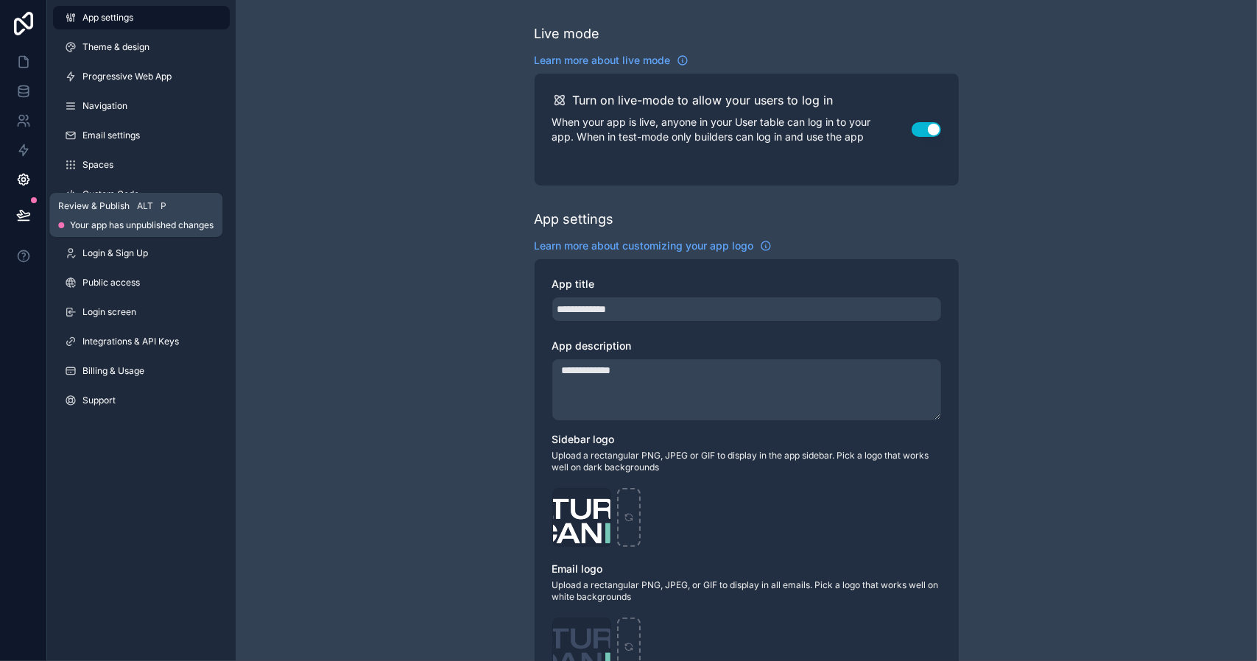
click at [24, 214] on icon at bounding box center [23, 214] width 13 height 7
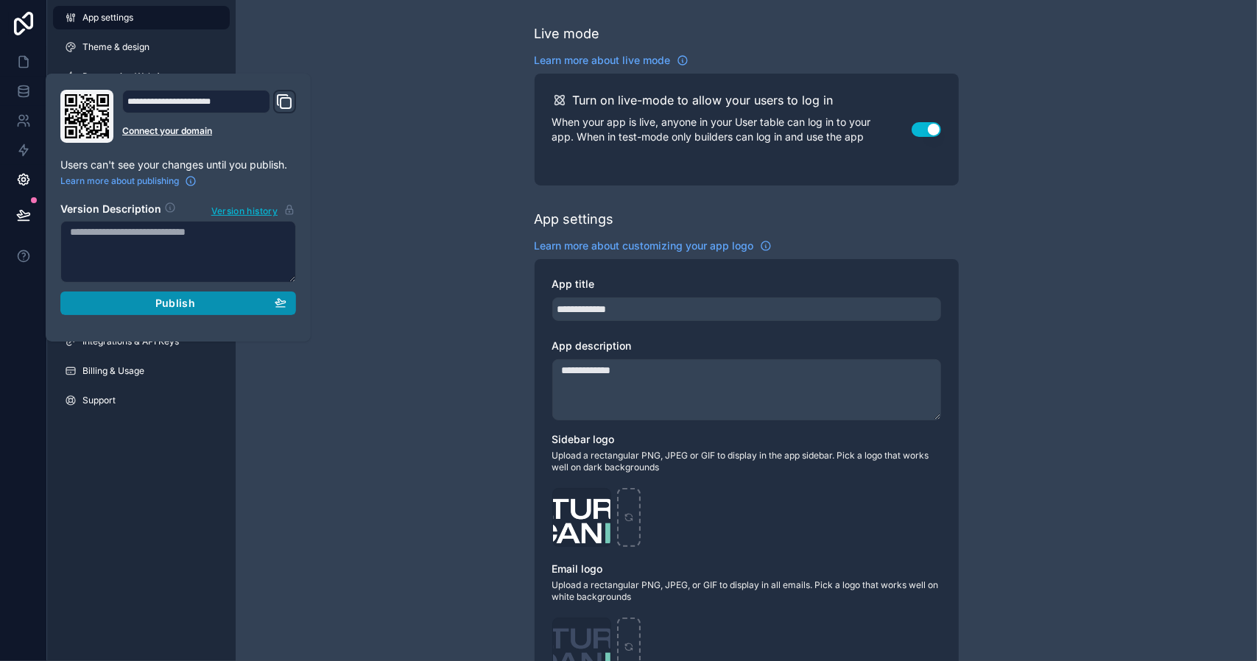
click at [186, 302] on span "Publish" at bounding box center [175, 303] width 40 height 13
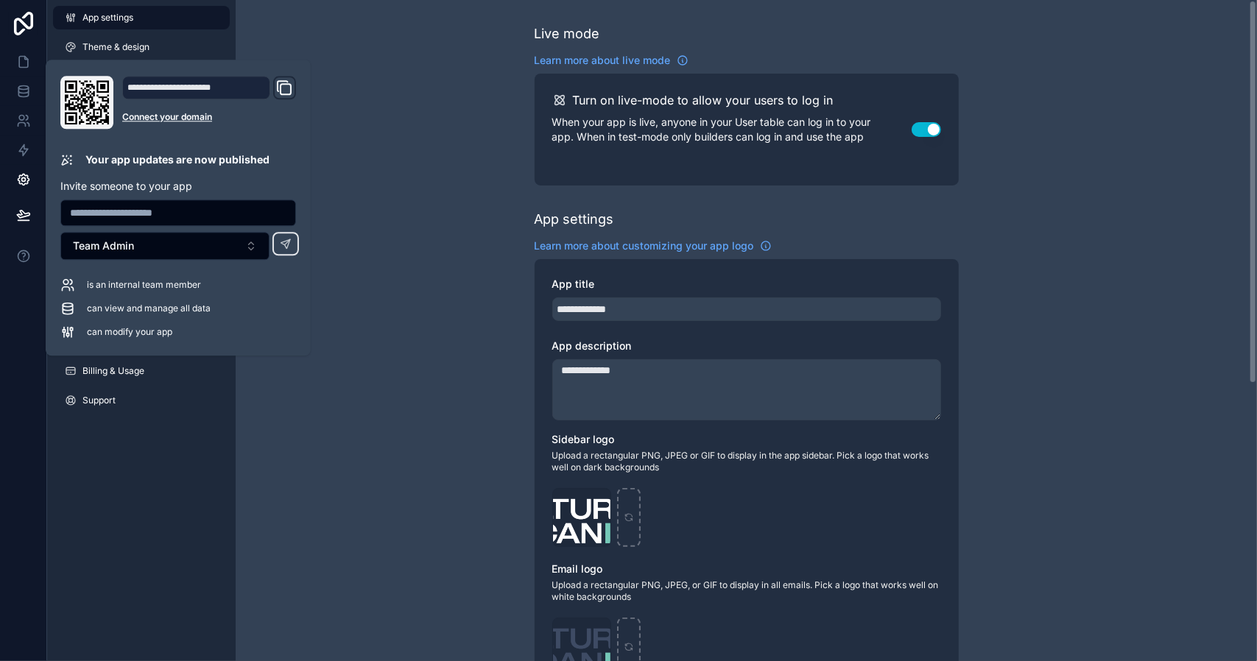
click at [272, 392] on div "**********" at bounding box center [746, 569] width 1021 height 1139
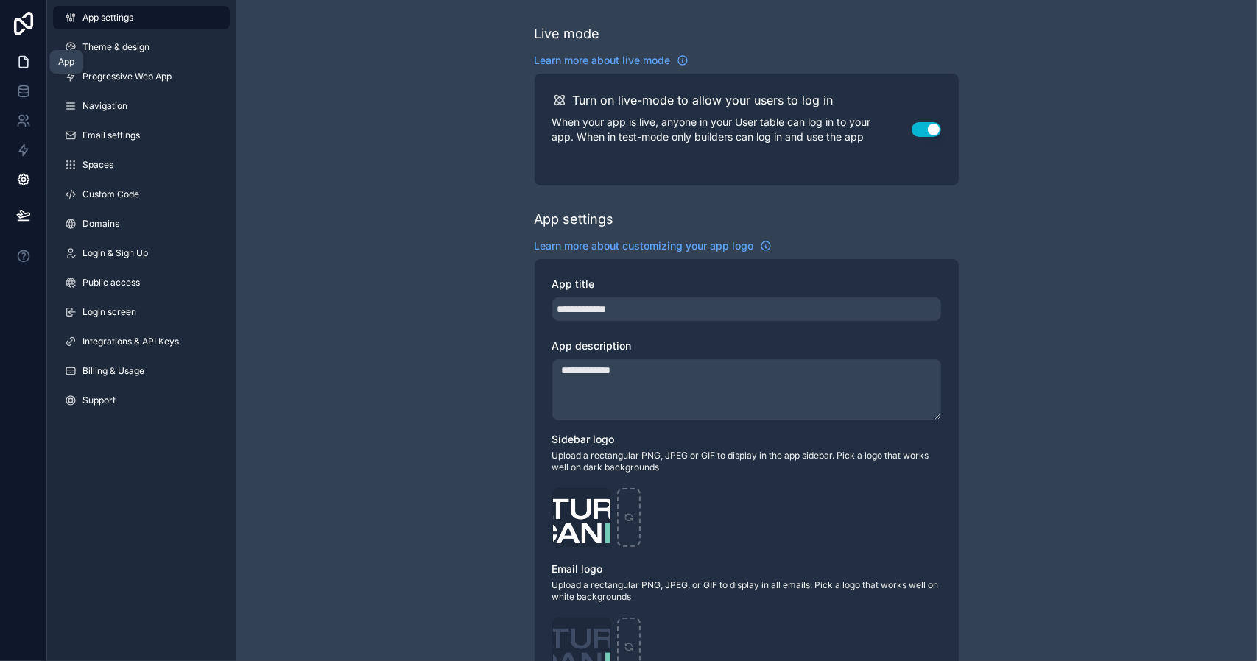
click at [25, 52] on link at bounding box center [23, 61] width 46 height 29
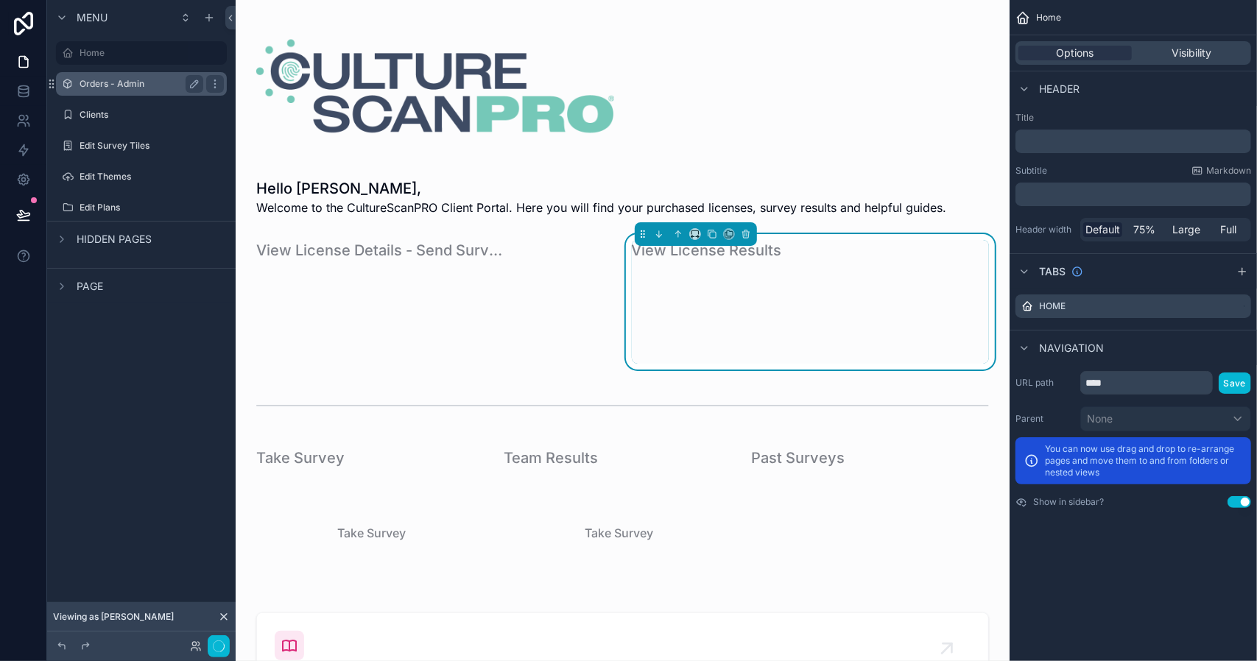
click at [106, 81] on label "Orders - Admin" at bounding box center [139, 84] width 118 height 12
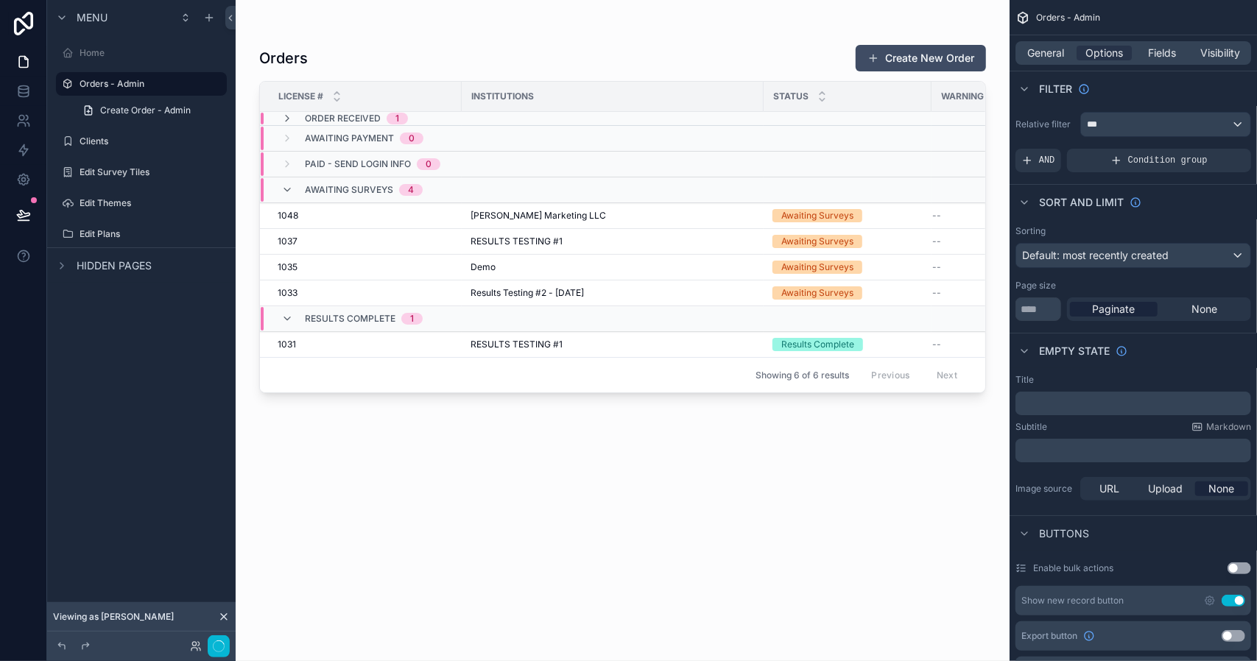
click at [137, 618] on div "Viewing as David" at bounding box center [141, 616] width 188 height 29
click at [196, 648] on icon at bounding box center [194, 649] width 6 height 3
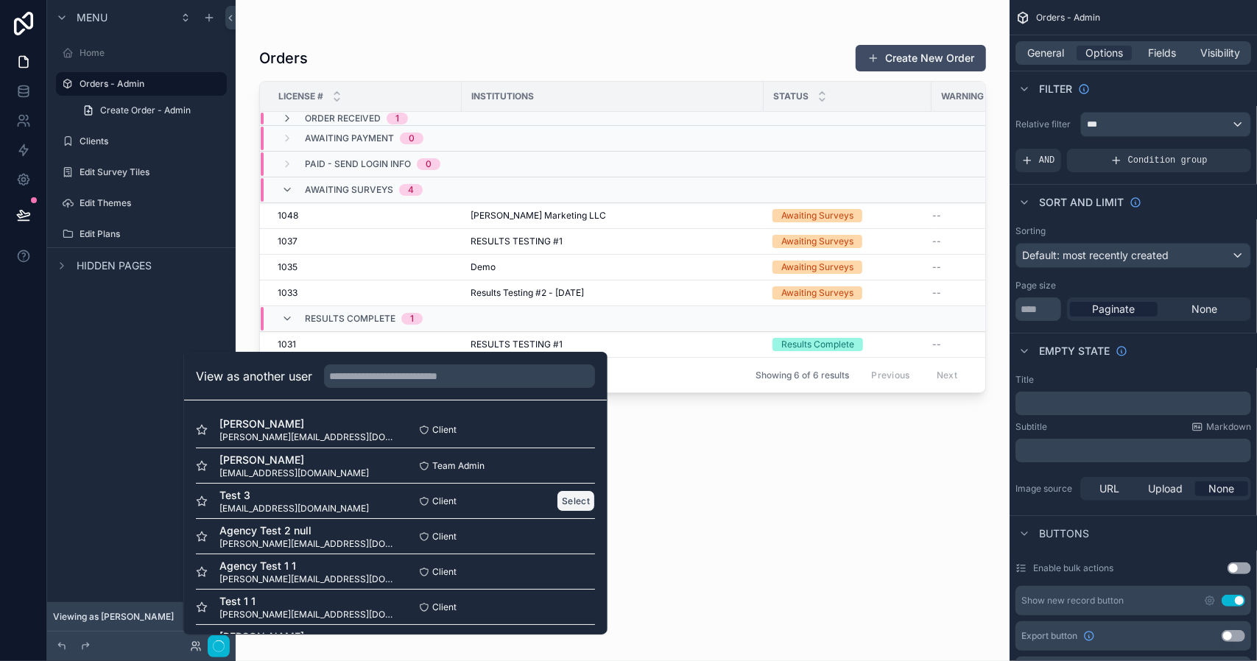
click at [565, 501] on button "Select" at bounding box center [576, 500] width 38 height 21
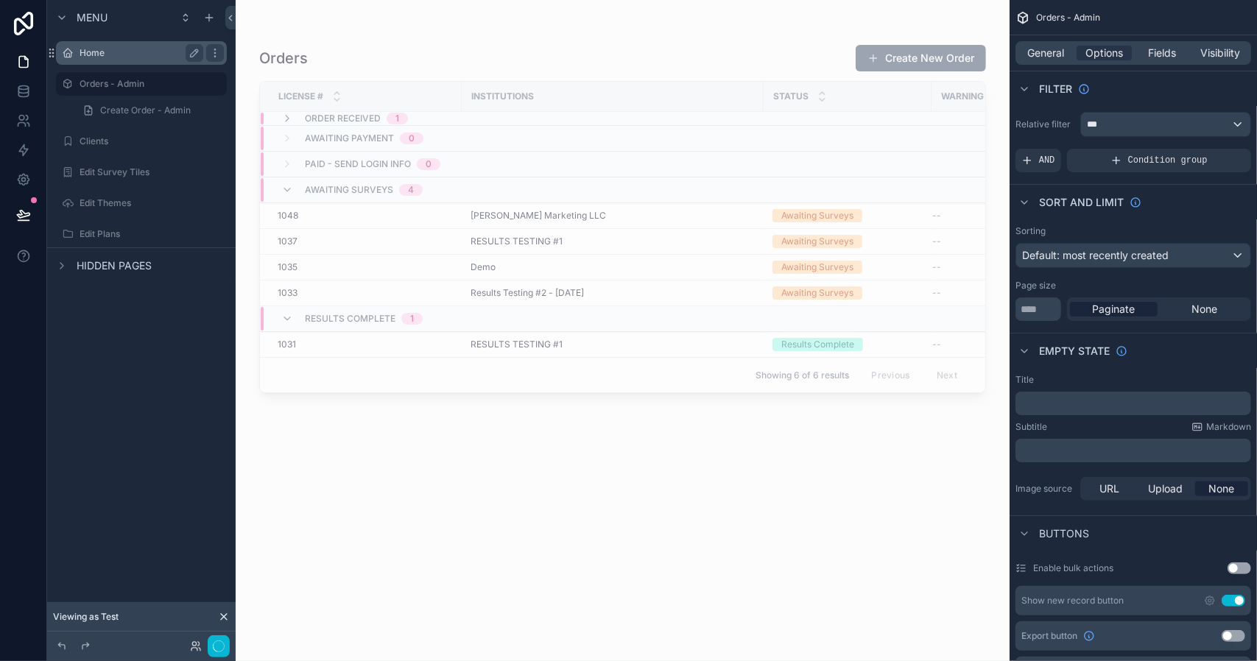
click at [91, 45] on div "Home" at bounding box center [142, 53] width 124 height 18
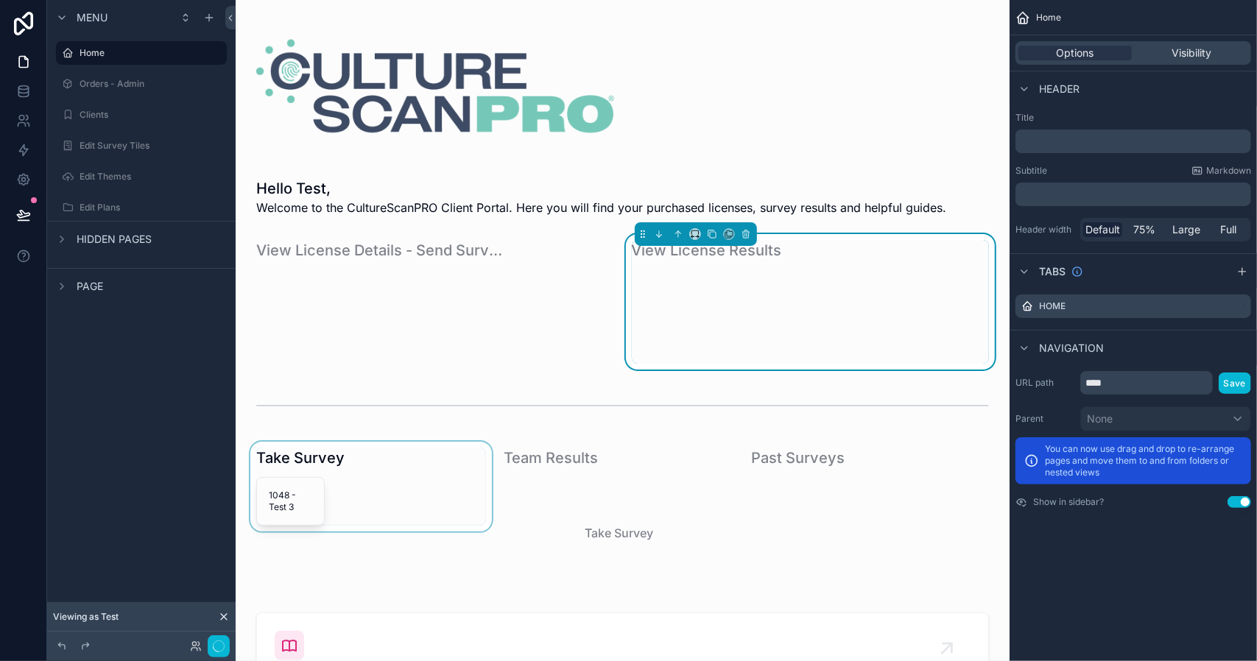
click at [281, 500] on div "scrollable content" at bounding box center [370, 518] width 247 height 153
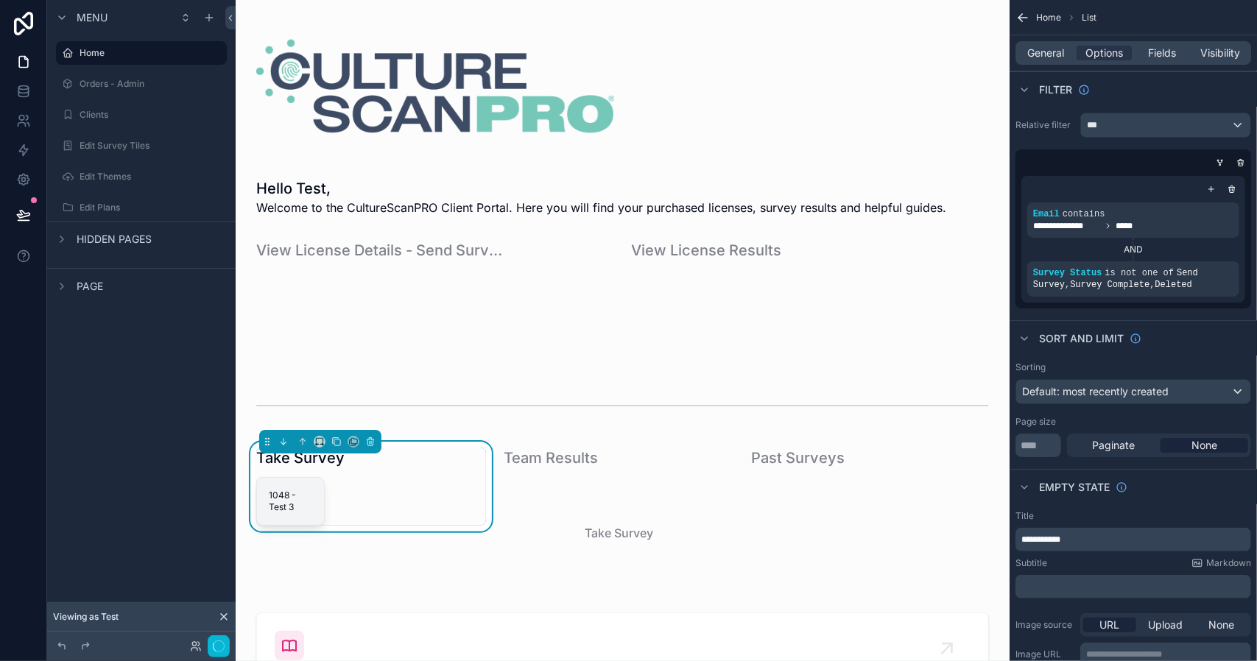
click at [281, 500] on span "1048 - Test 3" at bounding box center [290, 502] width 43 height 24
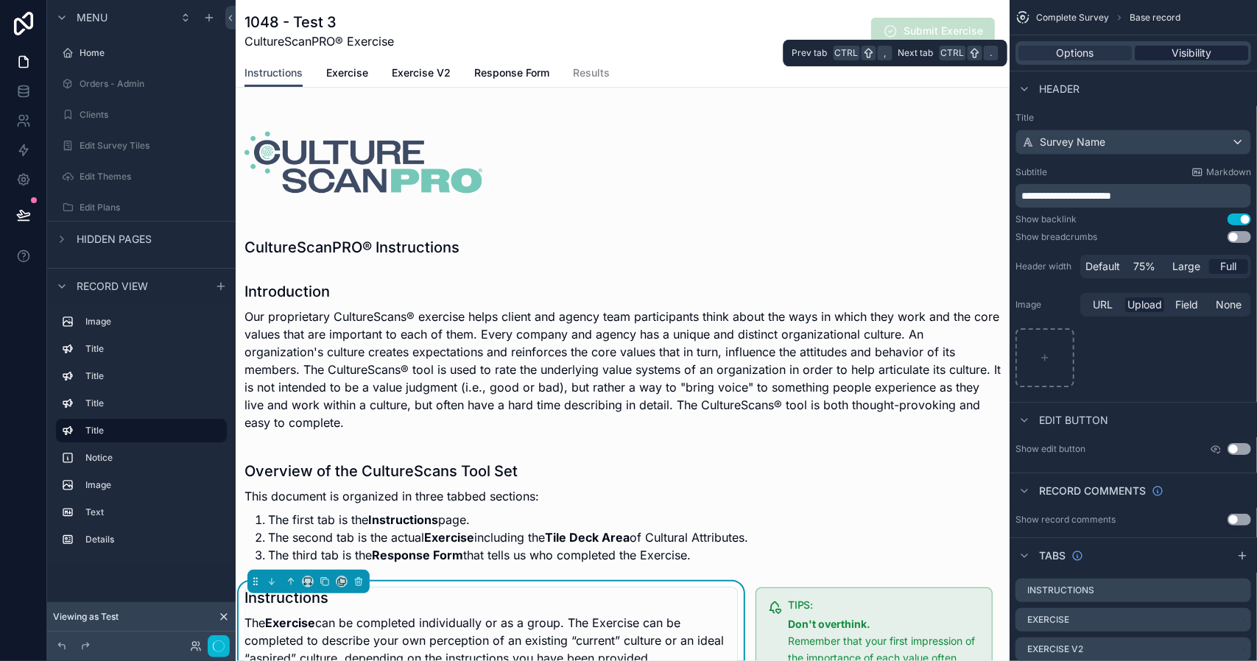
click at [1193, 57] on span "Visibility" at bounding box center [1191, 53] width 40 height 15
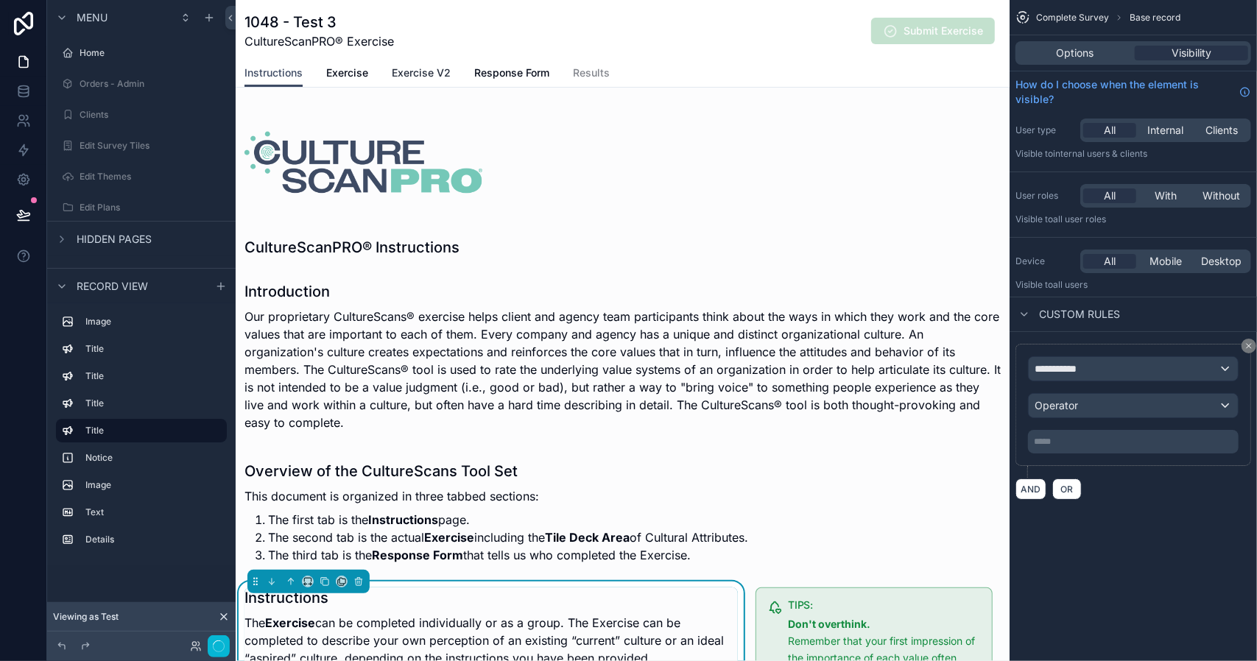
click at [423, 74] on span "Exercise V2" at bounding box center [421, 73] width 59 height 15
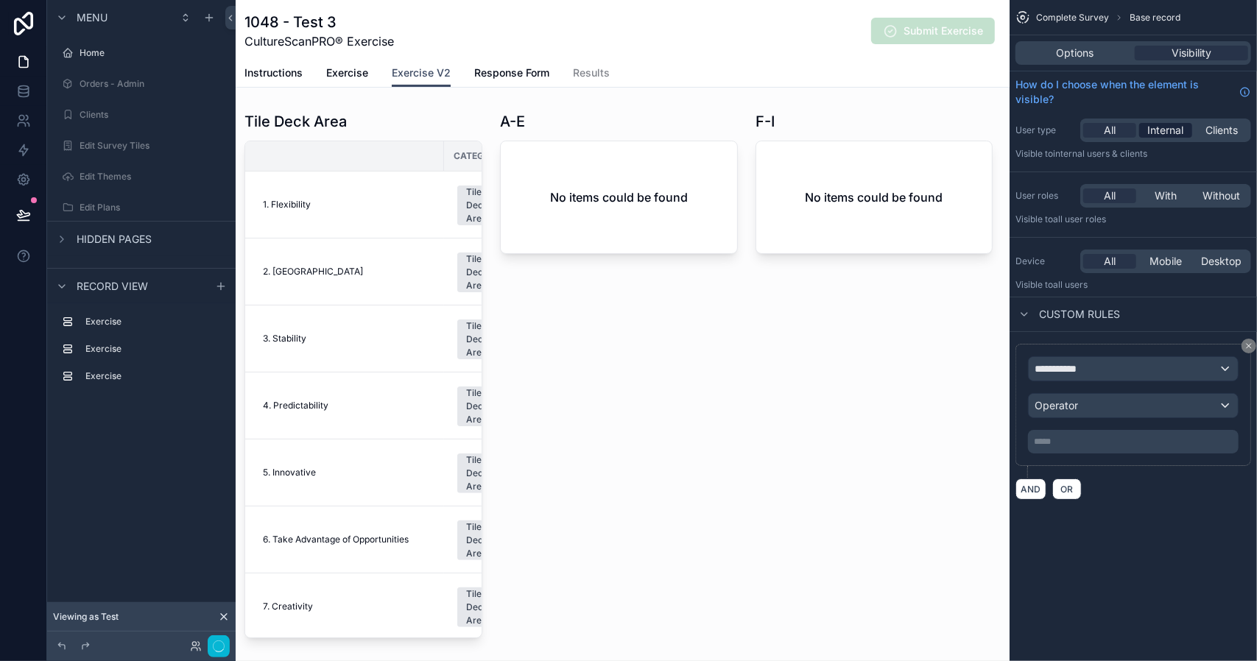
click at [1169, 133] on span "Internal" at bounding box center [1166, 130] width 36 height 15
click at [1118, 128] on div "All" at bounding box center [1109, 130] width 53 height 15
click at [1157, 128] on span "Internal" at bounding box center [1166, 130] width 36 height 15
click at [345, 75] on span "Exercise" at bounding box center [347, 73] width 42 height 15
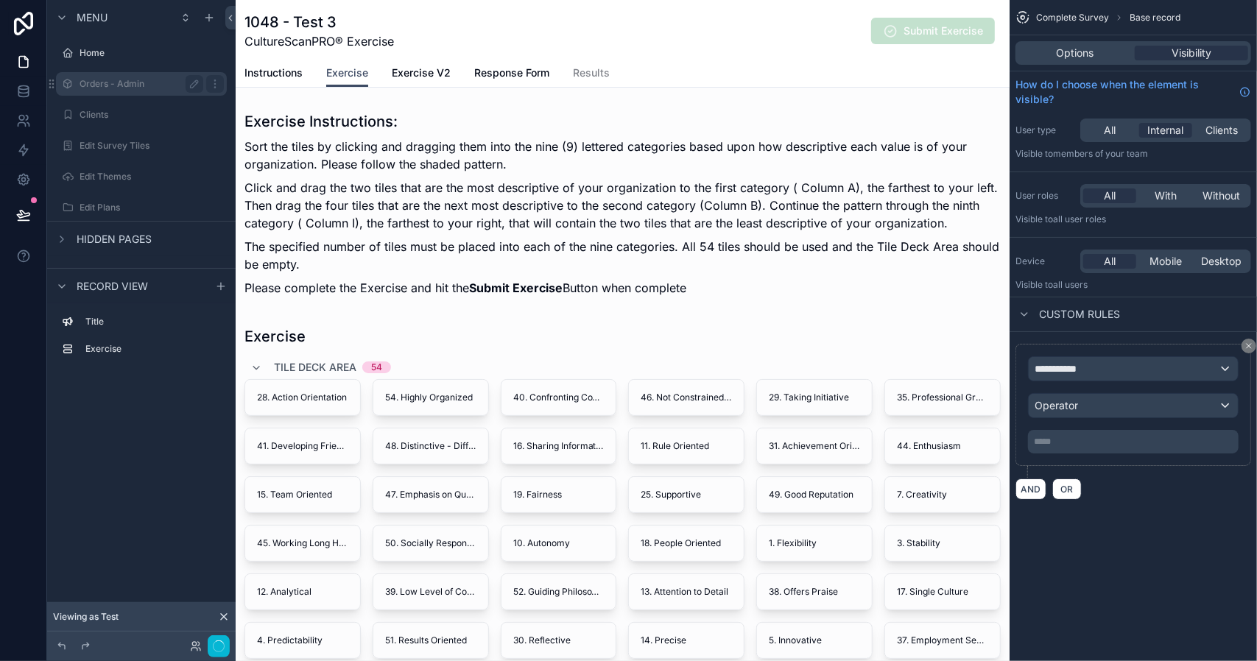
click at [97, 86] on label "Orders - Admin" at bounding box center [139, 84] width 118 height 12
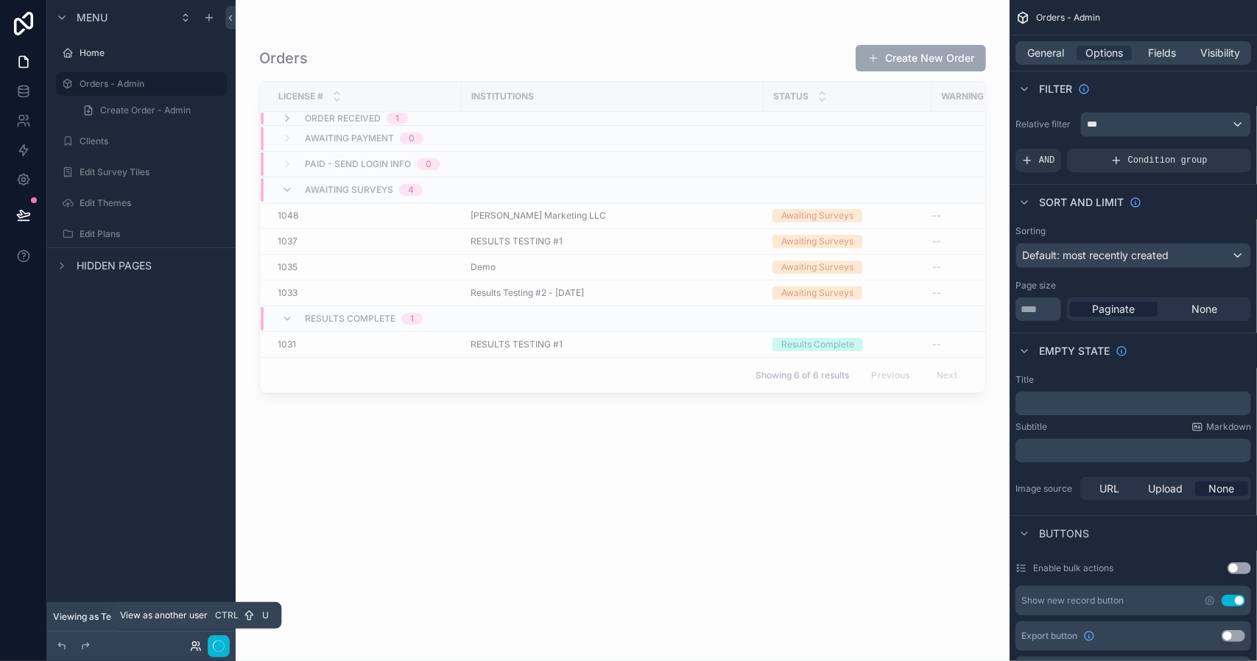
click at [196, 646] on icon at bounding box center [196, 646] width 12 height 12
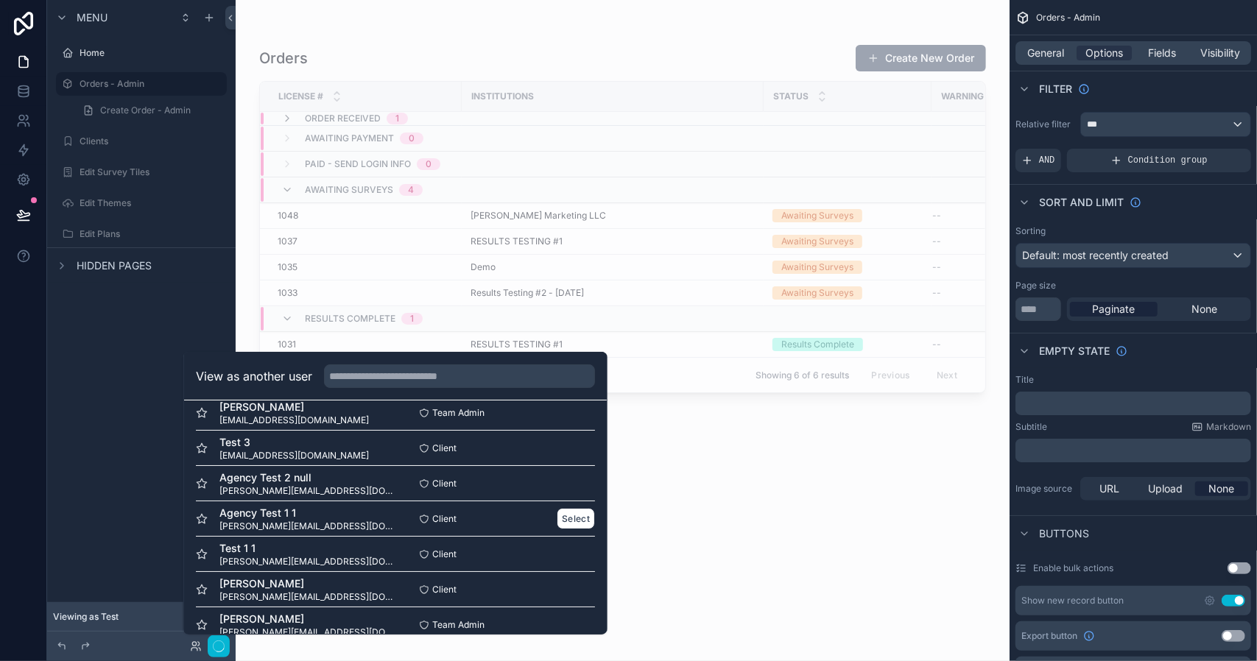
scroll to position [284, 0]
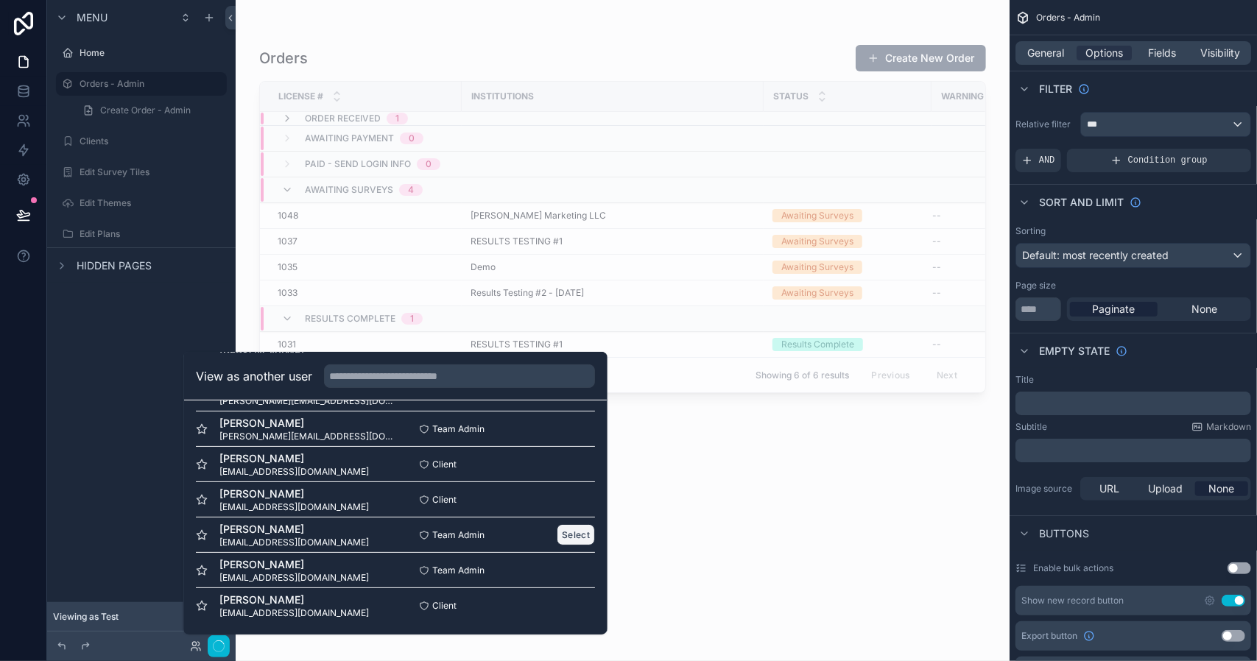
click at [558, 534] on button "Select" at bounding box center [576, 534] width 38 height 21
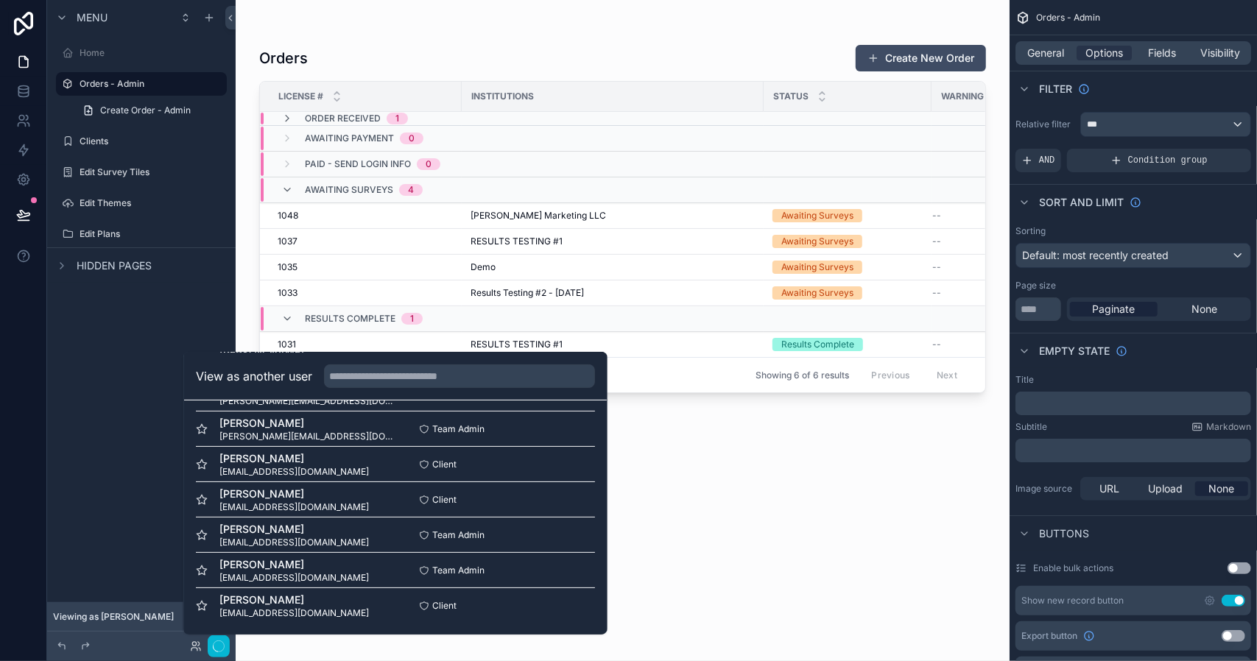
click at [149, 450] on div "Menu Home Orders - Admin Create Order - Admin Clients Edit Survey Tiles Edit Th…" at bounding box center [141, 321] width 188 height 643
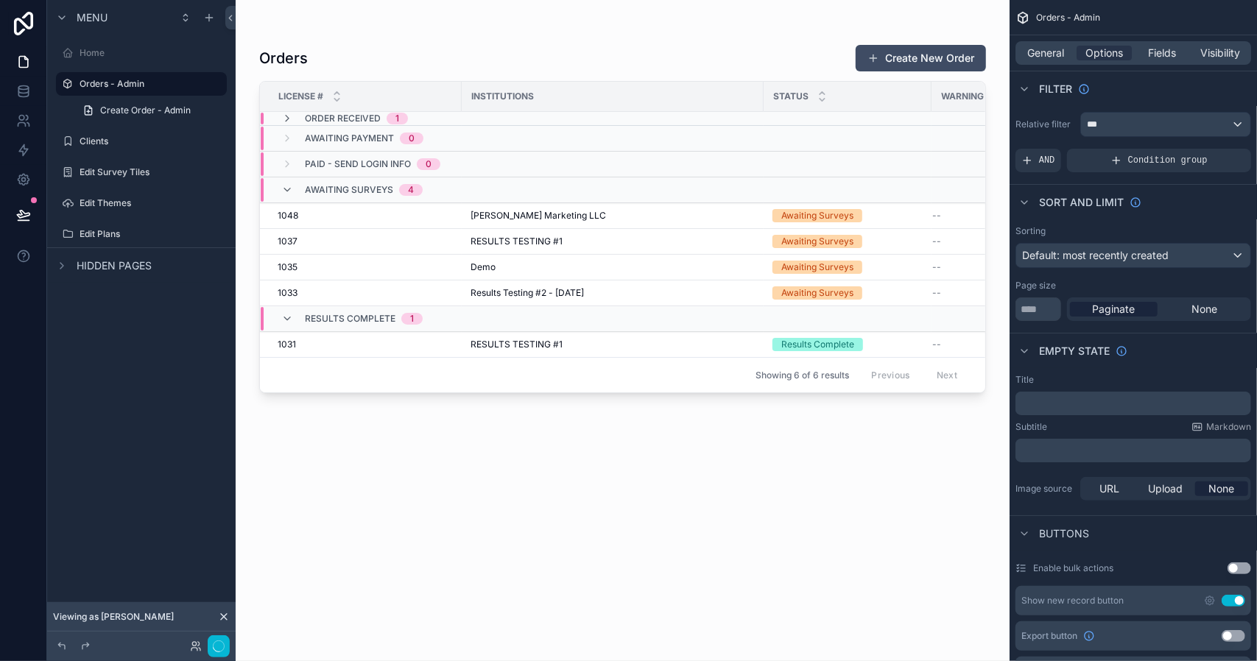
click at [300, 216] on div "scrollable content" at bounding box center [623, 321] width 774 height 643
click at [300, 216] on div "1048 1048" at bounding box center [365, 216] width 175 height 12
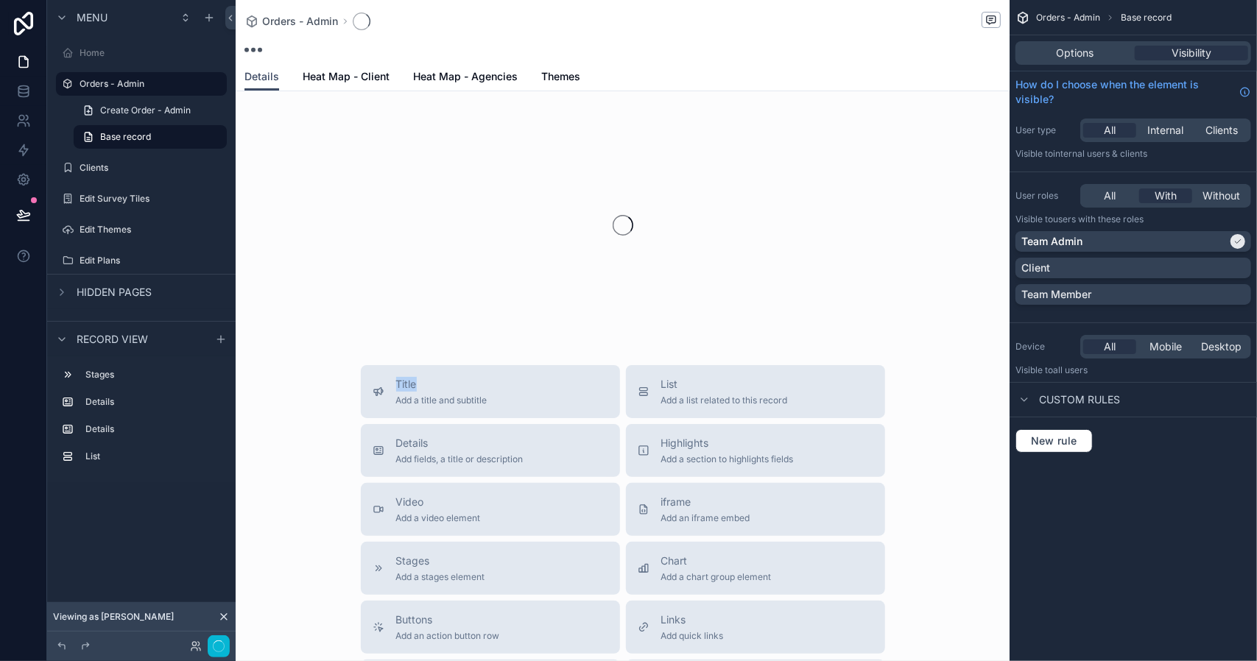
click at [300, 216] on div "scrollable content" at bounding box center [623, 225] width 774 height 233
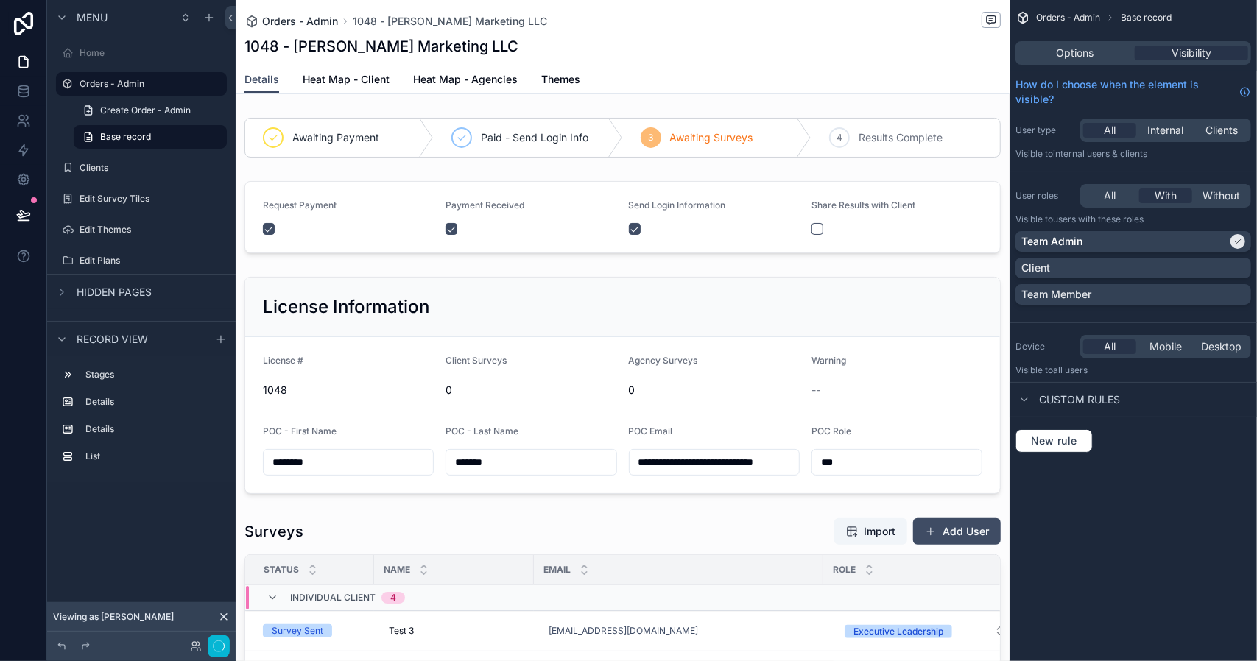
click at [275, 19] on span "Orders - Admin" at bounding box center [300, 21] width 76 height 15
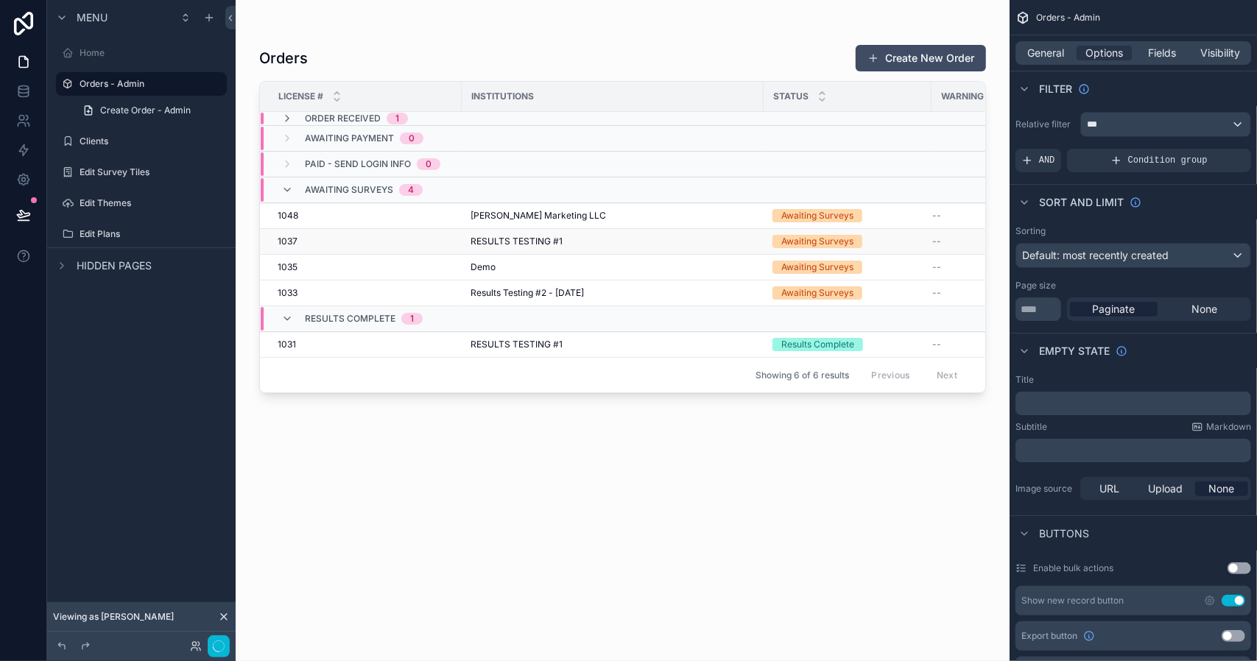
click at [292, 239] on span "1037" at bounding box center [288, 242] width 20 height 12
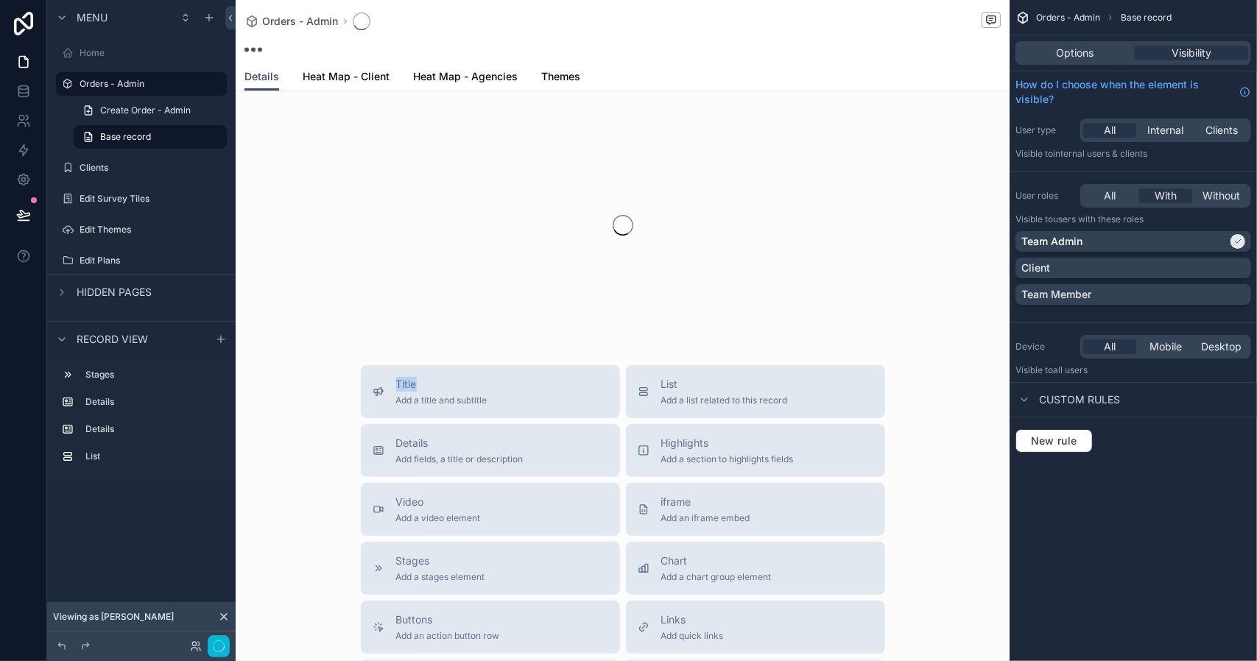
click at [292, 239] on div "scrollable content" at bounding box center [623, 225] width 774 height 233
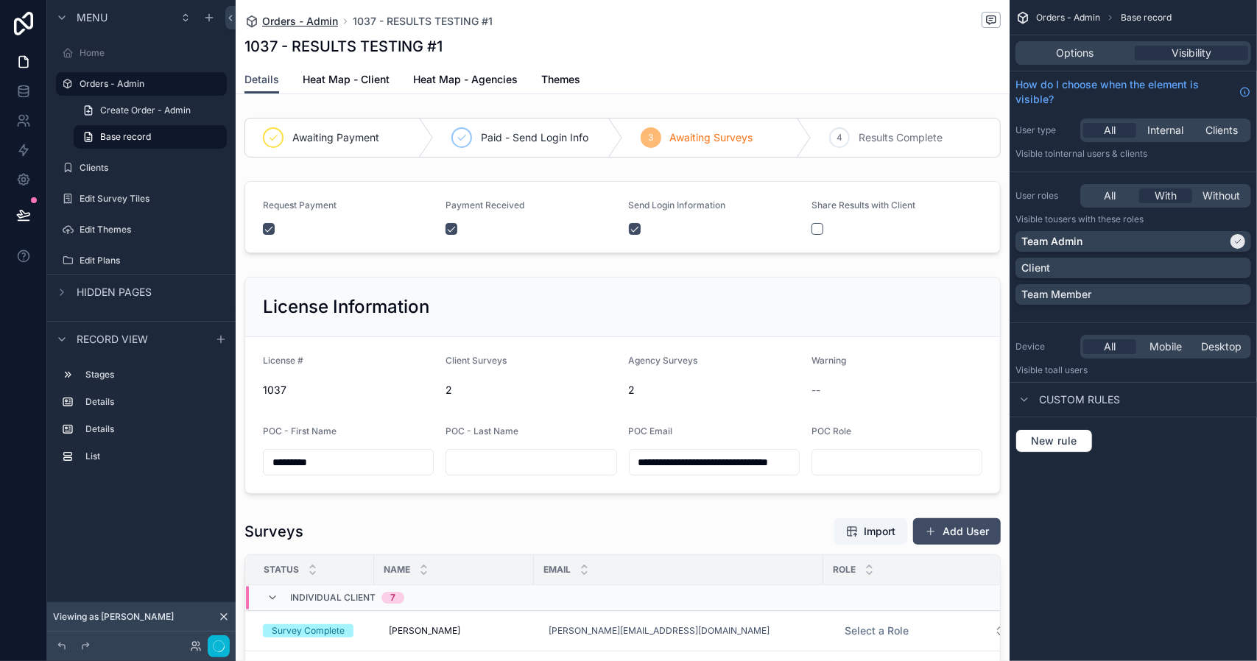
click at [297, 21] on span "Orders - Admin" at bounding box center [300, 21] width 76 height 15
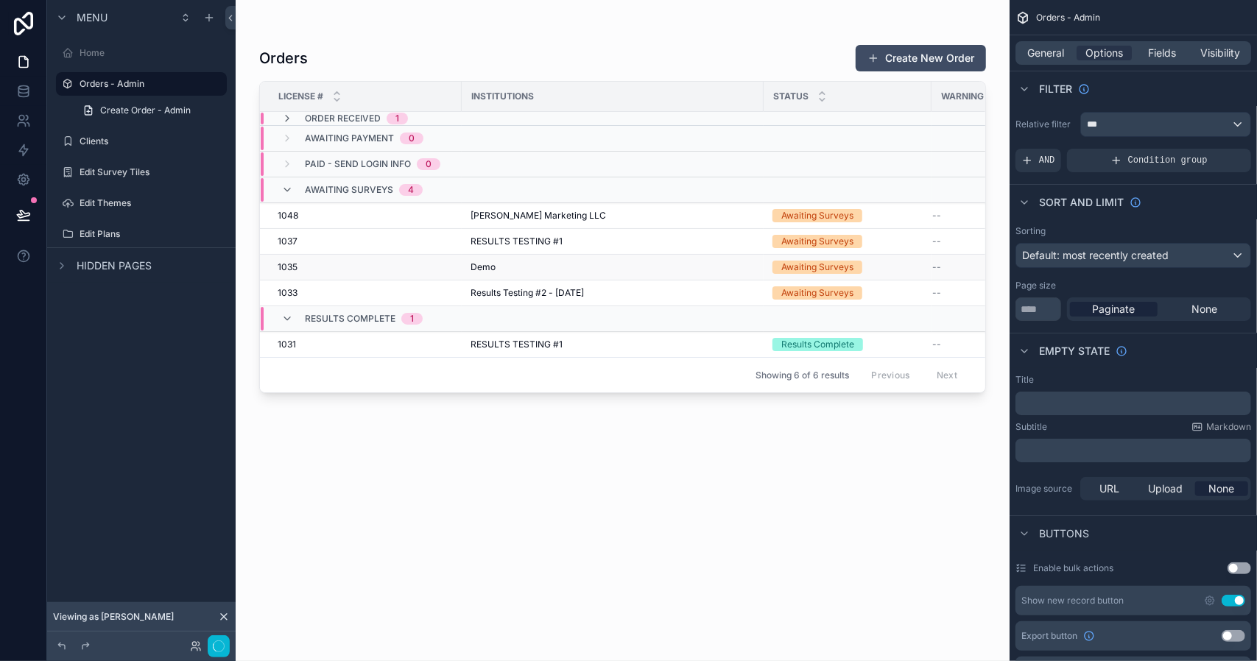
click at [318, 267] on div "1035 1035" at bounding box center [365, 267] width 175 height 12
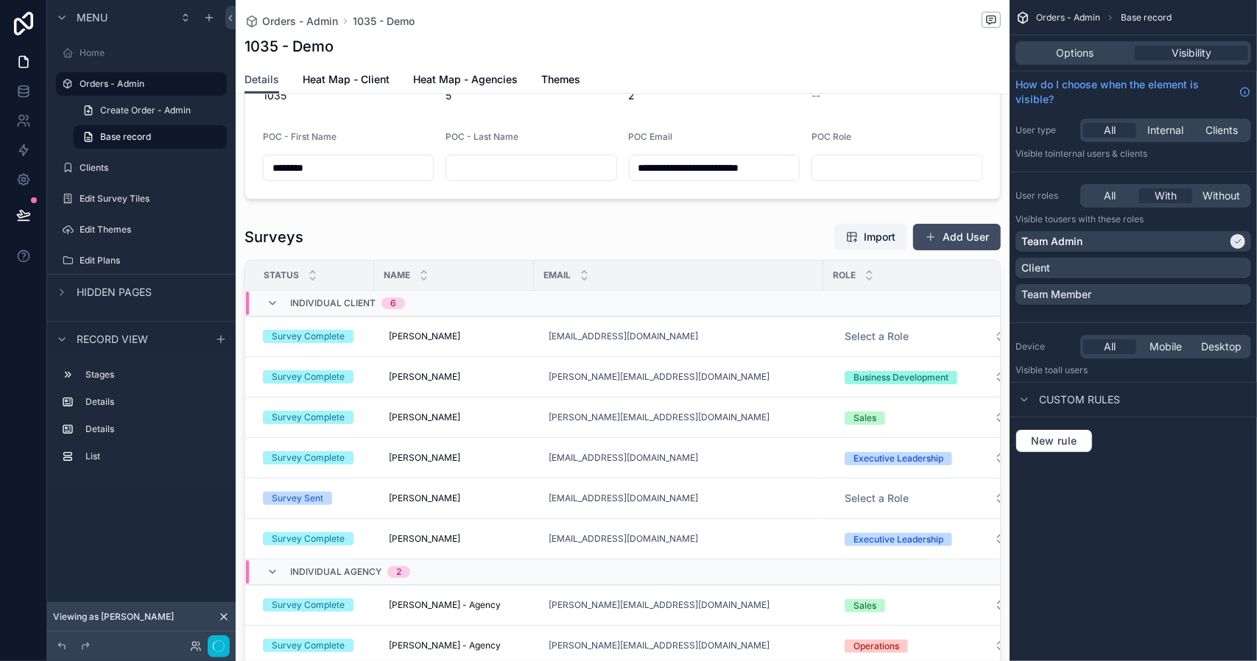
scroll to position [442, 0]
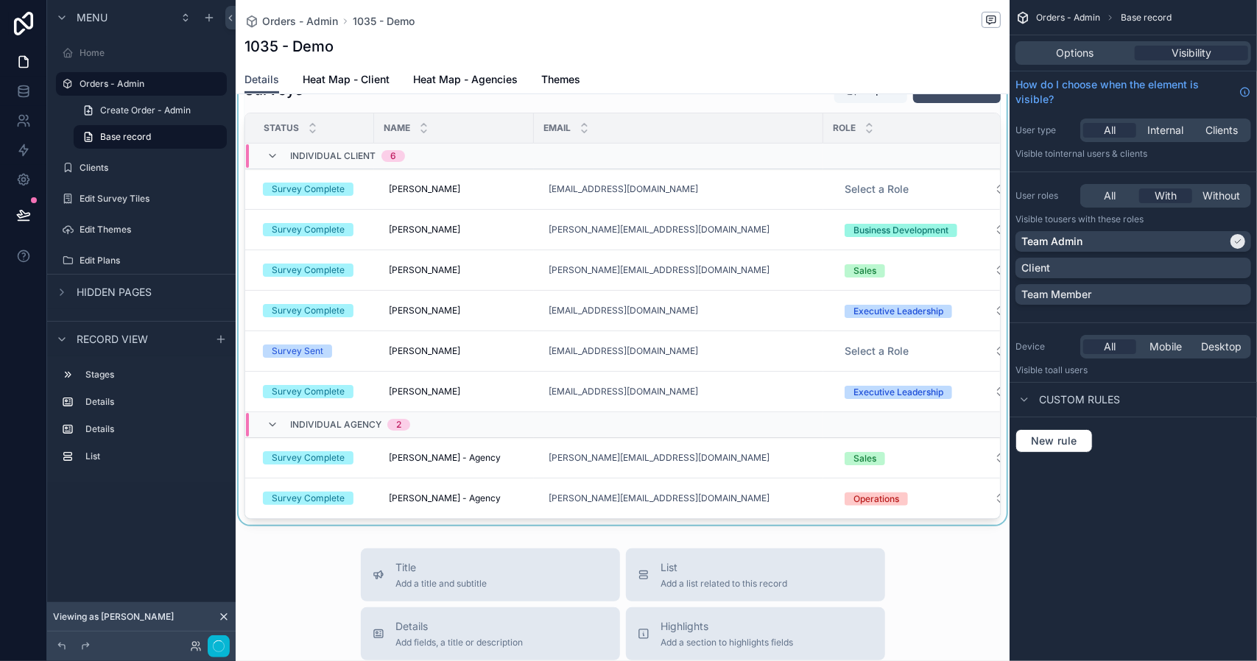
click at [367, 267] on div "scrollable content" at bounding box center [623, 297] width 774 height 455
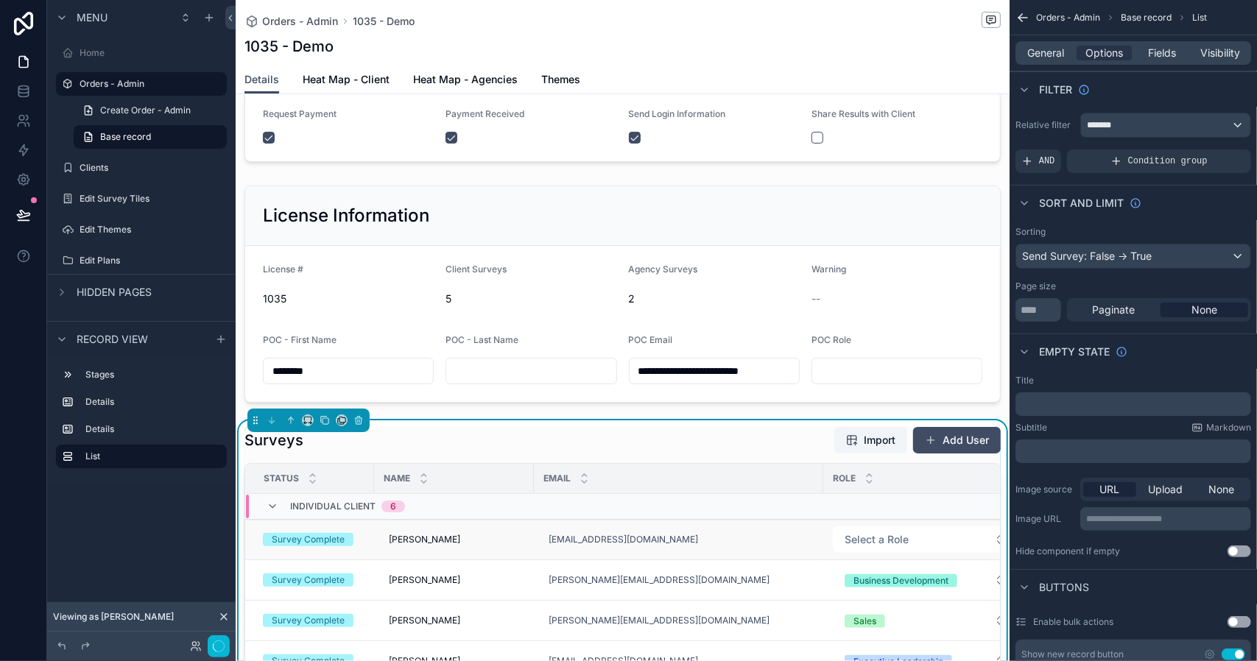
scroll to position [74, 0]
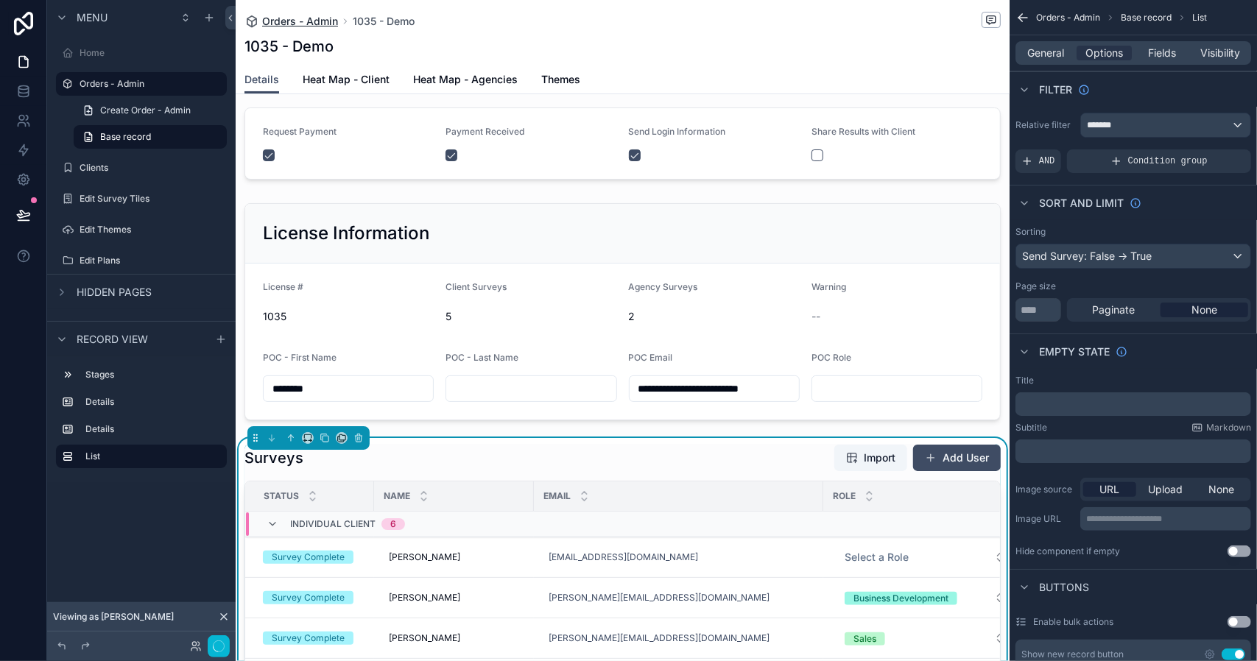
click at [272, 15] on span "Orders - Admin" at bounding box center [300, 21] width 76 height 15
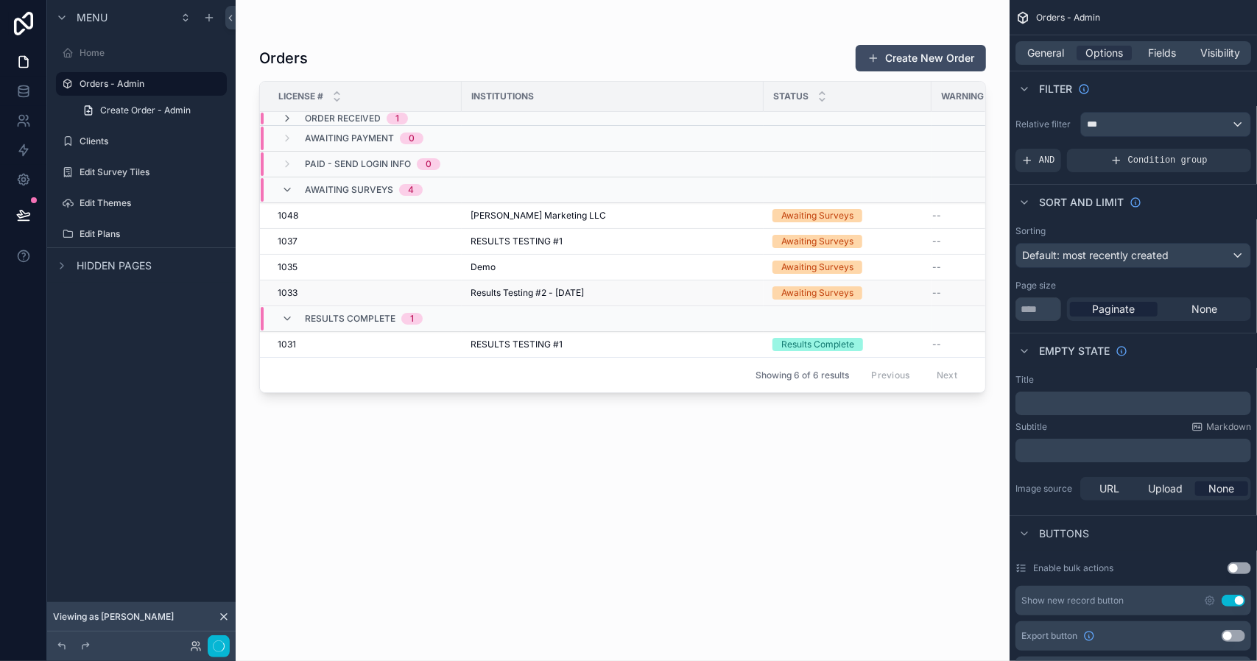
click at [344, 291] on div "1033 1033" at bounding box center [365, 293] width 175 height 12
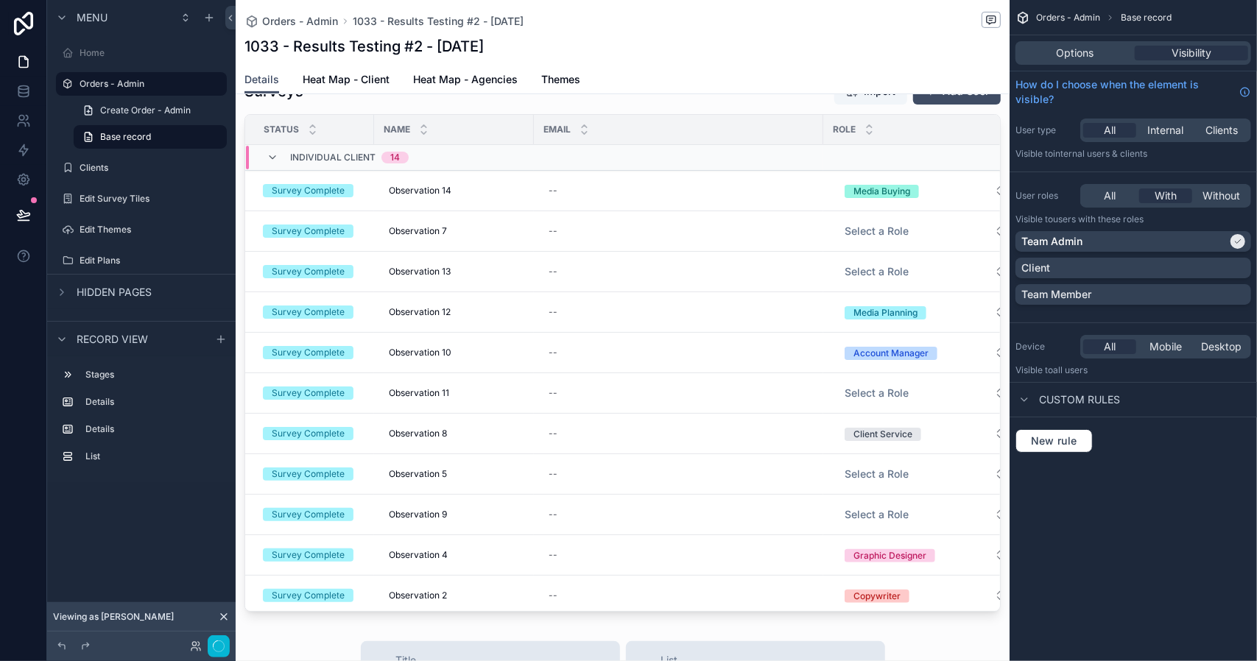
scroll to position [515, 0]
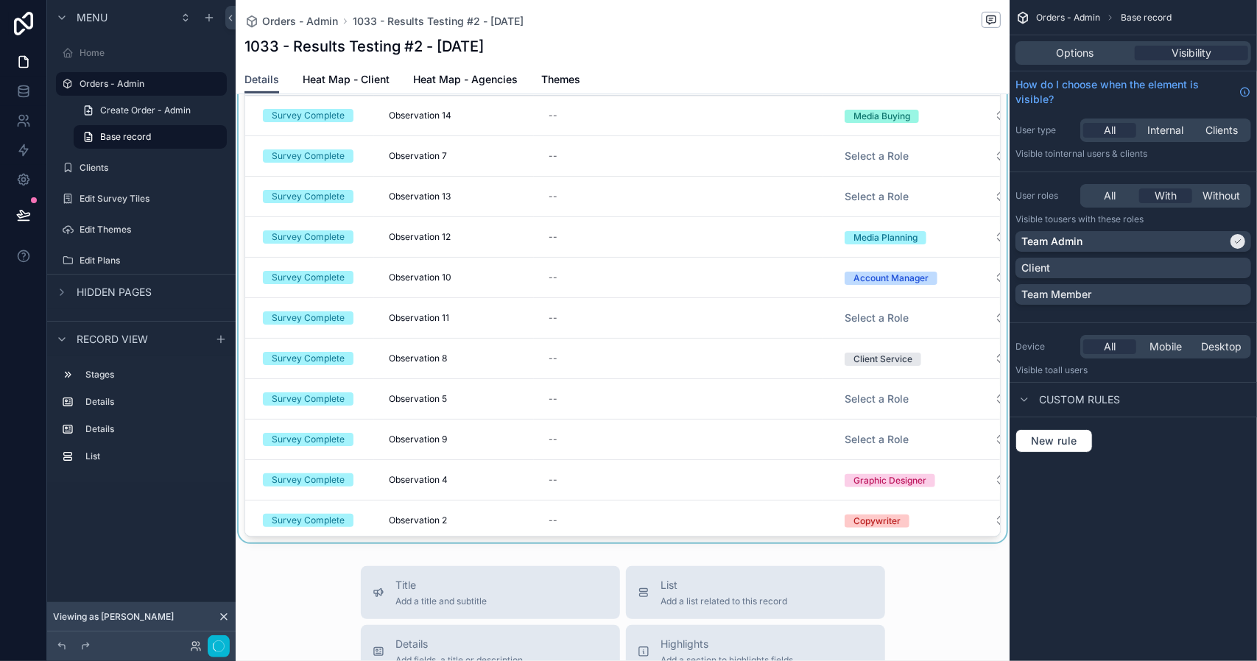
drag, startPoint x: 983, startPoint y: 227, endPoint x: 978, endPoint y: 280, distance: 53.3
click at [978, 280] on div "scrollable content" at bounding box center [623, 269] width 774 height 546
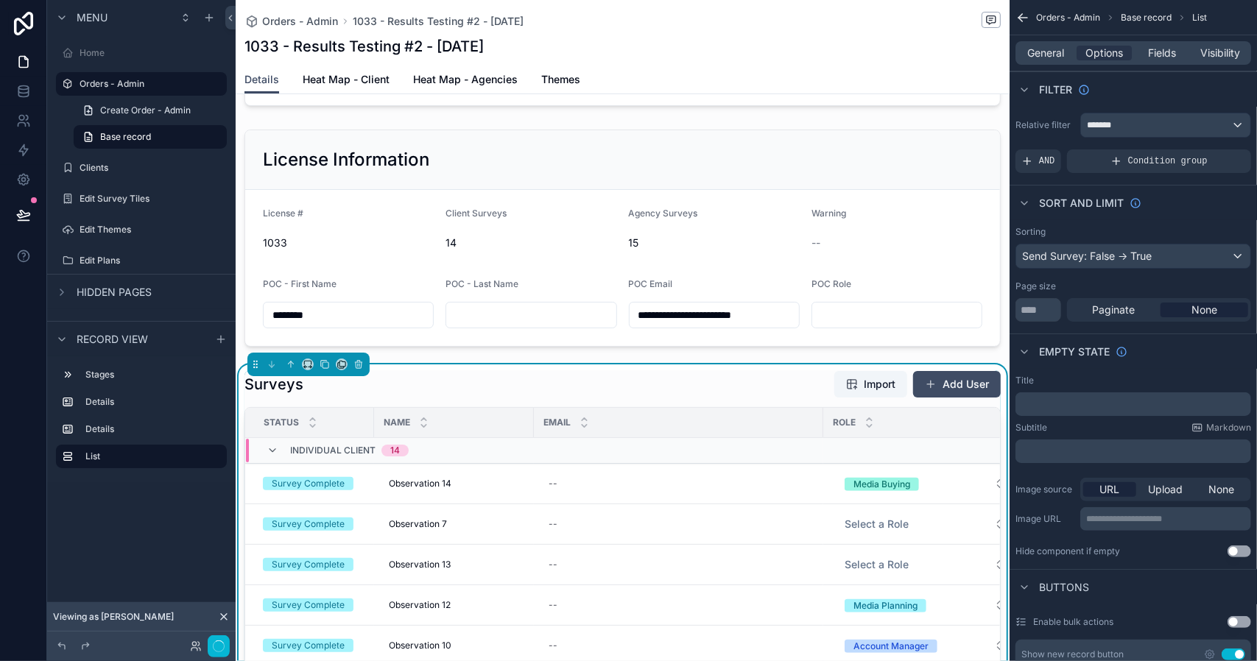
scroll to position [0, 0]
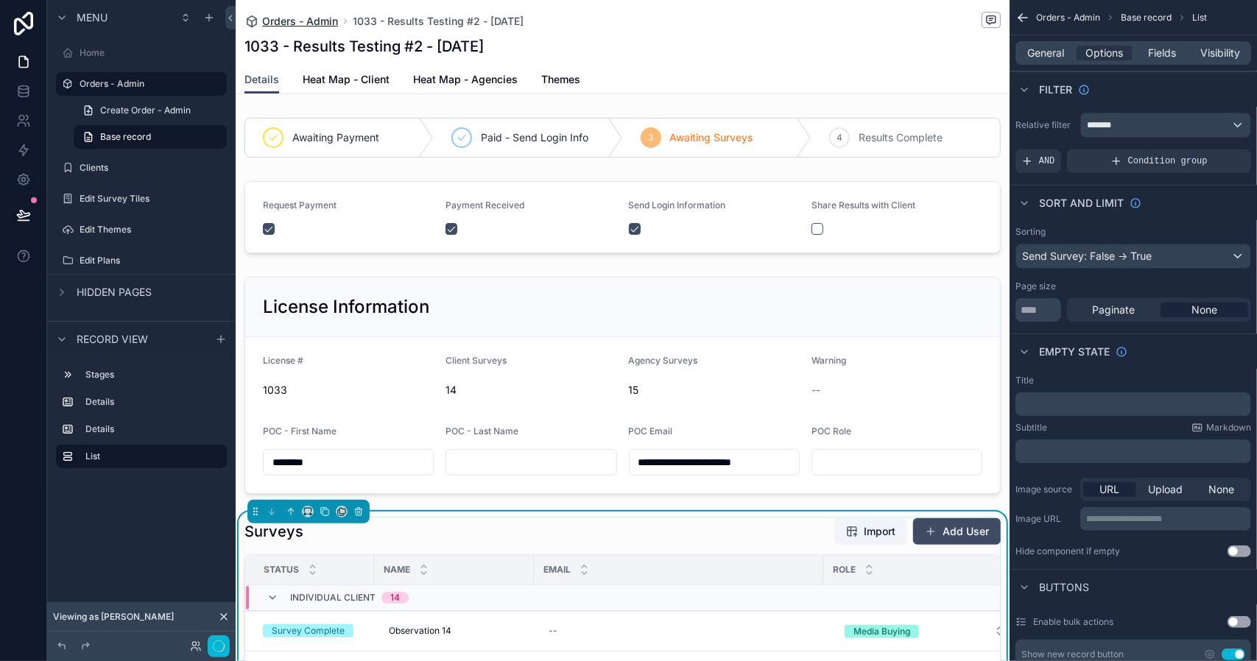
click at [296, 21] on span "Orders - Admin" at bounding box center [300, 21] width 76 height 15
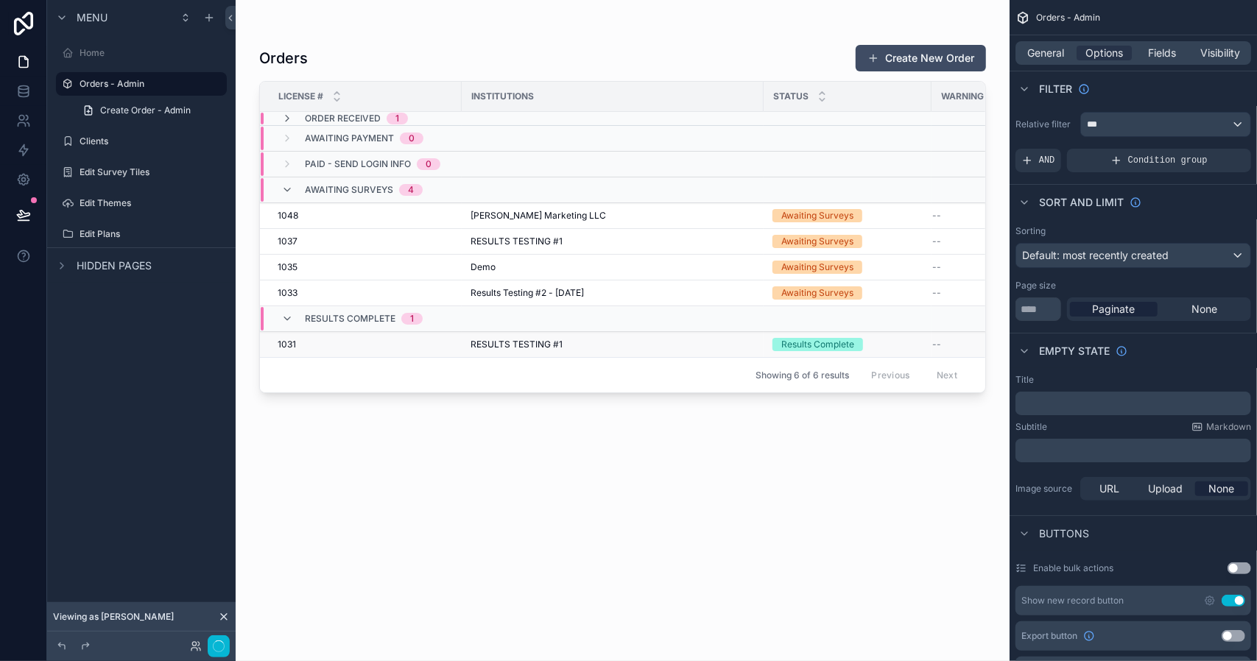
click at [340, 347] on div "1031 1031" at bounding box center [365, 345] width 175 height 12
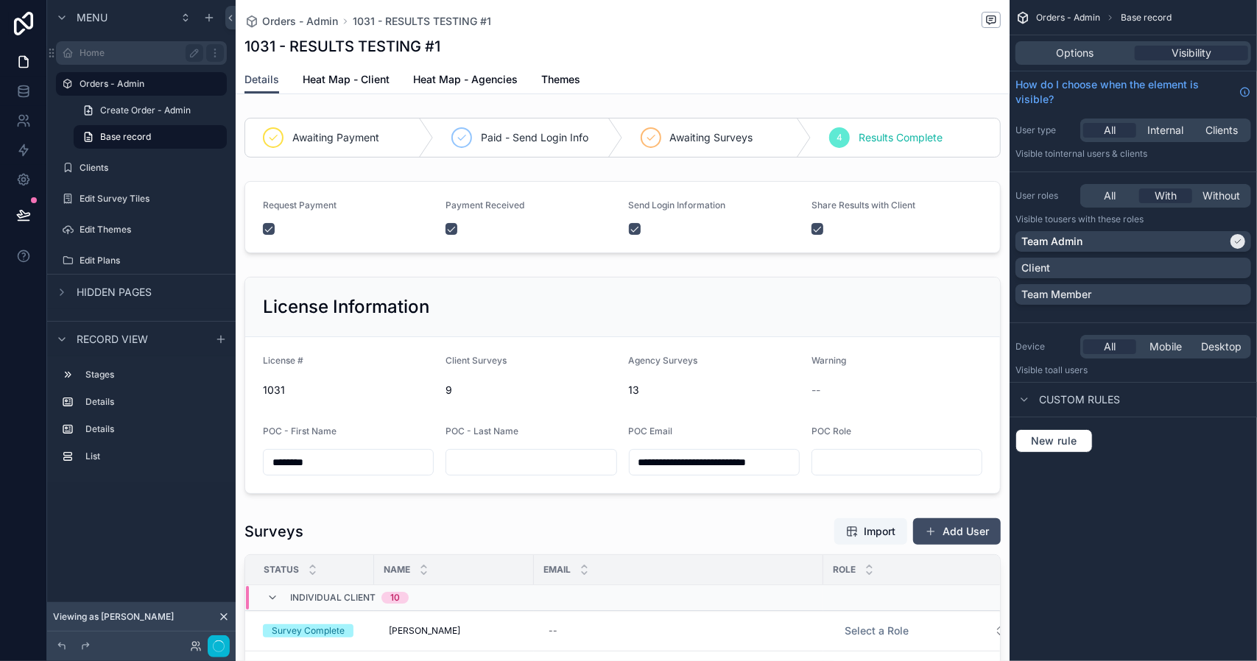
click at [93, 55] on label "Home" at bounding box center [139, 53] width 118 height 12
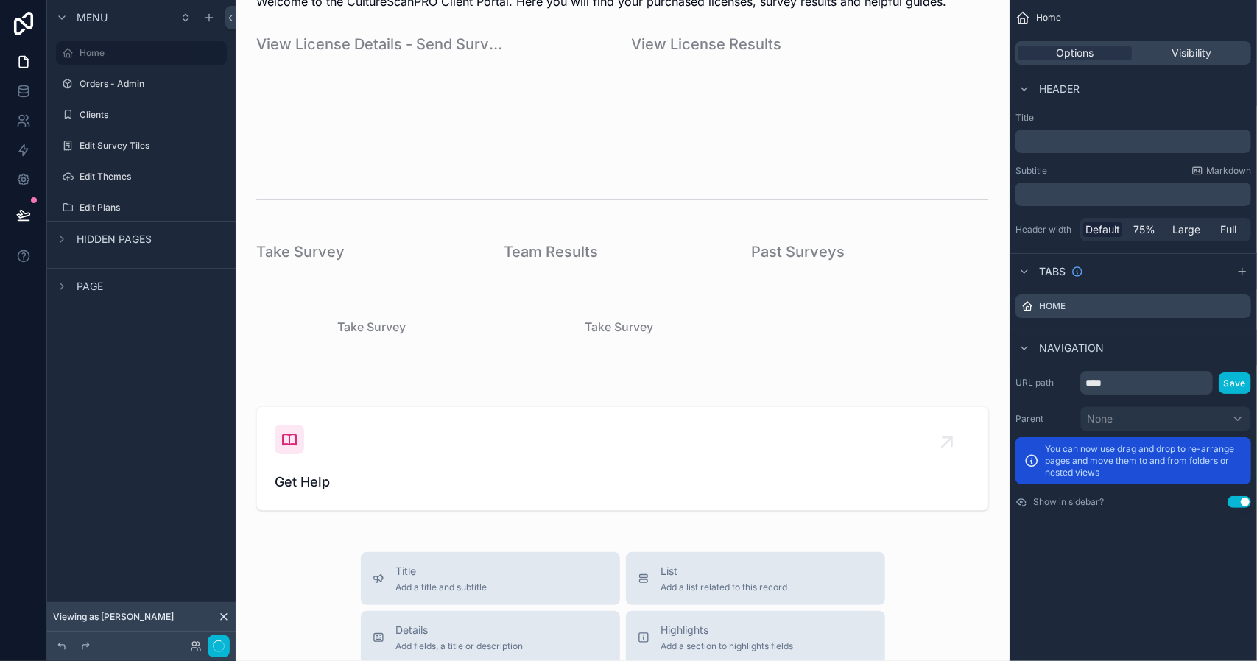
scroll to position [221, 0]
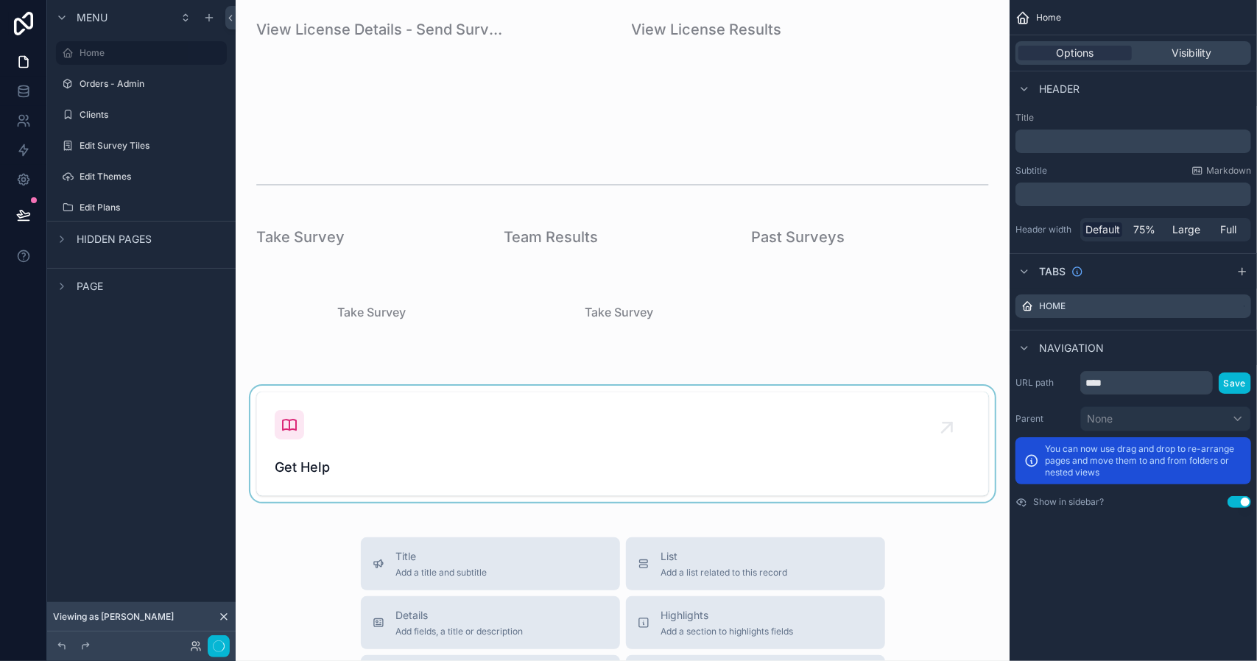
click at [293, 421] on div "scrollable content" at bounding box center [622, 444] width 750 height 116
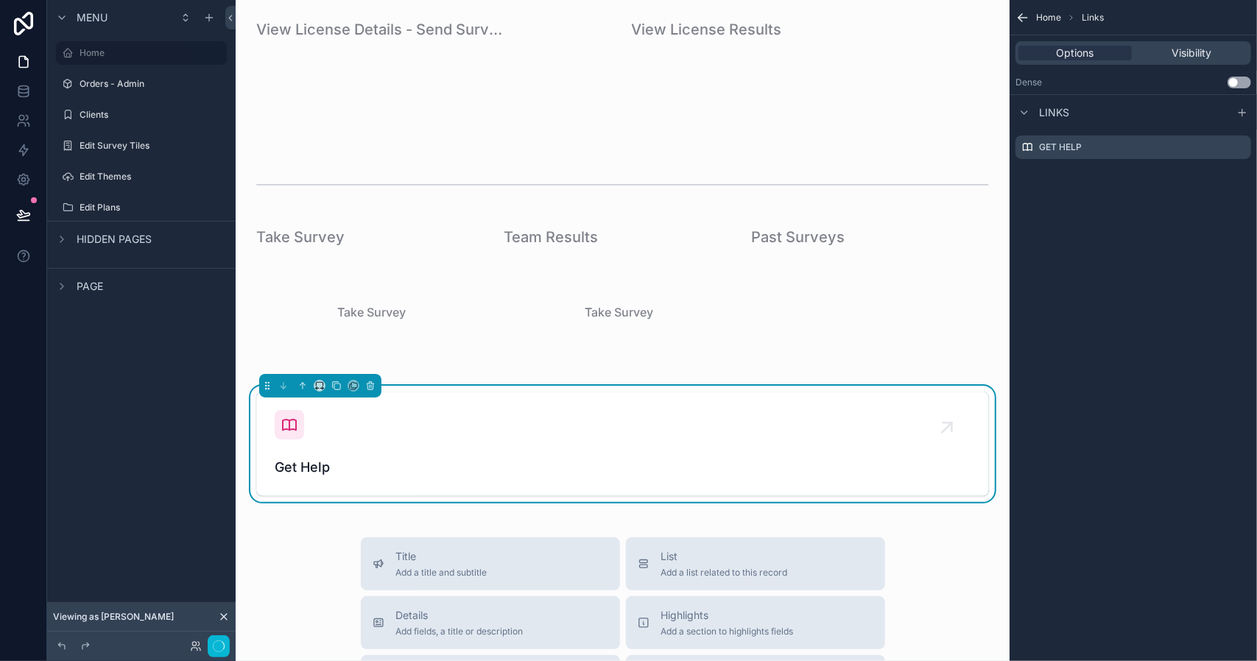
click at [293, 421] on icon "scrollable content" at bounding box center [289, 425] width 18 height 18
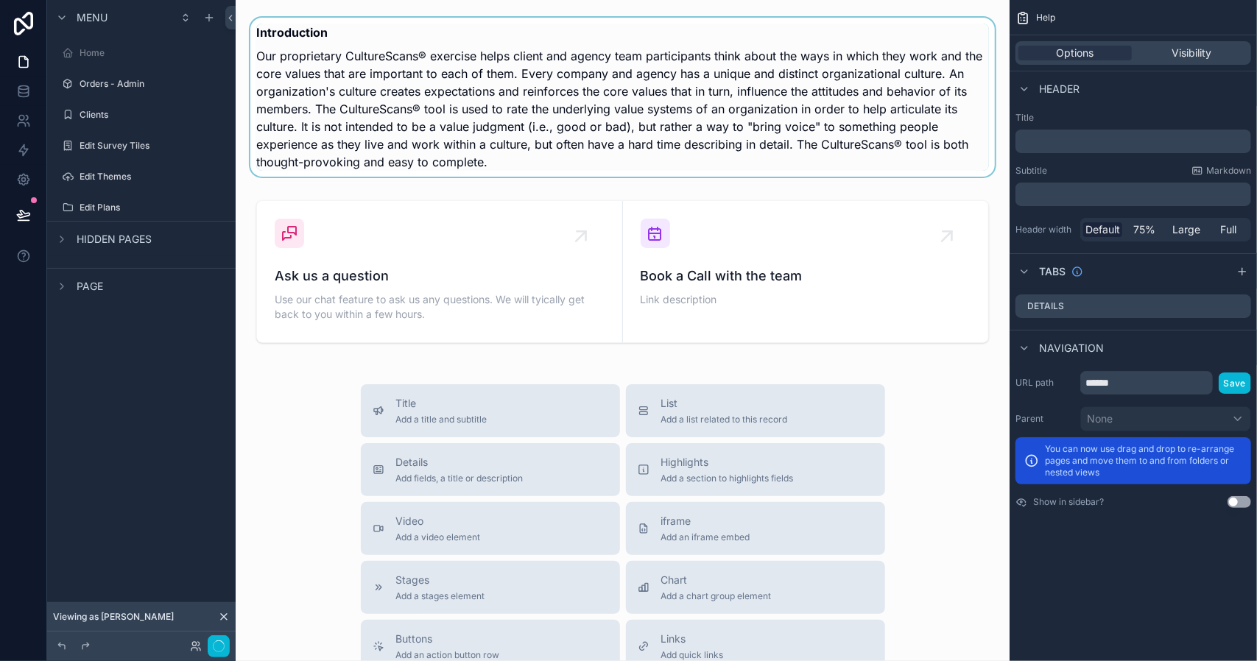
click at [428, 144] on div "scrollable content" at bounding box center [622, 97] width 750 height 171
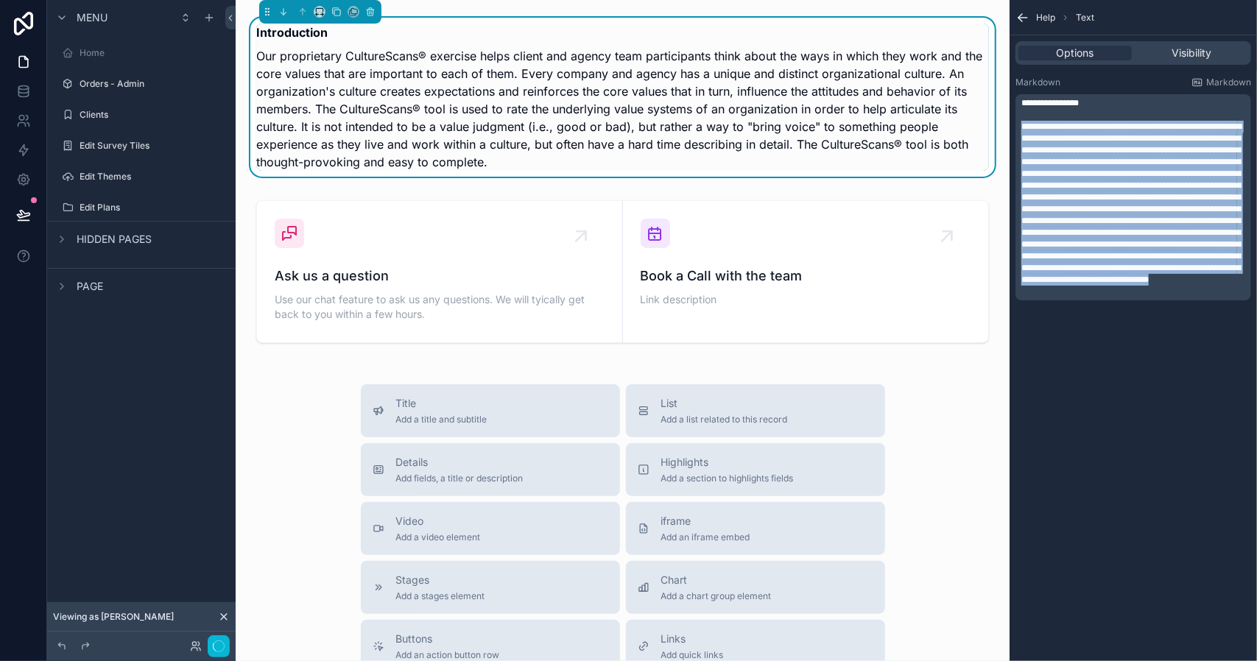
drag, startPoint x: 1218, startPoint y: 304, endPoint x: 1013, endPoint y: 126, distance: 271.3
click at [1013, 126] on div "**********" at bounding box center [1132, 200] width 247 height 259
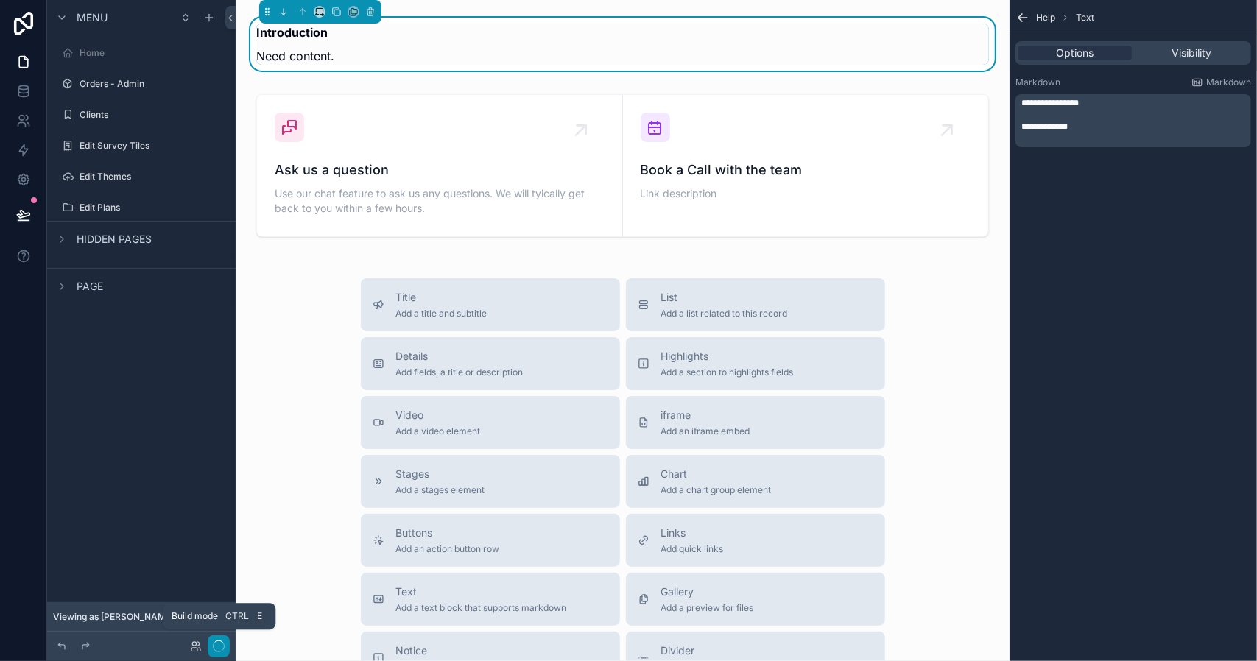
click at [221, 647] on icon "button" at bounding box center [219, 646] width 12 height 12
click at [954, 320] on div "Title Add a title and subtitle List Add a list related to this record Details A…" at bounding box center [622, 540] width 750 height 524
click at [1044, 129] on span "**********" at bounding box center [1044, 126] width 46 height 9
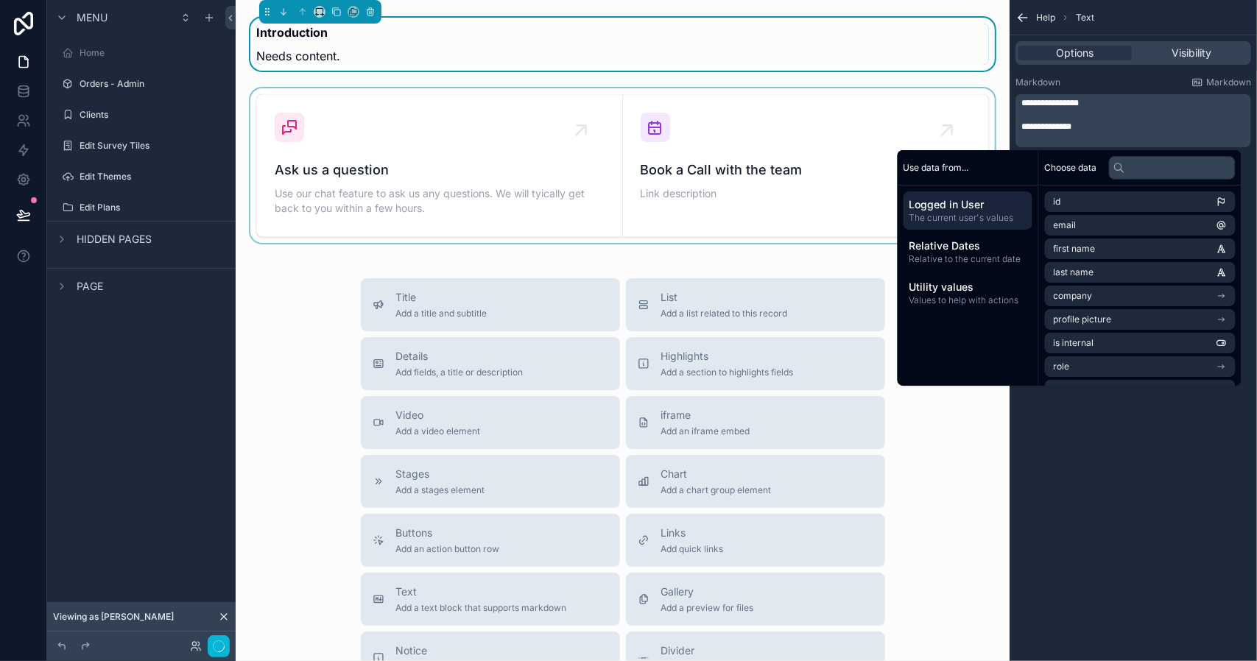
click at [834, 176] on div "scrollable content" at bounding box center [622, 165] width 750 height 155
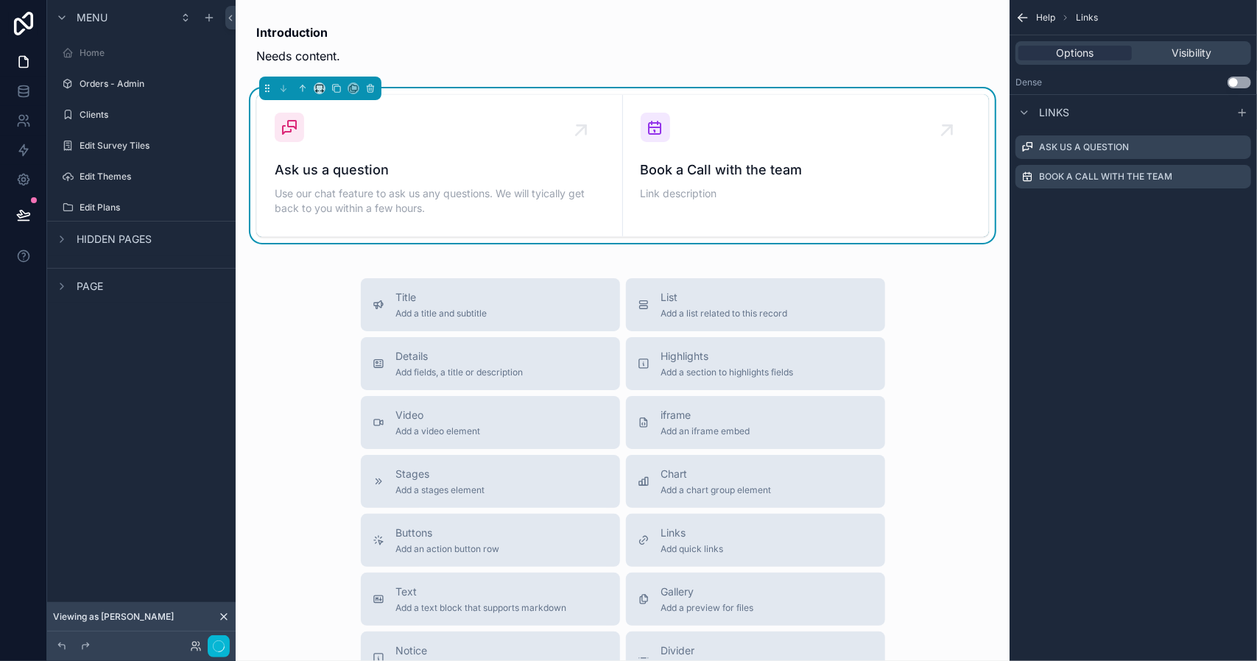
click at [289, 326] on div "Title Add a title and subtitle List Add a list related to this record Details A…" at bounding box center [622, 540] width 750 height 524
click at [85, 286] on span "Page" at bounding box center [90, 286] width 27 height 15
click at [62, 285] on icon "scrollable content" at bounding box center [62, 286] width 12 height 12
click at [98, 113] on label "Clients" at bounding box center [139, 115] width 118 height 12
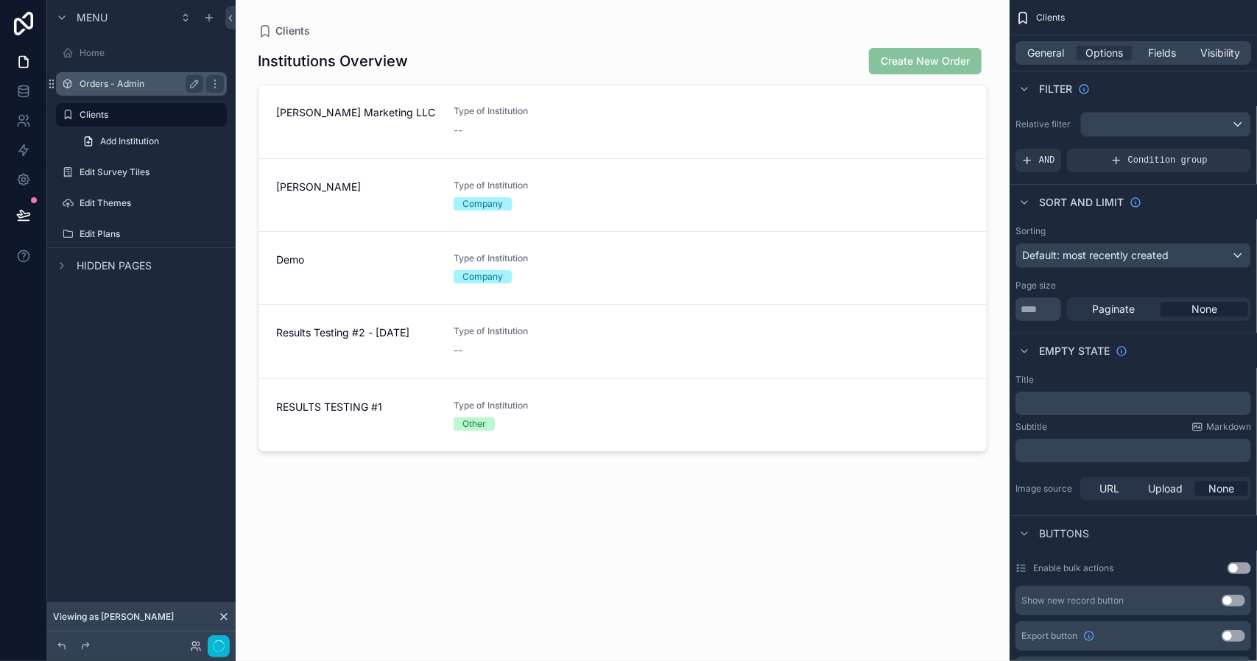
click at [102, 85] on label "Orders - Admin" at bounding box center [139, 84] width 118 height 12
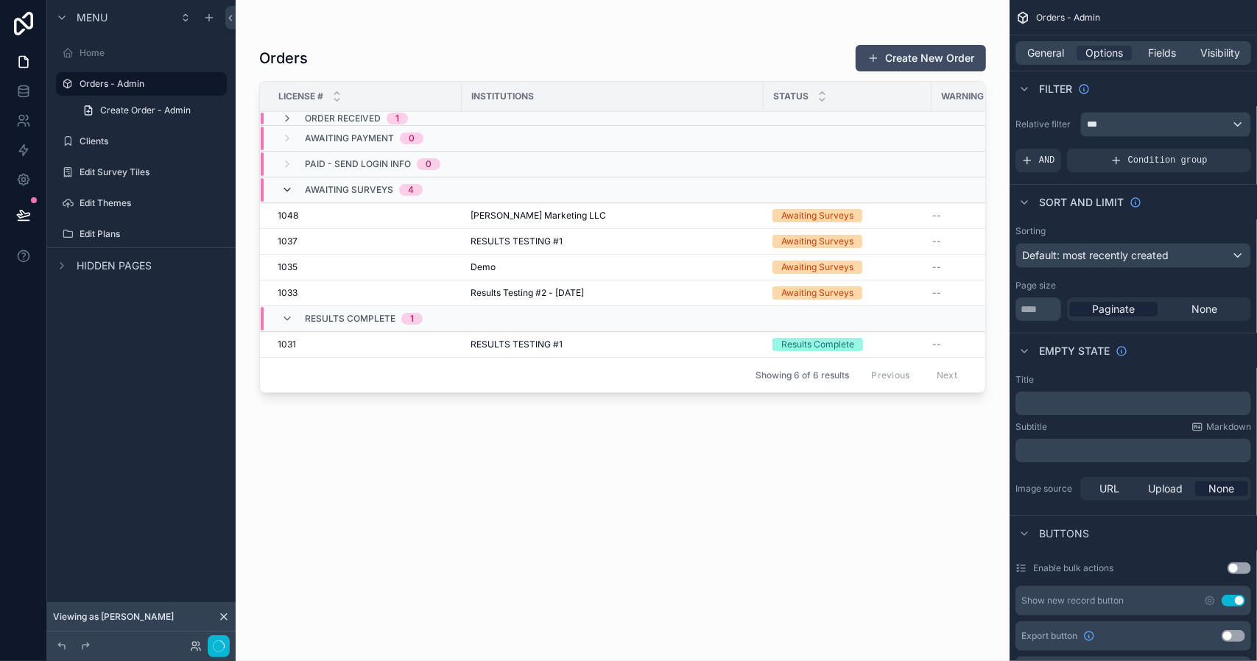
click at [287, 189] on icon "scrollable content" at bounding box center [287, 190] width 12 height 12
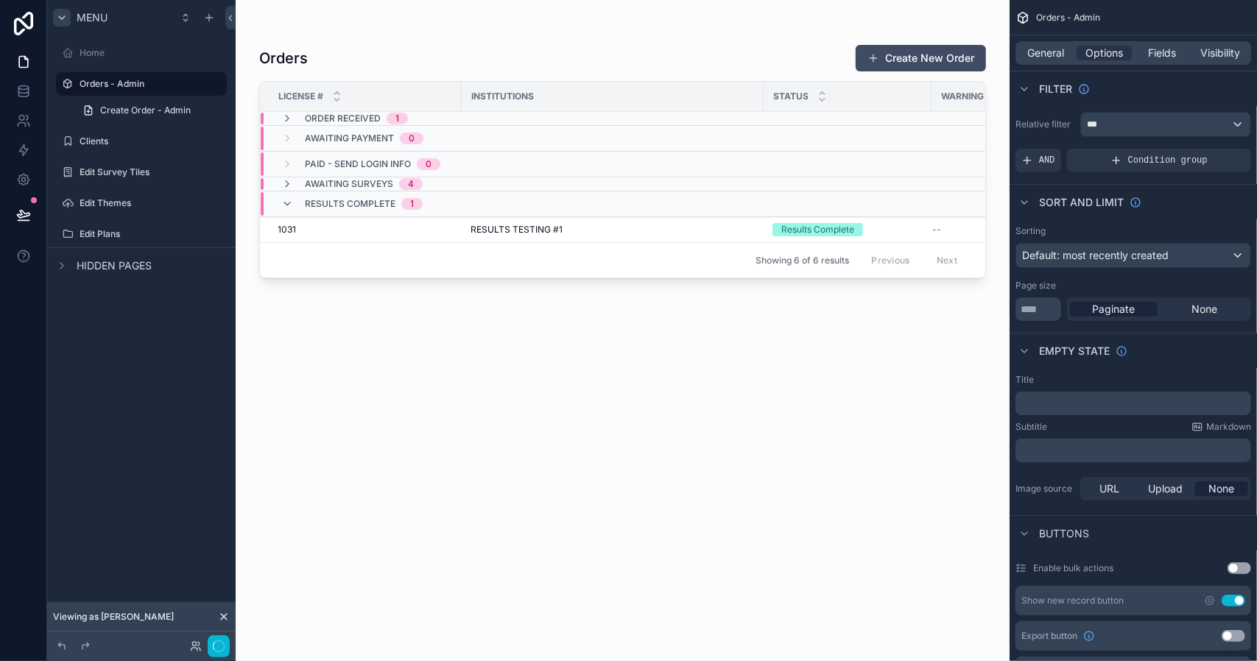
click at [60, 19] on icon "scrollable content" at bounding box center [62, 18] width 12 height 12
click at [58, 18] on icon "scrollable content" at bounding box center [62, 18] width 12 height 12
click at [184, 22] on icon "scrollable content" at bounding box center [186, 18] width 12 height 12
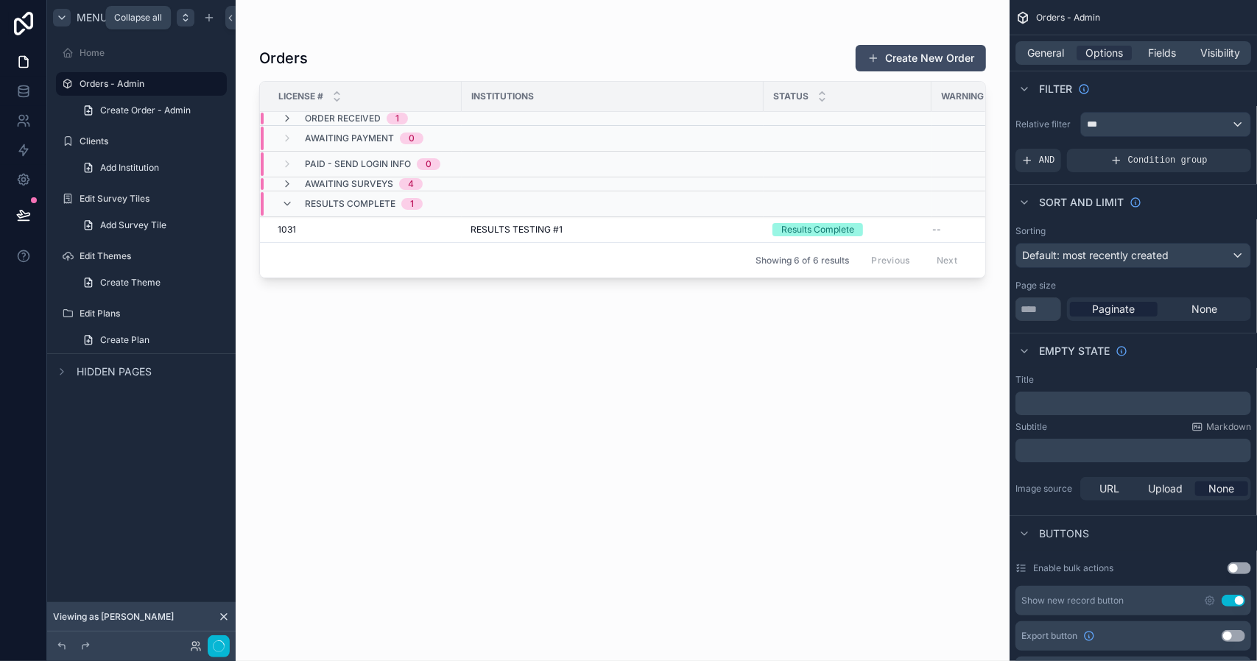
click at [186, 14] on icon "scrollable content" at bounding box center [186, 18] width 12 height 12
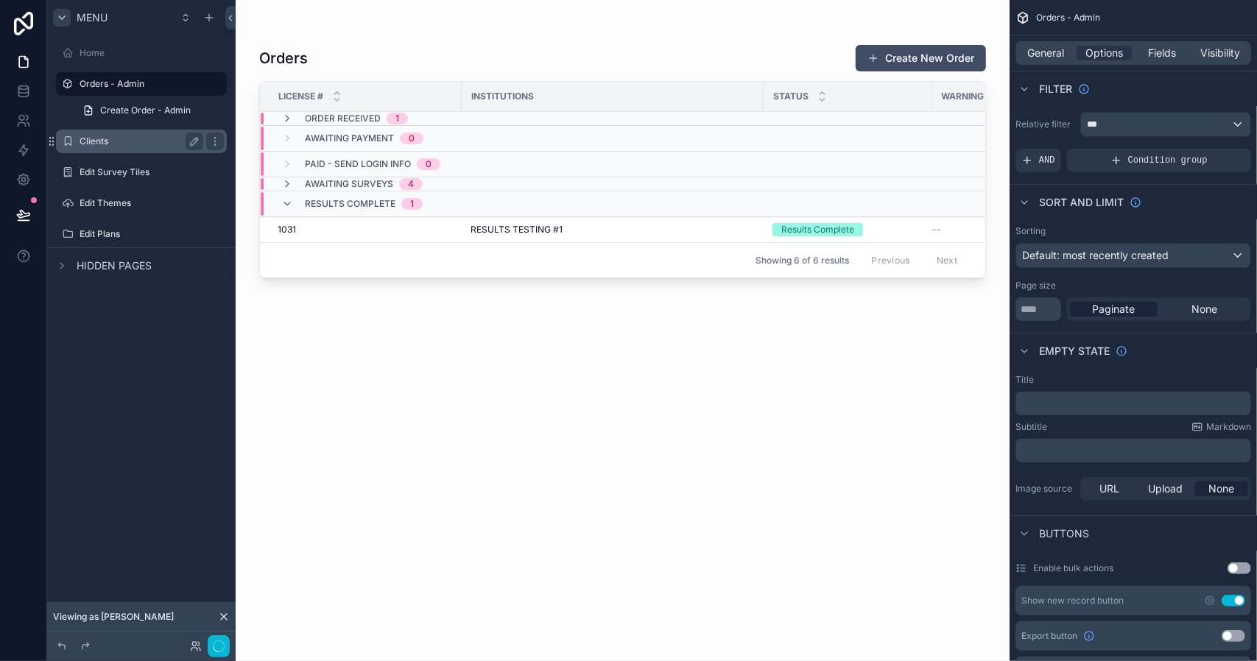
click at [105, 138] on label "Clients" at bounding box center [139, 141] width 118 height 12
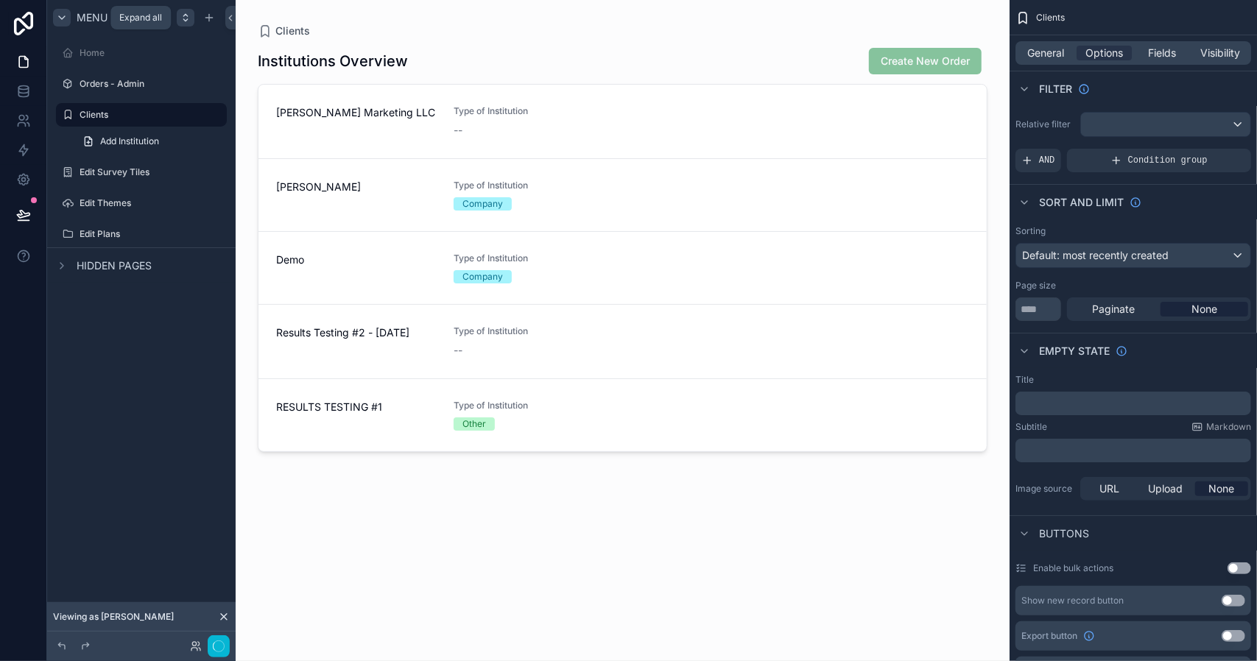
click at [187, 14] on icon "scrollable content" at bounding box center [186, 18] width 12 height 12
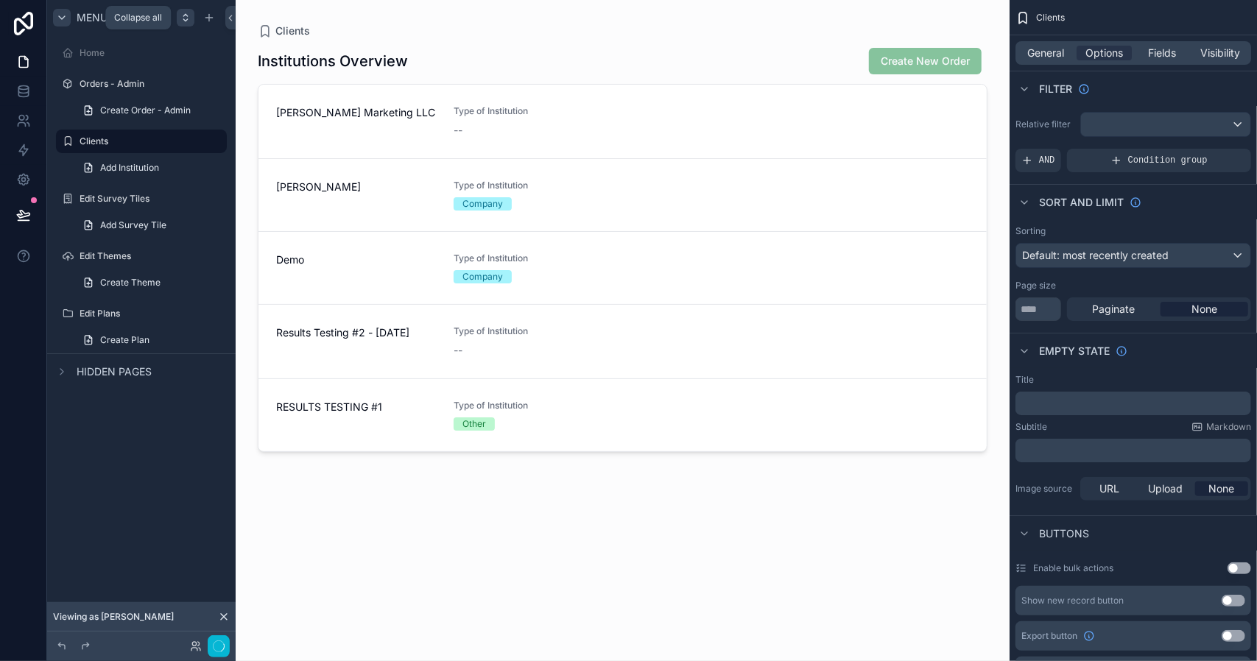
click at [183, 14] on icon "scrollable content" at bounding box center [186, 18] width 12 height 12
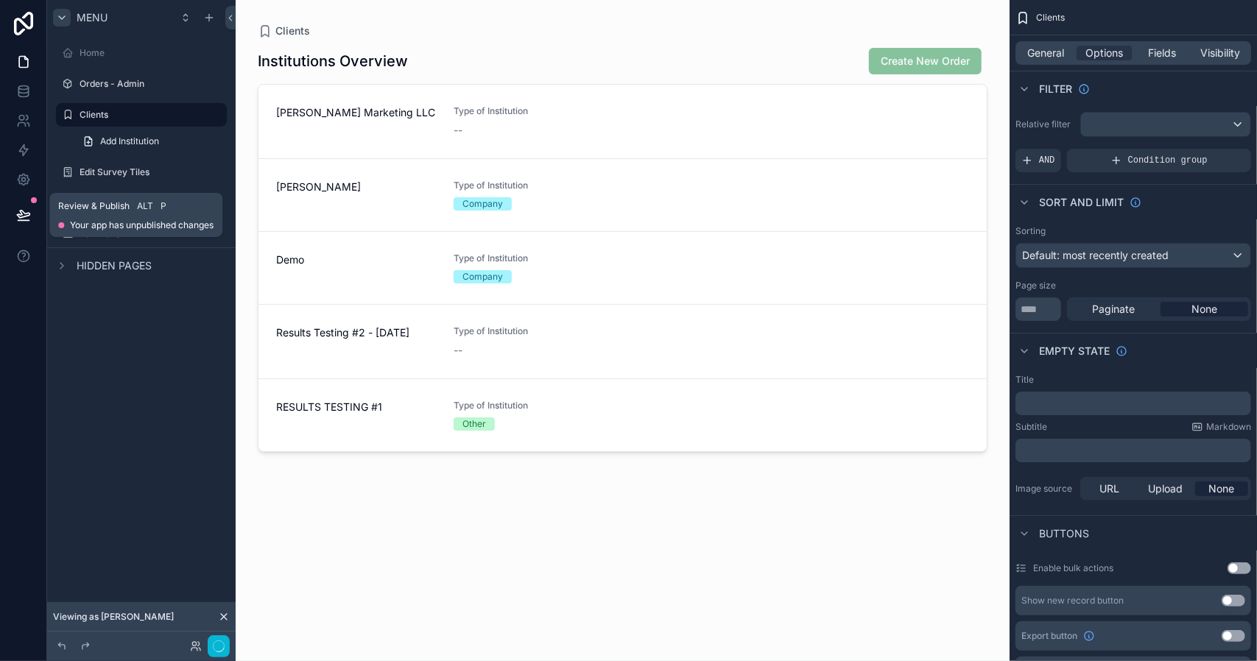
click at [29, 213] on icon at bounding box center [23, 214] width 13 height 7
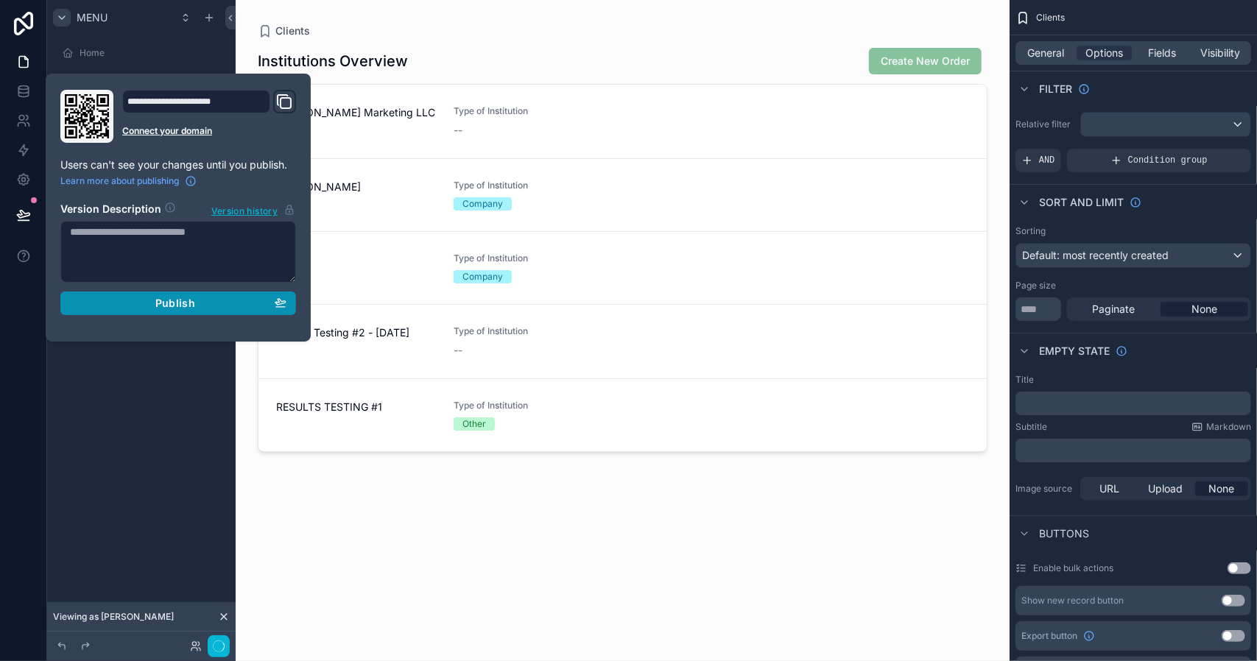
click at [164, 302] on span "Publish" at bounding box center [175, 303] width 40 height 13
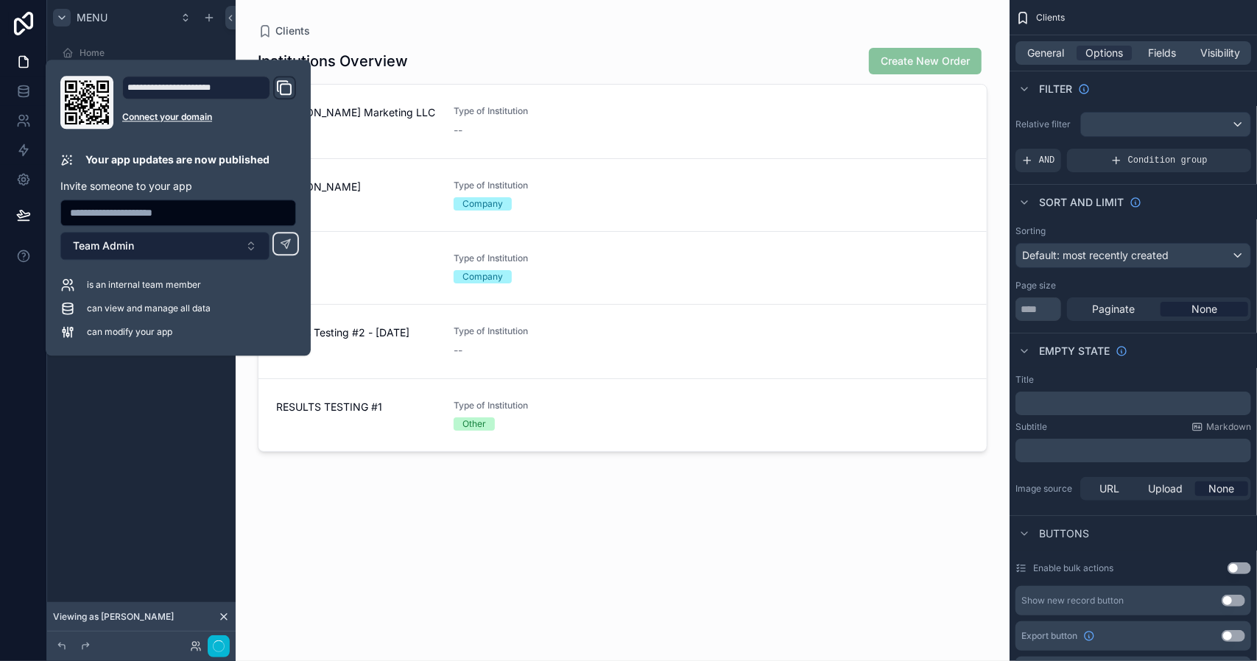
click at [250, 247] on button "Team Admin" at bounding box center [164, 246] width 209 height 28
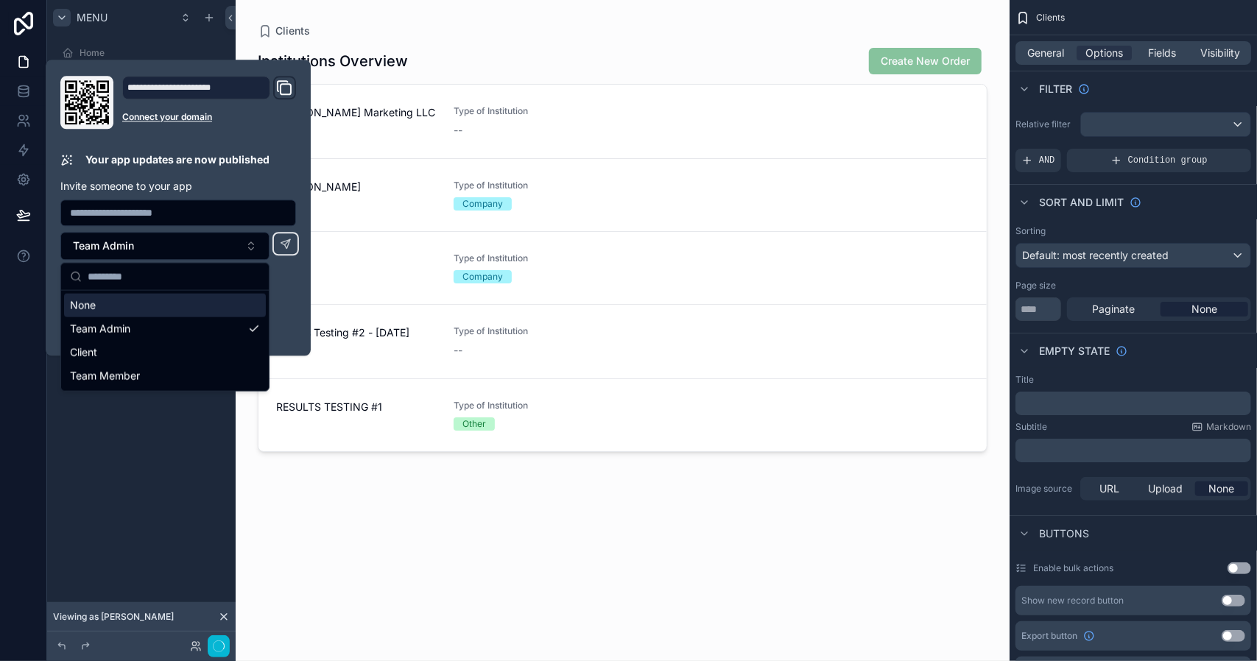
click at [295, 295] on div "is an internal team member can view and manage all data can modify your app" at bounding box center [178, 309] width 236 height 62
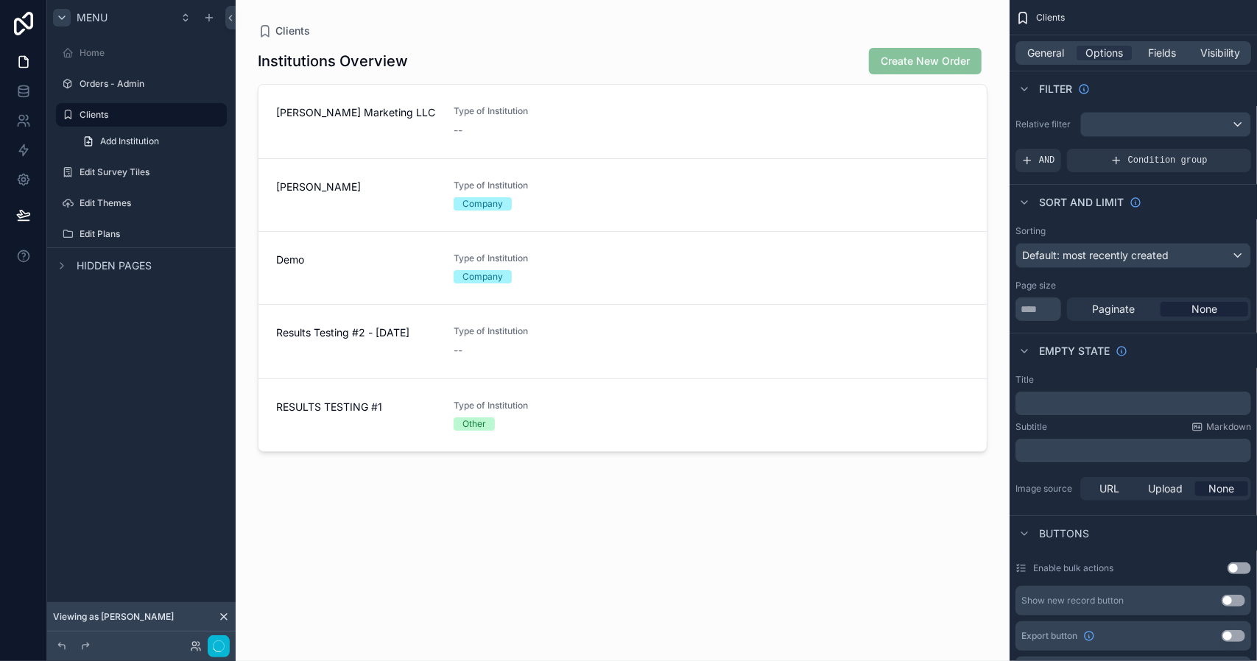
click at [179, 400] on div "Menu Home Orders - Admin Clients Add Institution Edit Survey Tiles Edit Themes …" at bounding box center [141, 321] width 188 height 643
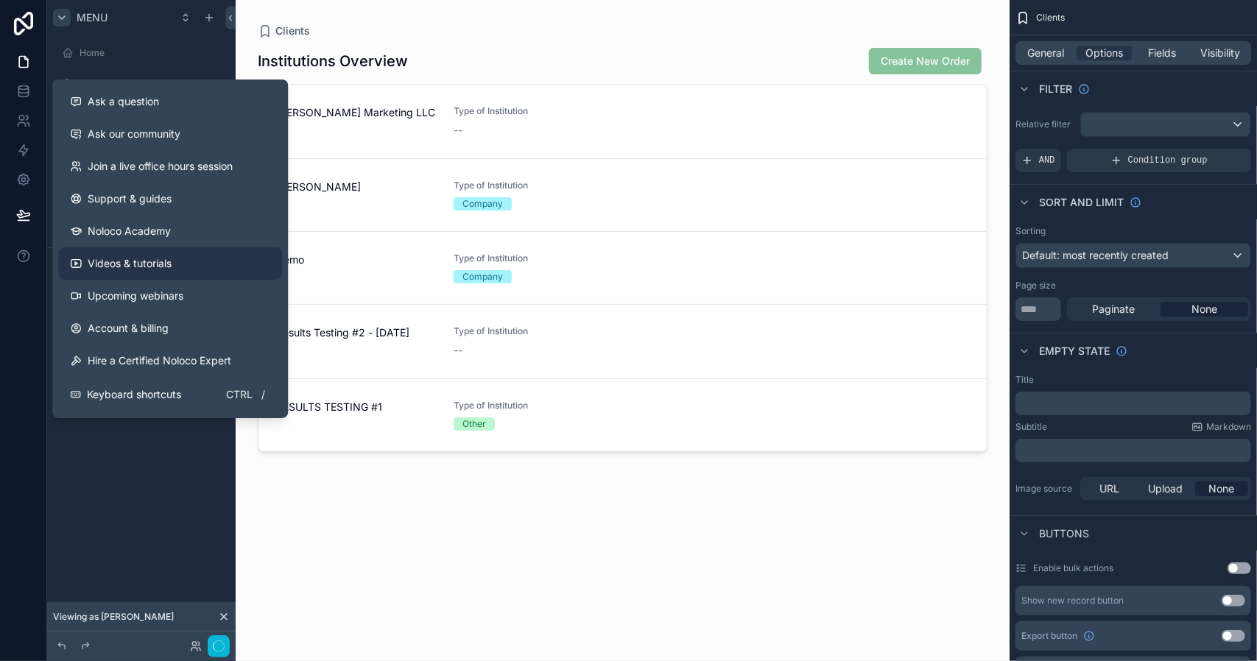
click at [115, 266] on span "Videos & tutorials" at bounding box center [130, 263] width 84 height 15
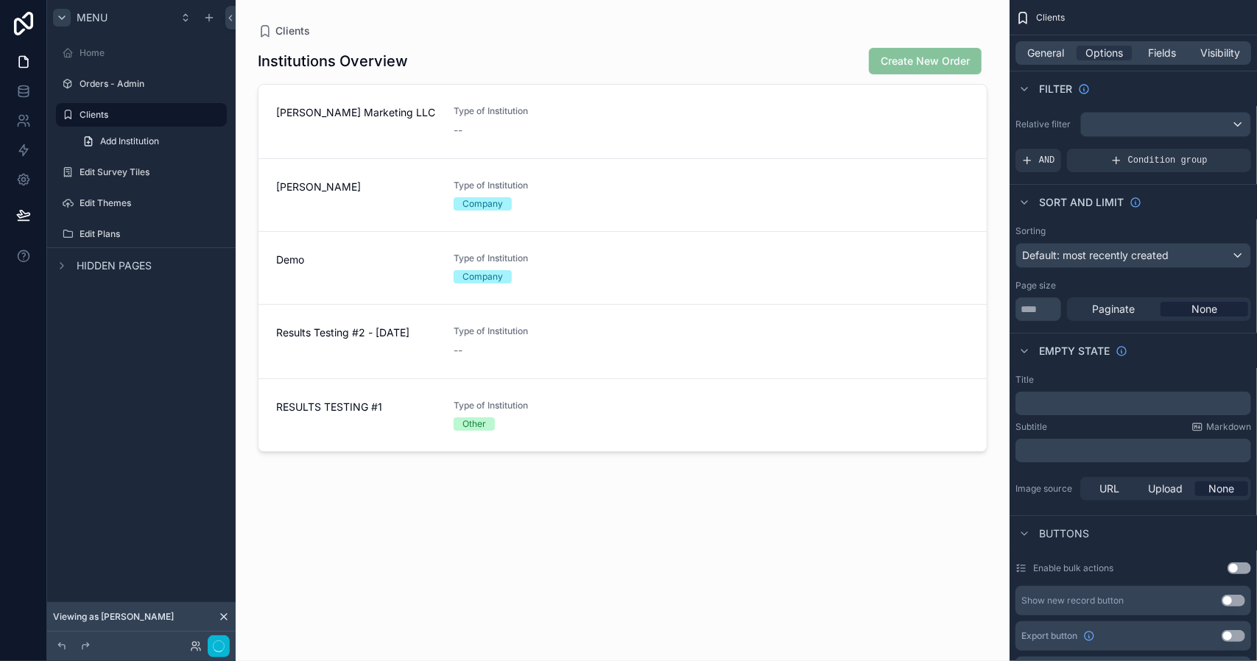
click at [144, 476] on div "Menu Home Orders - Admin Clients Add Institution Edit Survey Tiles Edit Themes …" at bounding box center [141, 321] width 188 height 643
click at [110, 174] on label "Edit Survey Tiles" at bounding box center [139, 172] width 118 height 12
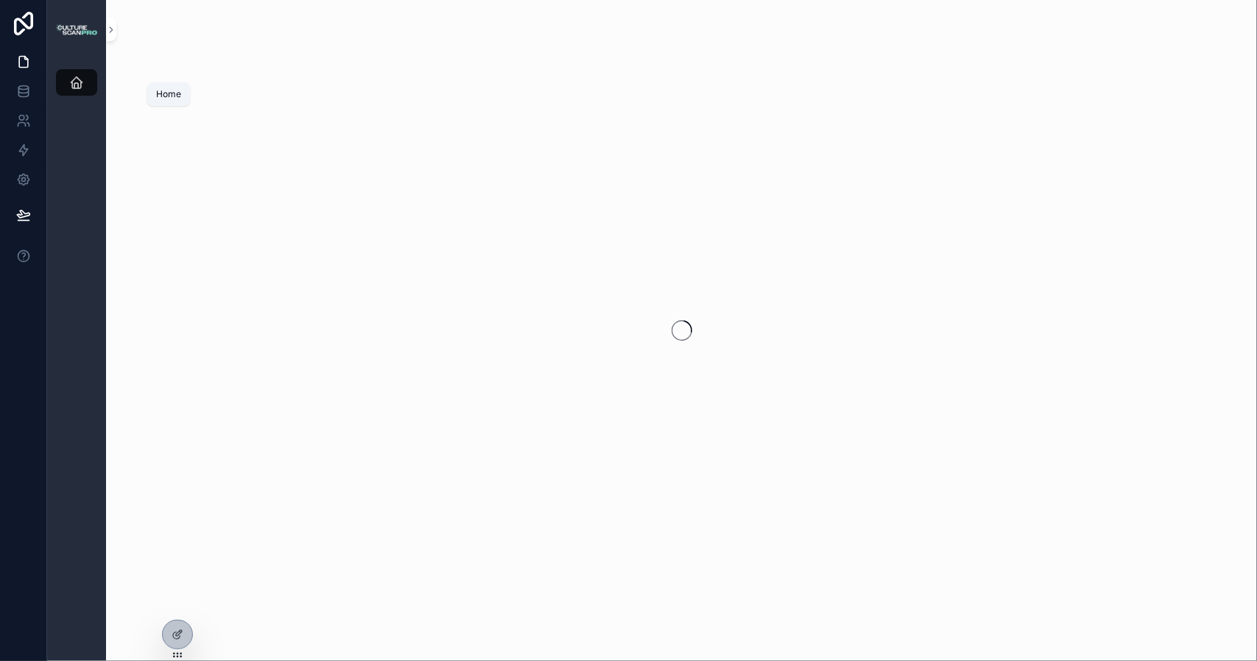
click at [80, 86] on icon "scrollable content" at bounding box center [76, 82] width 15 height 15
click at [115, 30] on icon "scrollable content" at bounding box center [111, 29] width 10 height 11
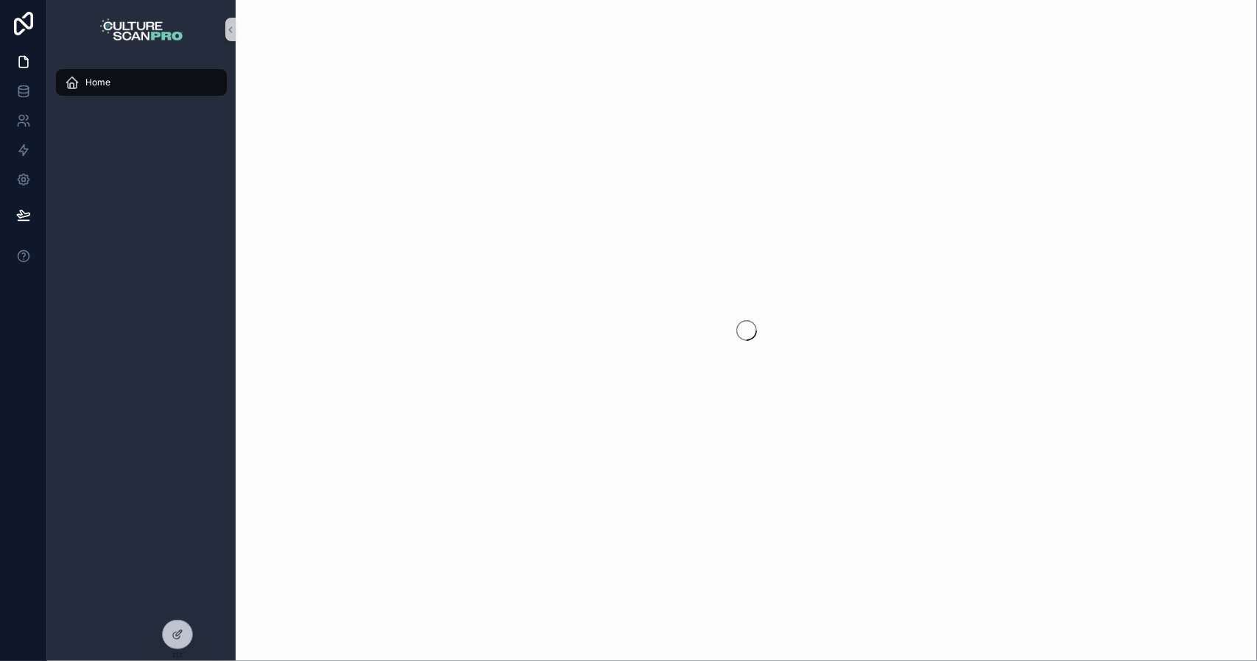
click at [97, 83] on span "Home" at bounding box center [97, 83] width 25 height 12
click at [180, 632] on icon at bounding box center [180, 631] width 1 height 1
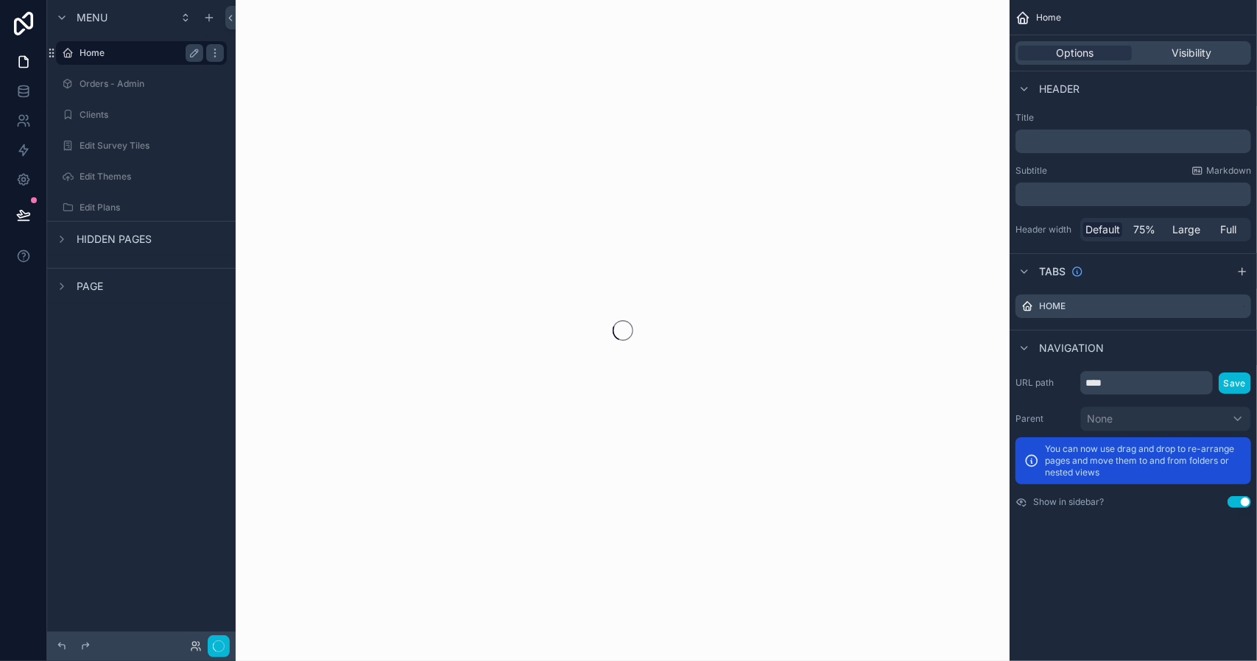
click at [103, 51] on label "Home" at bounding box center [139, 53] width 118 height 12
click at [109, 80] on label "Orders - Admin" at bounding box center [139, 84] width 118 height 12
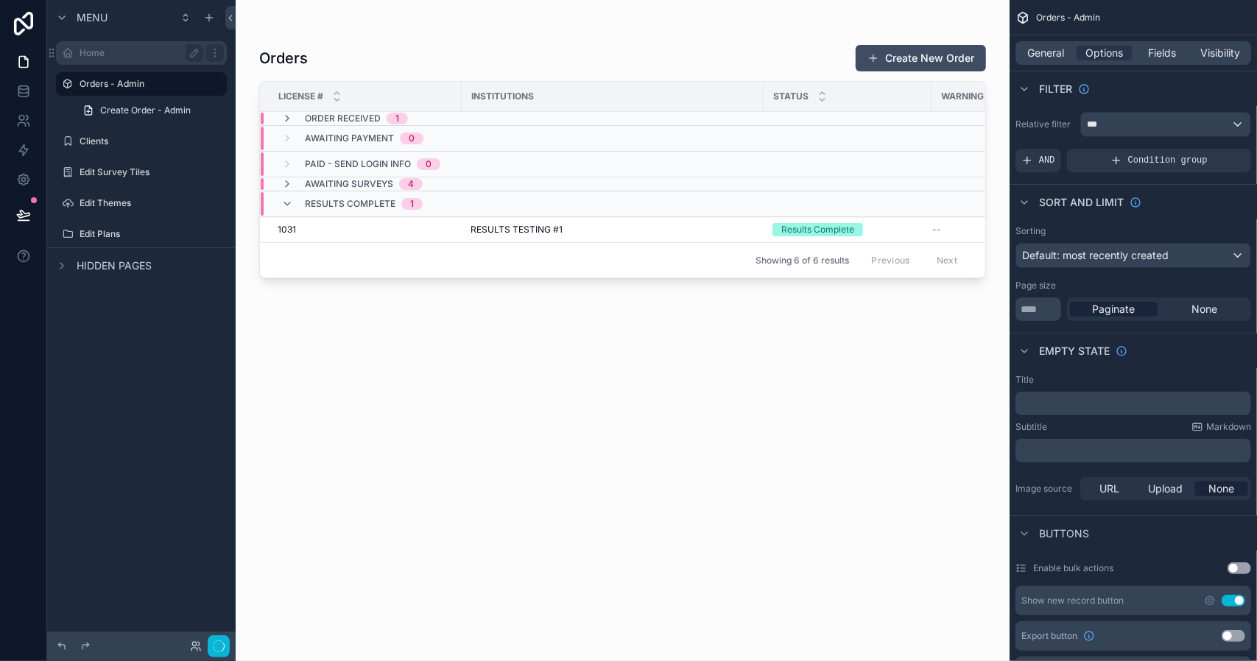
click at [99, 53] on label "Home" at bounding box center [139, 53] width 118 height 12
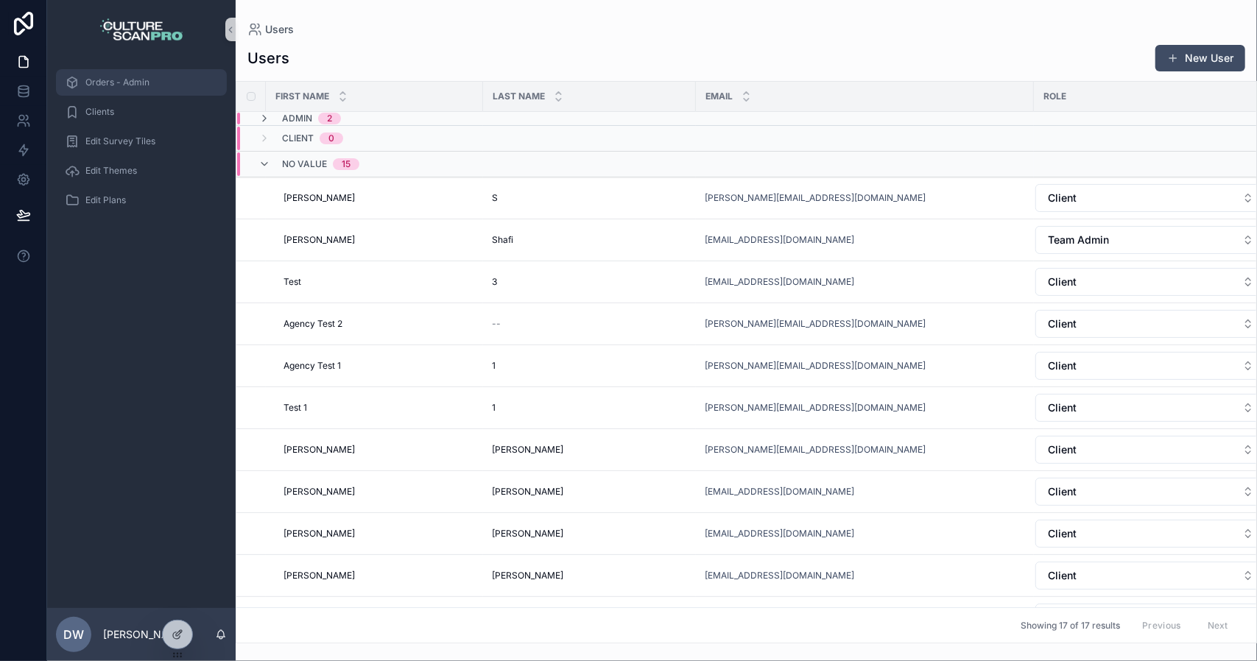
click at [110, 77] on span "Orders - Admin" at bounding box center [117, 83] width 64 height 12
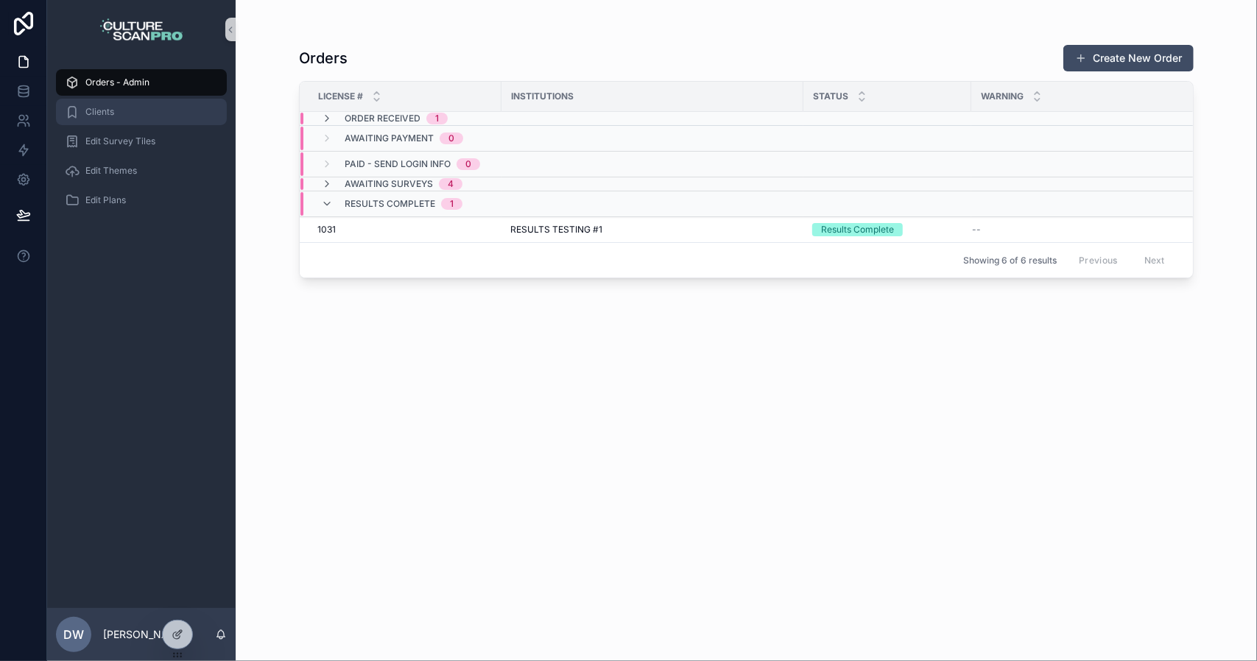
click at [119, 105] on div "Clients" at bounding box center [141, 112] width 153 height 24
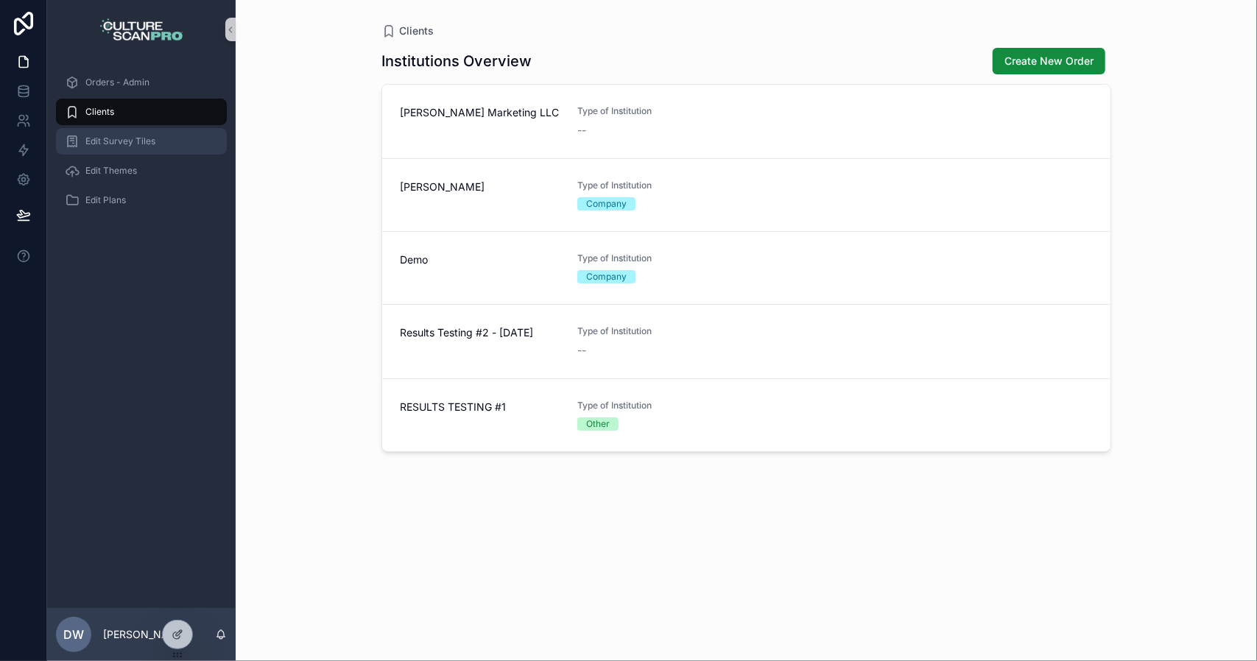
click at [116, 138] on span "Edit Survey Tiles" at bounding box center [120, 141] width 70 height 12
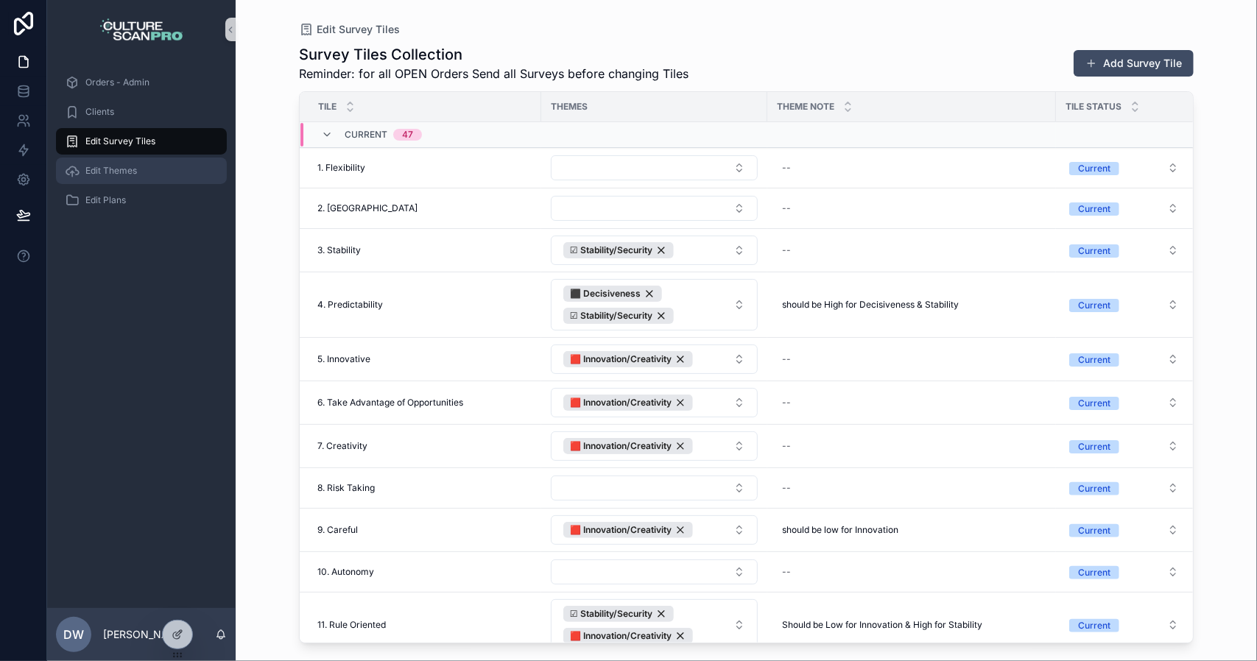
click at [113, 174] on span "Edit Themes" at bounding box center [111, 171] width 52 height 12
